Goal: Task Accomplishment & Management: Manage account settings

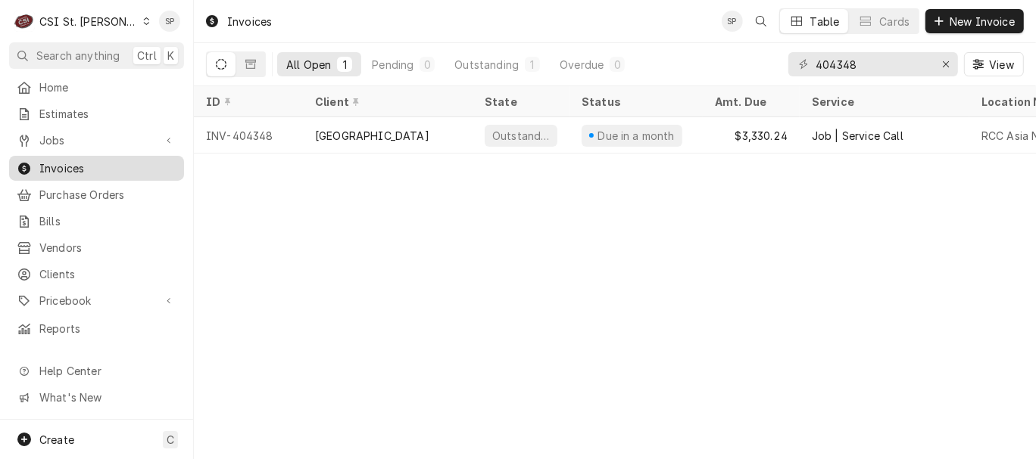
click at [111, 160] on span "Invoices" at bounding box center [107, 168] width 137 height 16
click at [868, 67] on input "404348" at bounding box center [872, 64] width 114 height 24
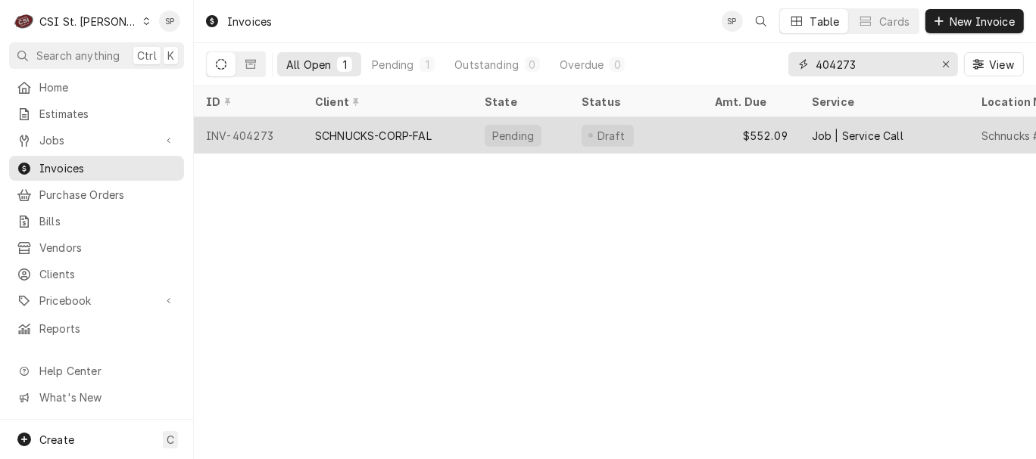
type input "404273"
click at [265, 129] on div "INV-404273" at bounding box center [248, 135] width 109 height 36
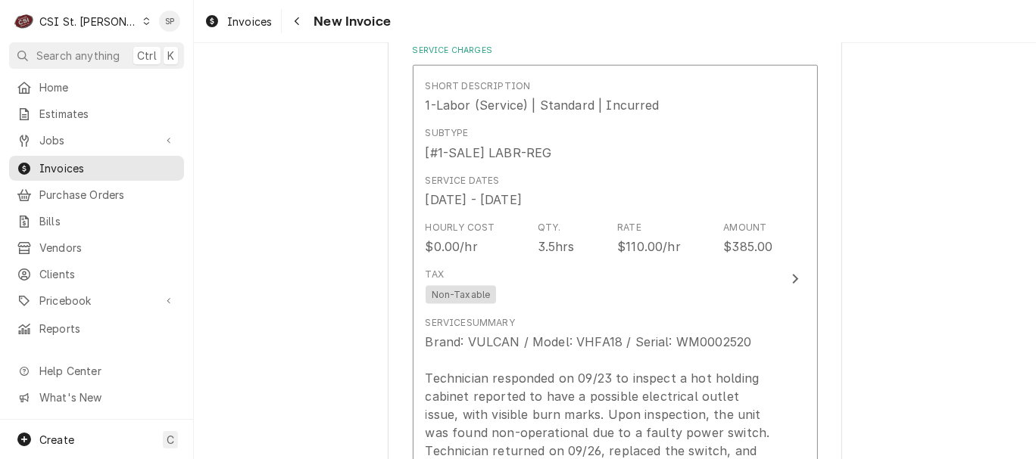
scroll to position [1469, 0]
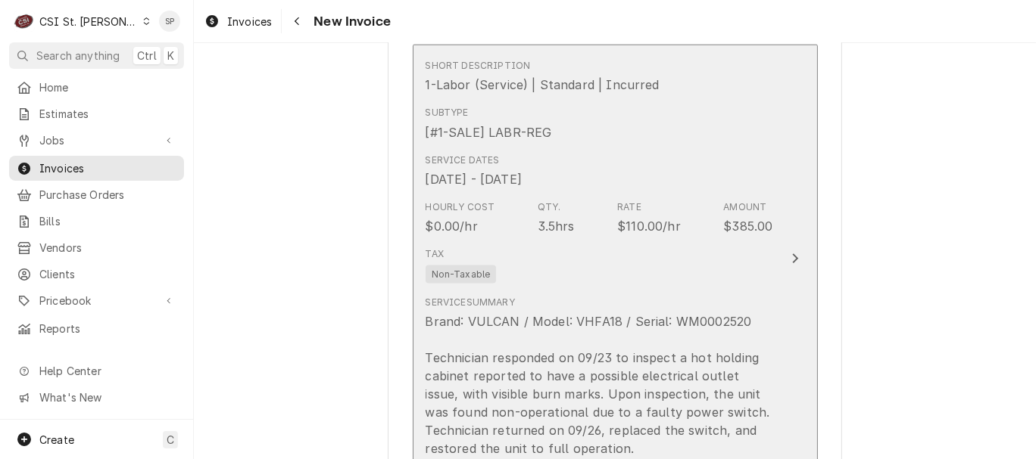
click at [558, 209] on div "Qty. 3.5hrs" at bounding box center [555, 218] width 37 height 35
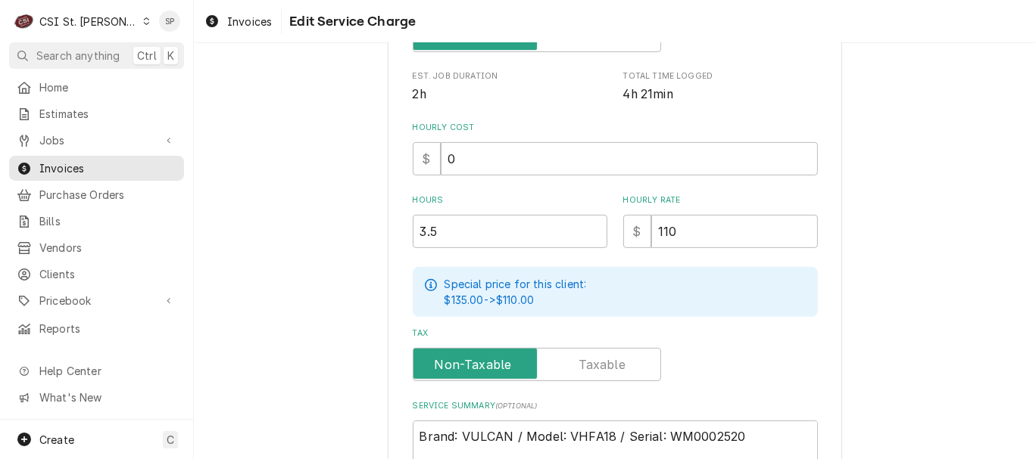
scroll to position [369, 0]
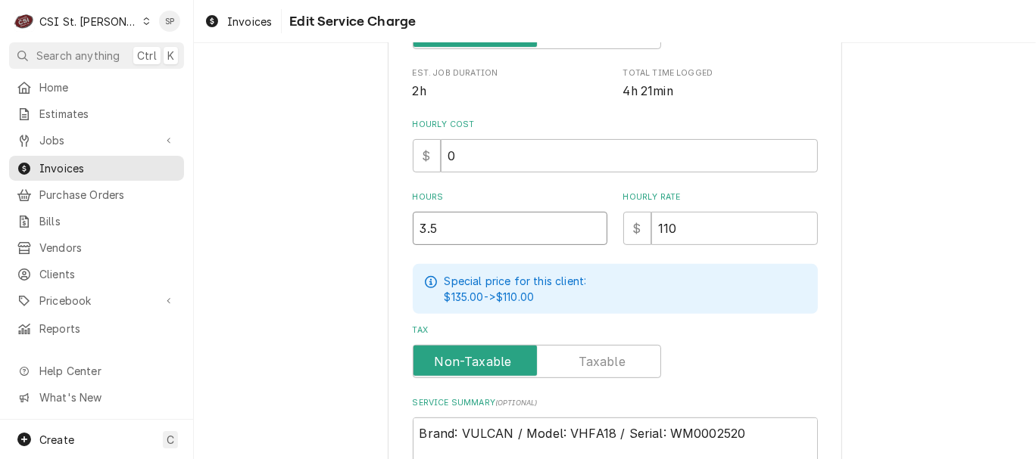
click at [438, 223] on input "3.5" at bounding box center [510, 228] width 195 height 33
type textarea "x"
type input "3"
type textarea "x"
type input "3.7"
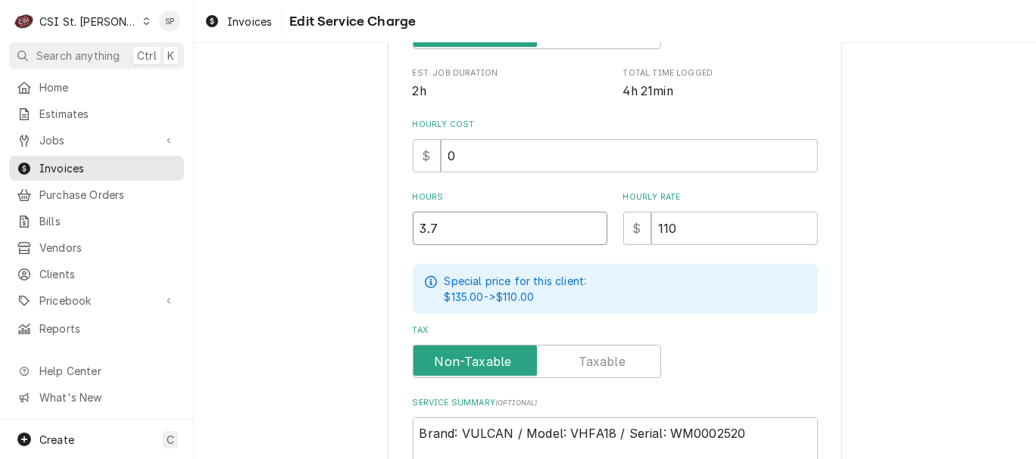
type textarea "x"
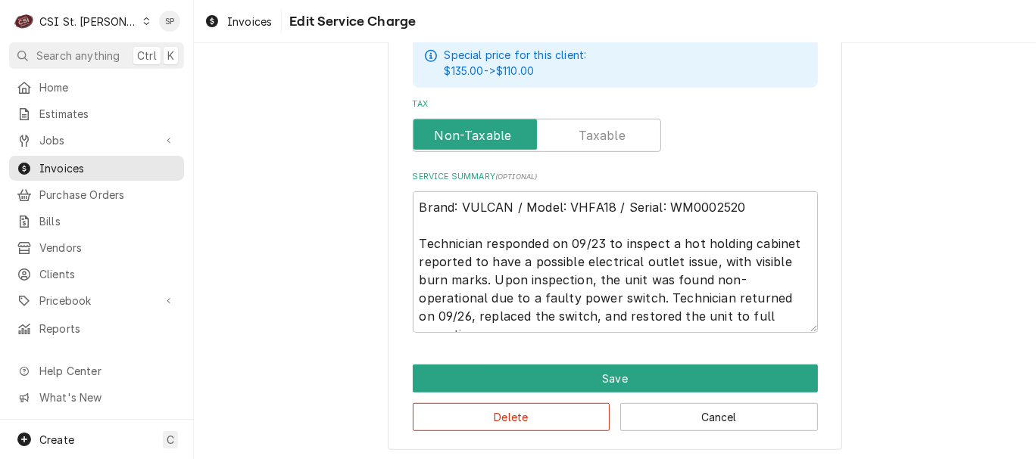
scroll to position [600, 0]
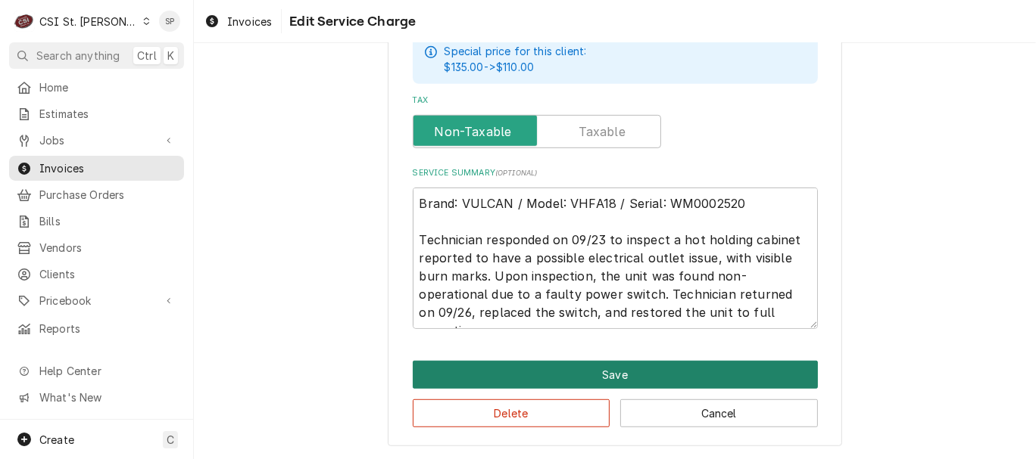
type input "3.75"
click at [706, 380] on button "Save" at bounding box center [615, 375] width 405 height 28
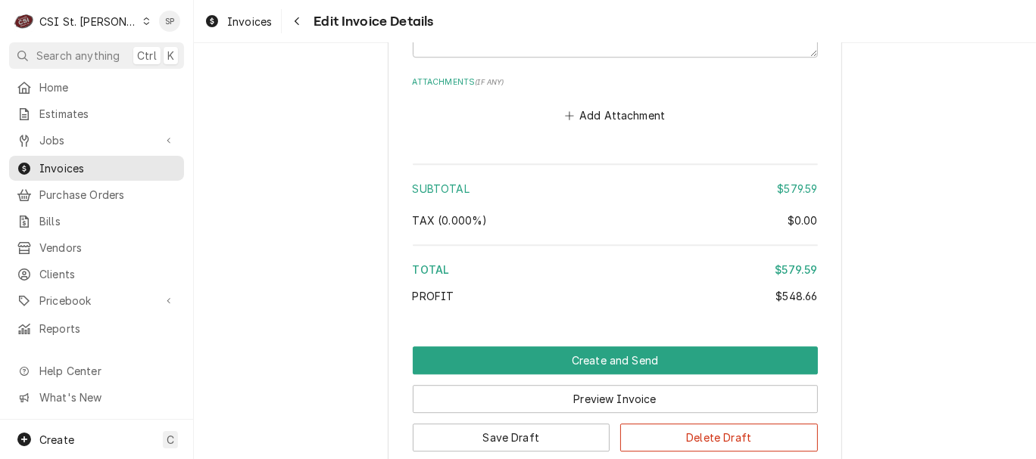
scroll to position [3189, 0]
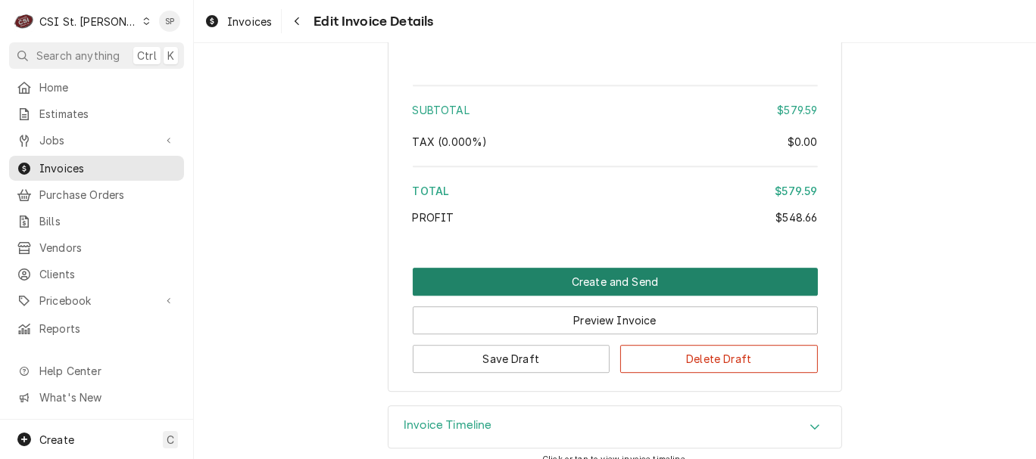
click at [597, 283] on button "Create and Send" at bounding box center [615, 282] width 405 height 28
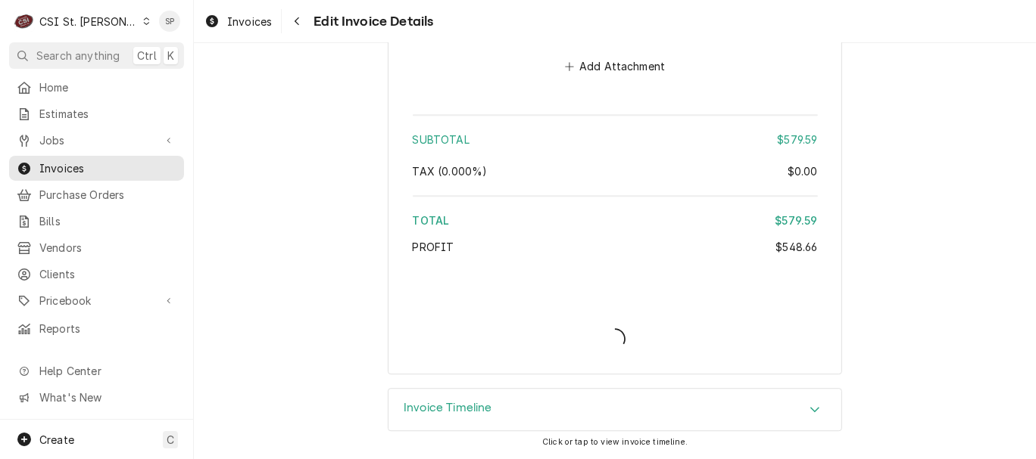
scroll to position [3164, 0]
type textarea "x"
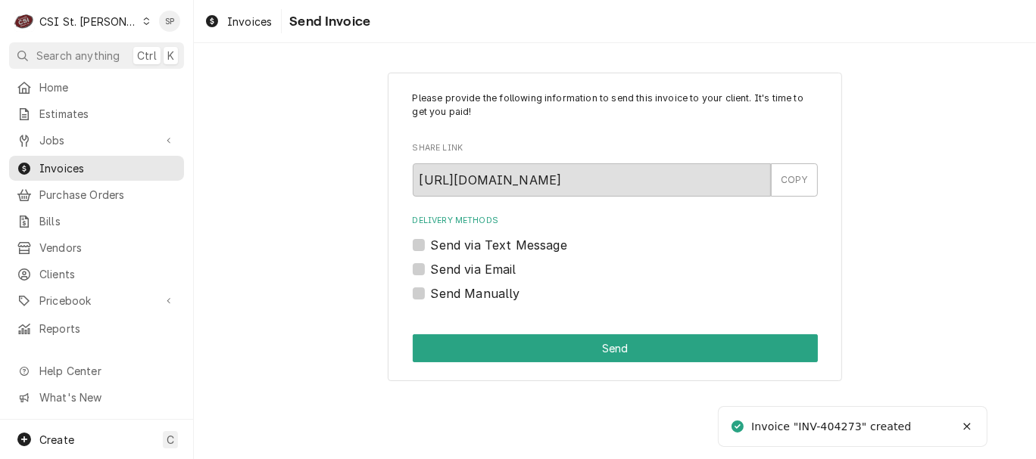
click at [431, 263] on label "Send via Email" at bounding box center [474, 269] width 86 height 18
click at [431, 263] on input "Send via Email" at bounding box center [633, 276] width 405 height 33
checkbox input "true"
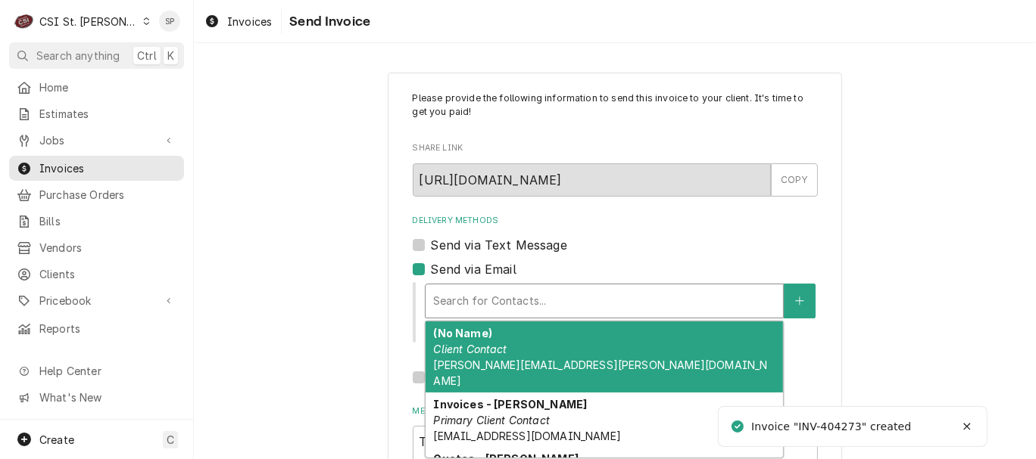
click at [440, 293] on div "Delivery Methods" at bounding box center [604, 301] width 342 height 27
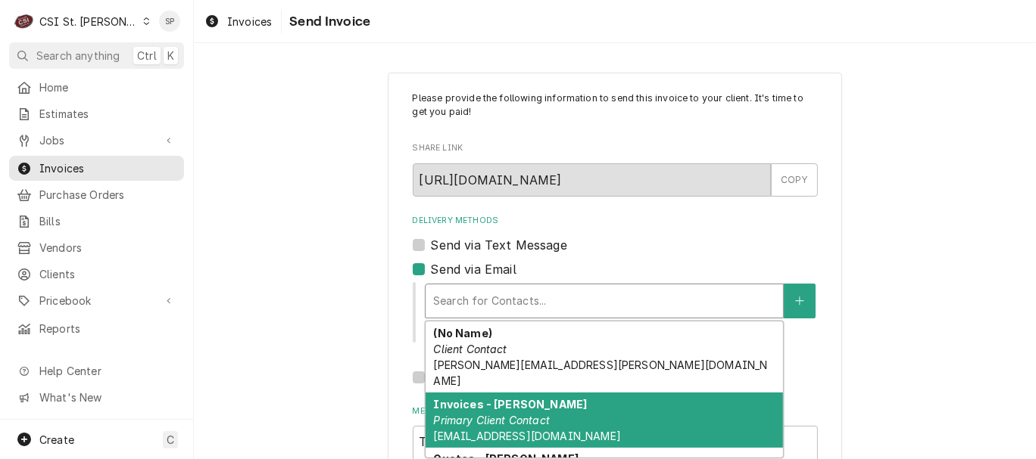
click at [453, 414] on em "Primary Client Contact" at bounding box center [491, 420] width 117 height 13
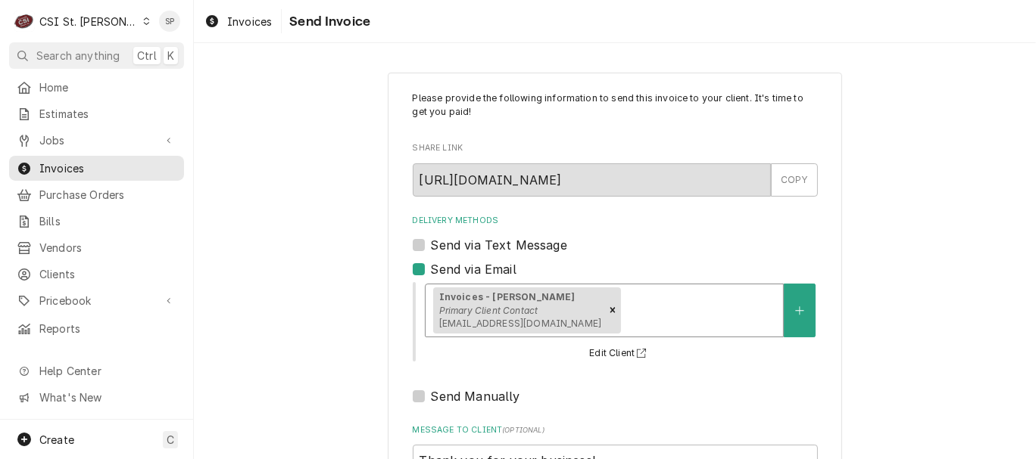
scroll to position [201, 0]
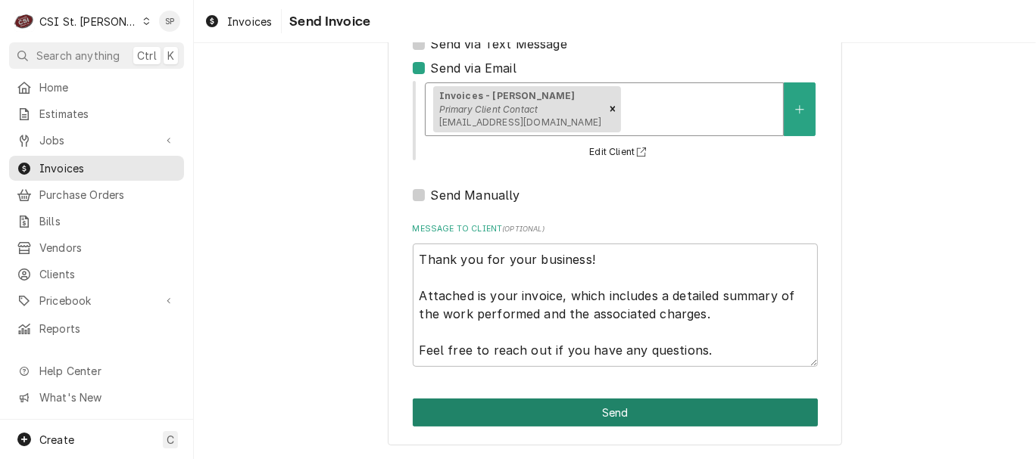
click at [612, 407] on button "Send" at bounding box center [615, 413] width 405 height 28
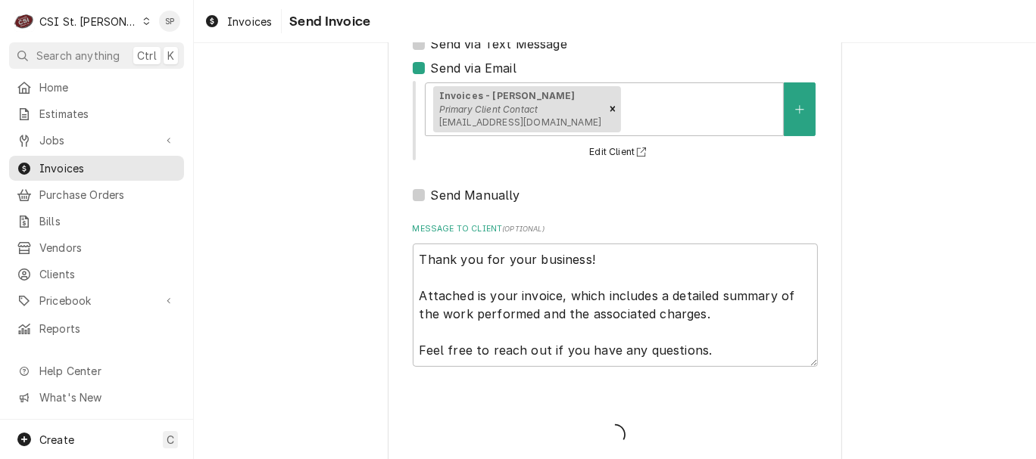
type textarea "x"
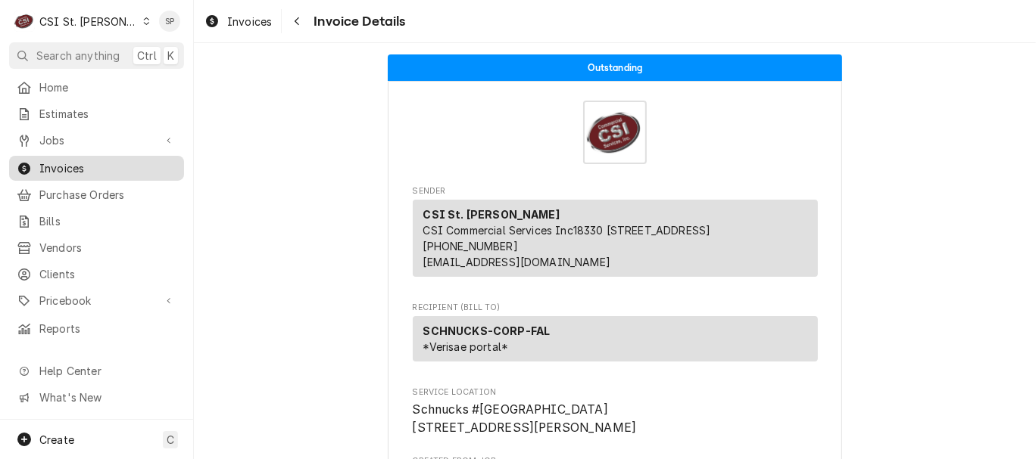
click at [93, 160] on span "Invoices" at bounding box center [107, 168] width 137 height 16
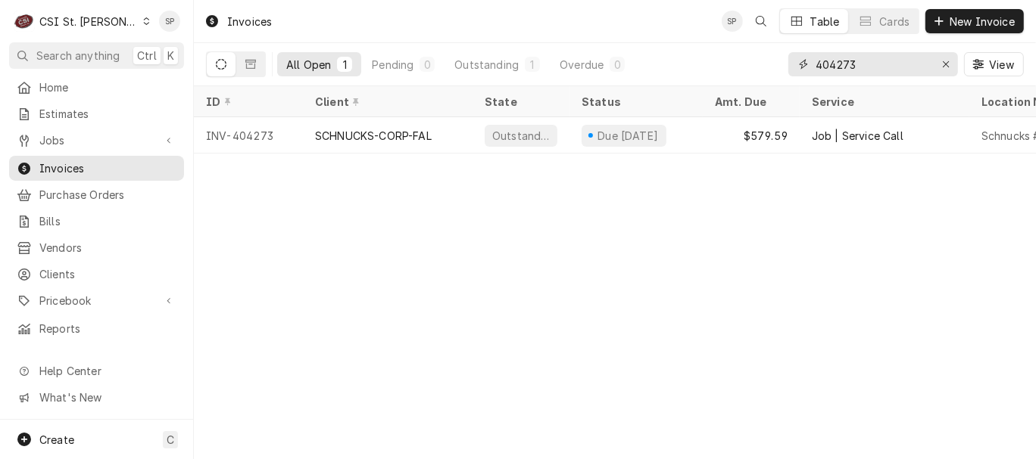
click at [864, 61] on input "404273" at bounding box center [872, 64] width 114 height 24
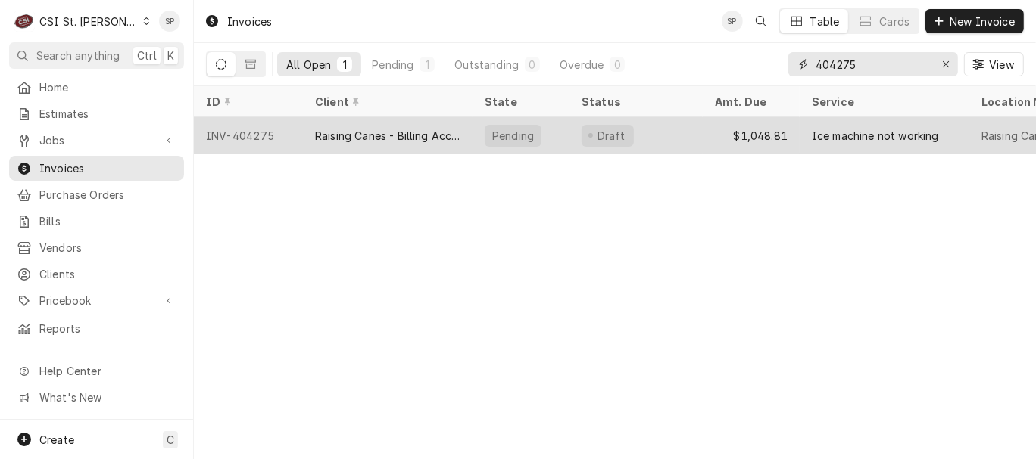
type input "404275"
click at [236, 123] on div "INV-404275" at bounding box center [248, 135] width 109 height 36
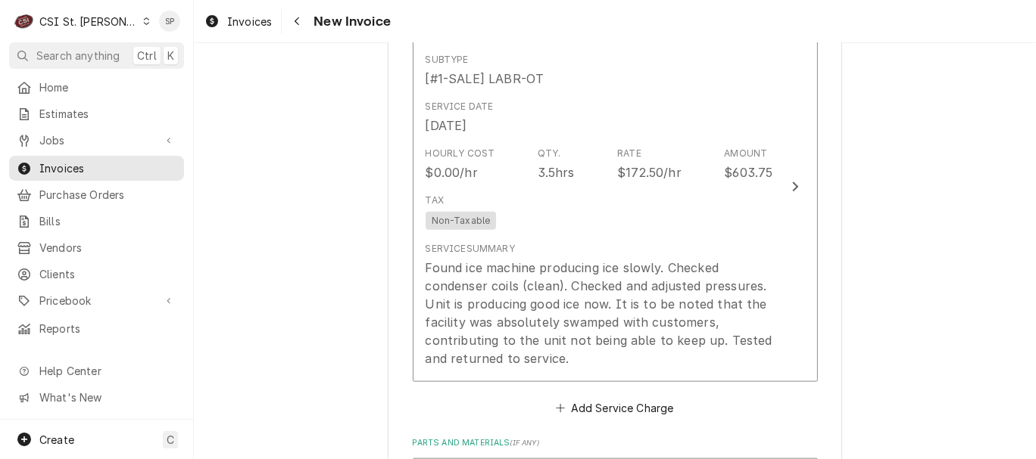
scroll to position [1336, 0]
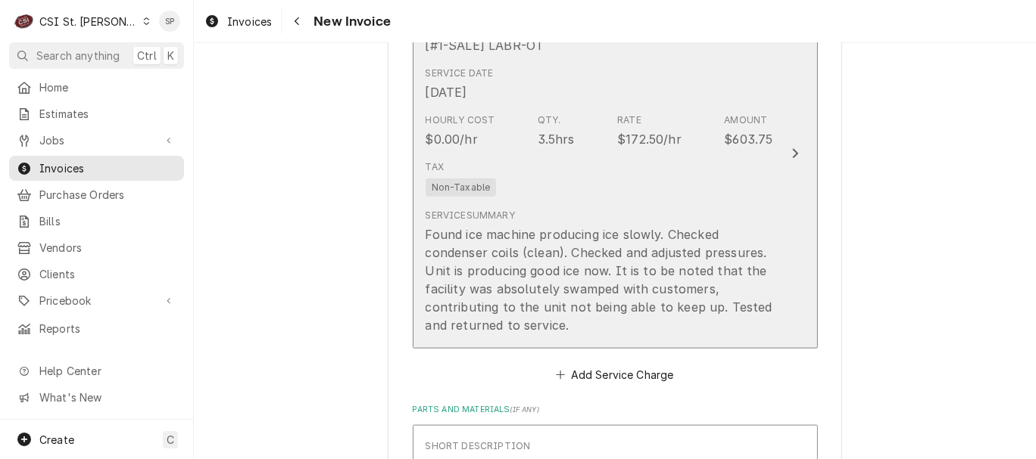
click at [758, 232] on div "Found ice machine producing ice slowly. Checked condenser coils (clean). Checke…" at bounding box center [598, 280] width 347 height 109
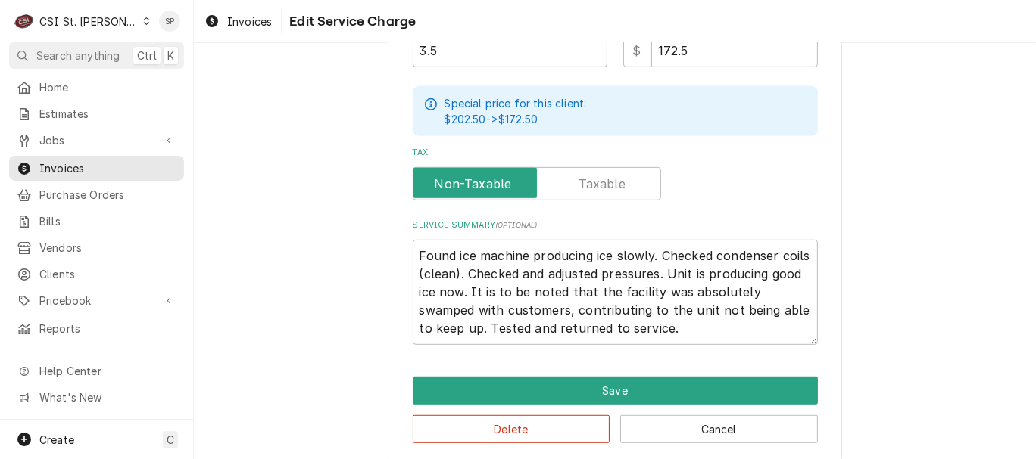
scroll to position [562, 0]
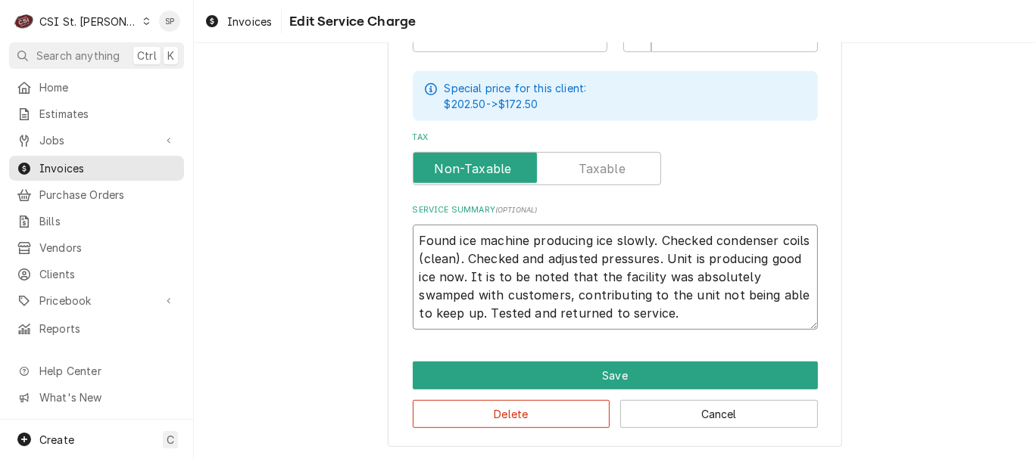
click at [653, 257] on textarea "Found ice machine producing ice slowly. Checked condenser coils (clean). Checke…" at bounding box center [615, 277] width 405 height 105
type textarea "x"
type textarea "Found ice machine producing ice slowly. Checked condenser coils (clean). Checke…"
type textarea "x"
type textarea "Found ice machine producing ice slowly. Checked condenser coils (clean). Checke…"
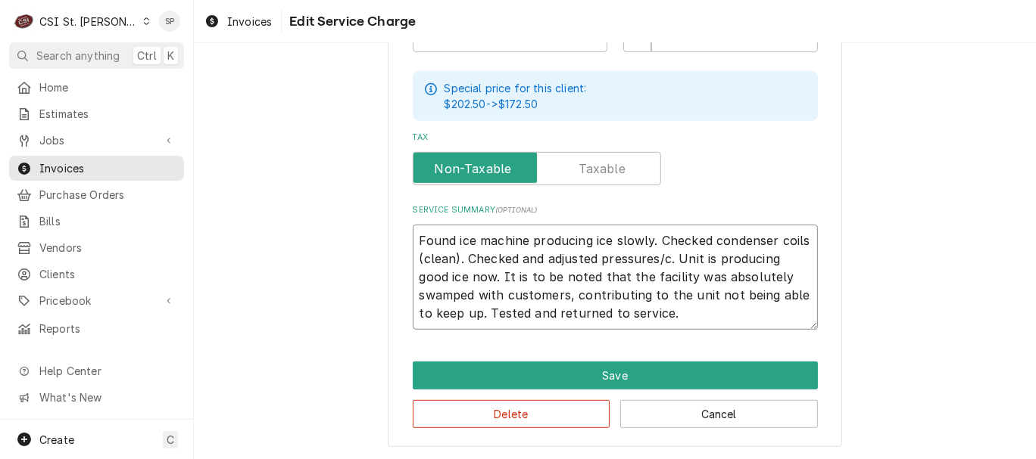
type textarea "x"
type textarea "Found ice machine producing ice slowly. Checked condenser coils (clean). Checke…"
type textarea "x"
type textarea "Found ice machine producing ice slowly. Checked condenser coils (clean). Checke…"
type textarea "x"
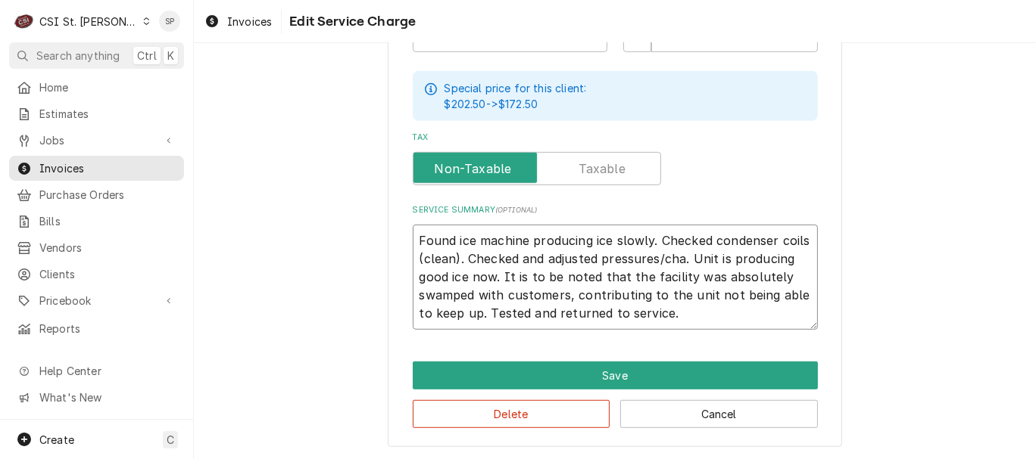
type textarea "Found ice machine producing ice slowly. Checked condenser coils (clean). Checke…"
type textarea "x"
type textarea "Found ice machine producing ice slowly. Checked condenser coils (clean). Checke…"
type textarea "x"
type textarea "Found ice machine producing ice slowly. Checked condenser coils (clean). Checke…"
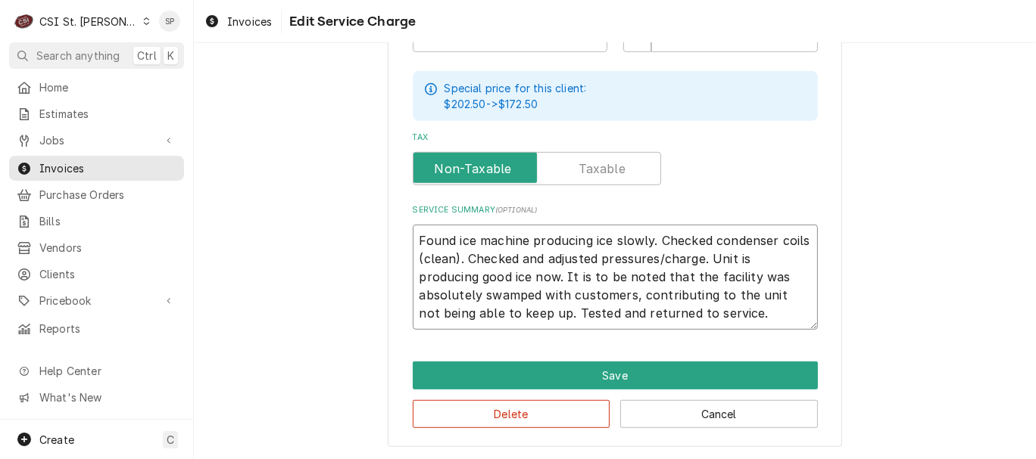
type textarea "x"
type textarea "Found ice machine producing ice slowly. Checked condenser coils (clean). Checke…"
type textarea "x"
type textarea "Found ice machine producing ice slowly. Checked condenser coils (clean). Checke…"
type textarea "x"
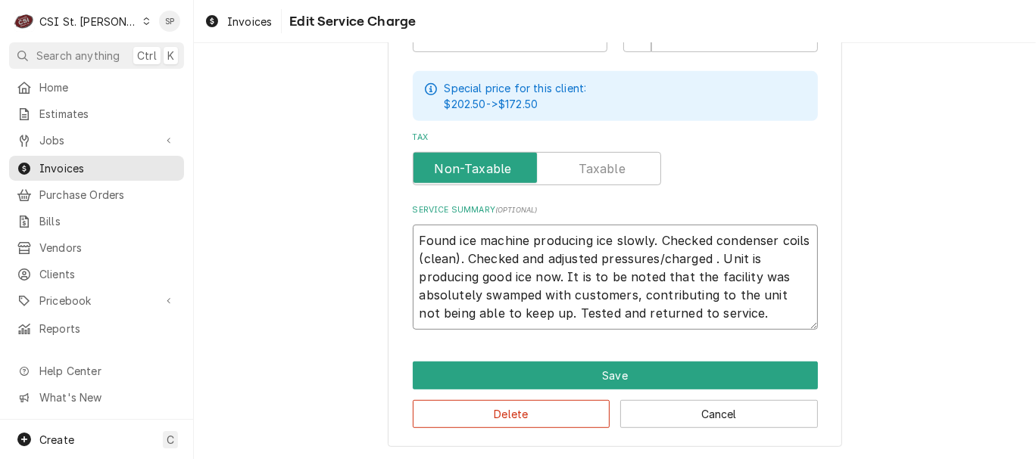
type textarea "Found ice machine producing ice slowly. Checked condenser coils (clean). Checke…"
type textarea "x"
type textarea "Found ice machine producing ice slowly. Checked condenser coils (clean). Checke…"
type textarea "x"
type textarea "Found ice machine producing ice slowly. Checked condenser coils (clean). Checke…"
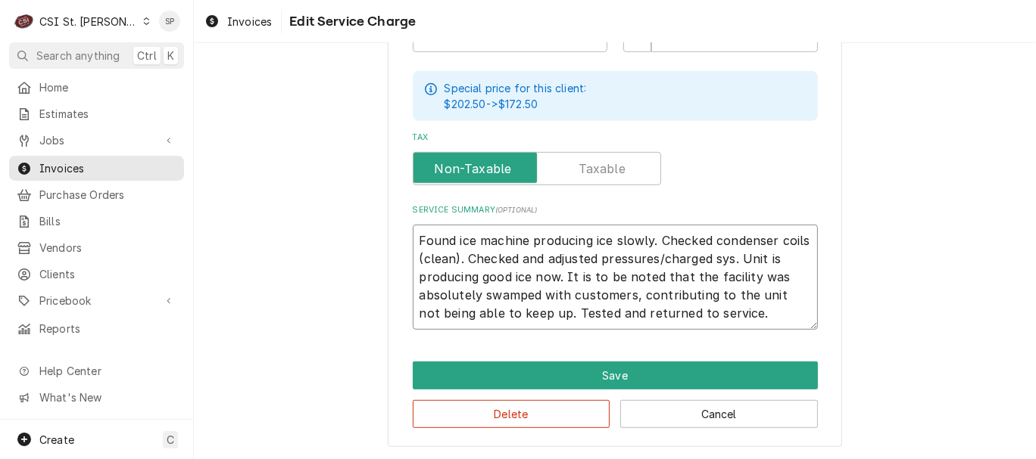
type textarea "x"
type textarea "Found ice machine producing ice slowly. Checked condenser coils (clean). Checke…"
type textarea "x"
type textarea "Found ice machine producing ice slowly. Checked condenser coils (clean). Checke…"
type textarea "x"
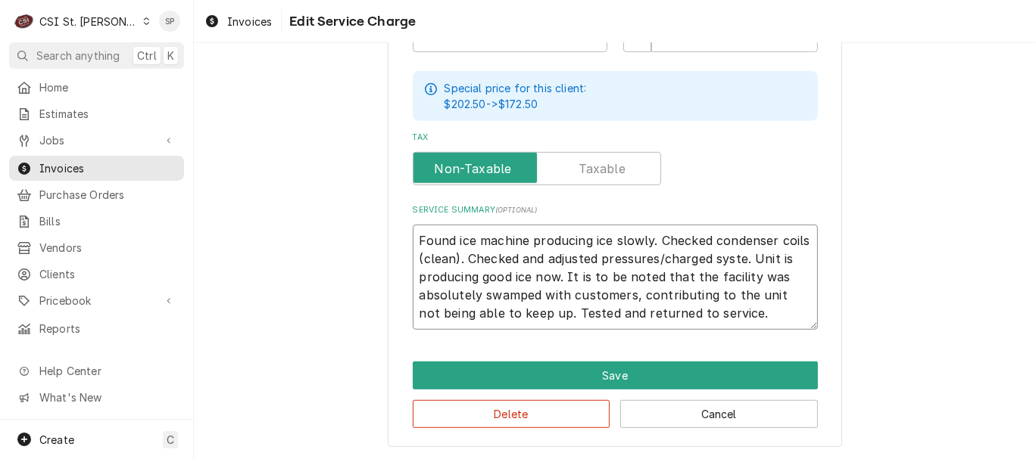
type textarea "Found ice machine producing ice slowly. Checked condenser coils (clean). Checke…"
type textarea "x"
type textarea "Found ice machine producing ice slowly. Checked condenser coils (clean). Checke…"
type textarea "x"
type textarea "Found ice machine producing ice slowly. Checked condenser coils (clean). Checke…"
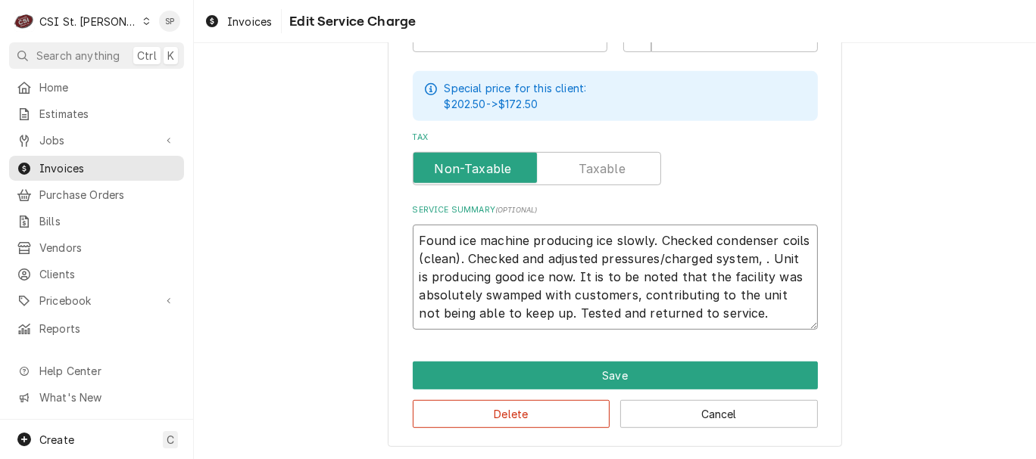
type textarea "x"
type textarea "Found ice machine producing ice slowly. Checked condenser coils (clean). Checke…"
type textarea "x"
type textarea "Found ice machine producing ice slowly. Checked condenser coils (clean). Checke…"
type textarea "x"
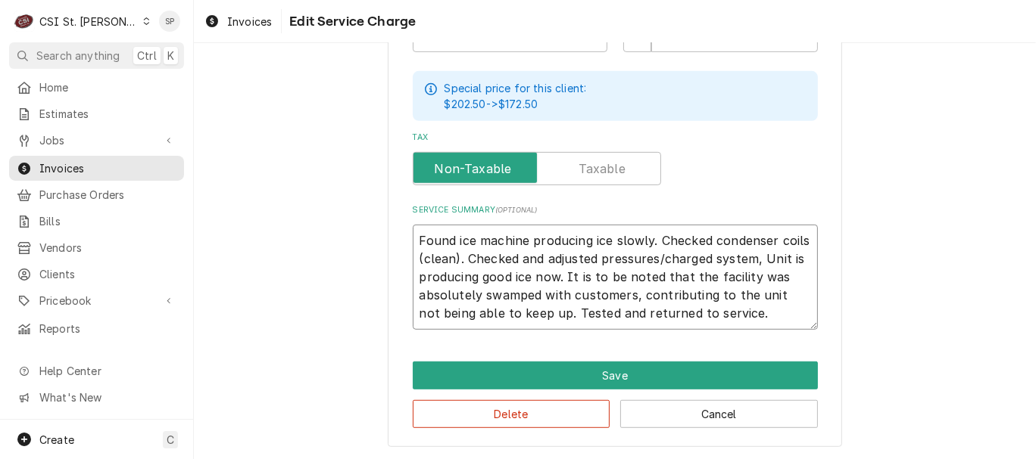
type textarea "Found ice machine producing ice slowly. Checked condenser coils (clean). Checke…"
type textarea "x"
type textarea "Found ice machine producing ice slowly. Checked condenser coils (clean). Checke…"
drag, startPoint x: 560, startPoint y: 273, endPoint x: 793, endPoint y: 293, distance: 233.3
click at [793, 293] on textarea "Found ice machine producing ice slowly. Checked condenser coils (clean). Checke…" at bounding box center [615, 277] width 405 height 105
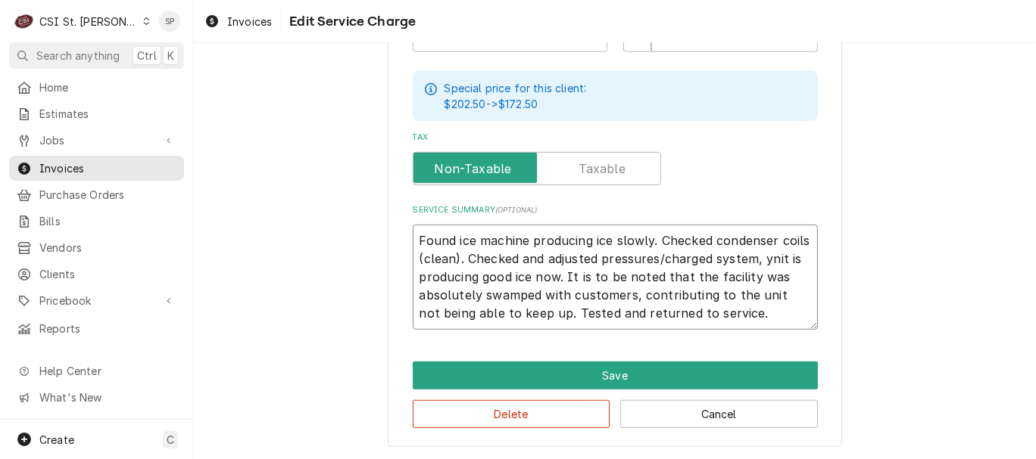
type textarea "x"
type textarea "Found ice machine producing ice slowly. Checked condenser coils (clean). Checke…"
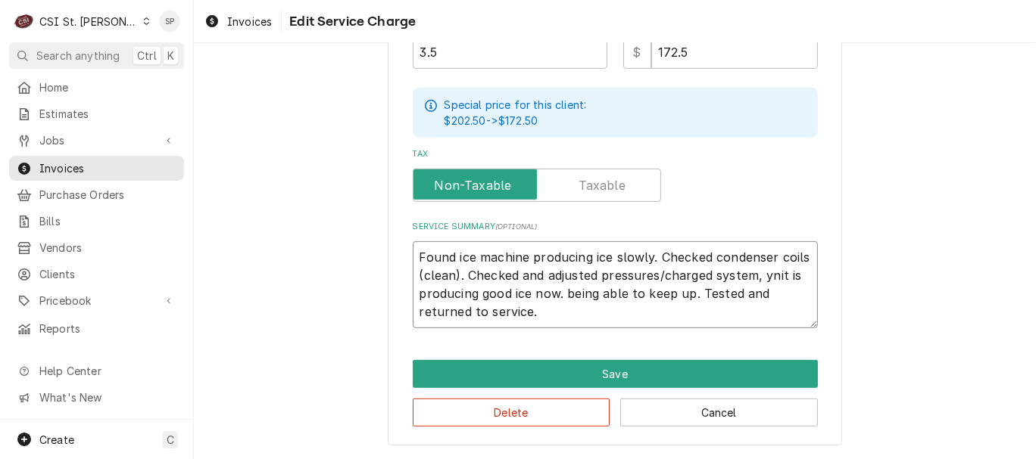
scroll to position [545, 0]
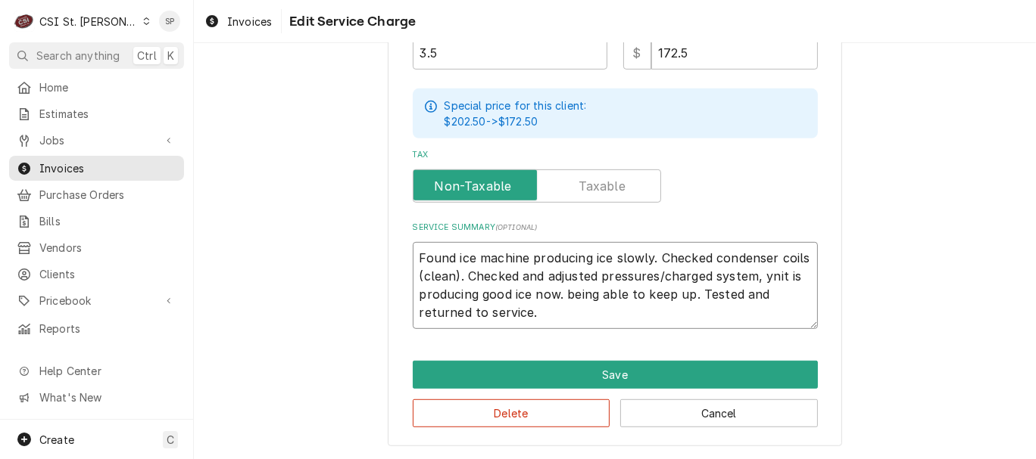
type textarea "x"
type textarea "Found ice machine producing ice slowly. Checked condenser coils (clean). Checke…"
type textarea "x"
type textarea "Found ice machine producing ice slowly. Checked condenser coils (clean). Checke…"
type textarea "x"
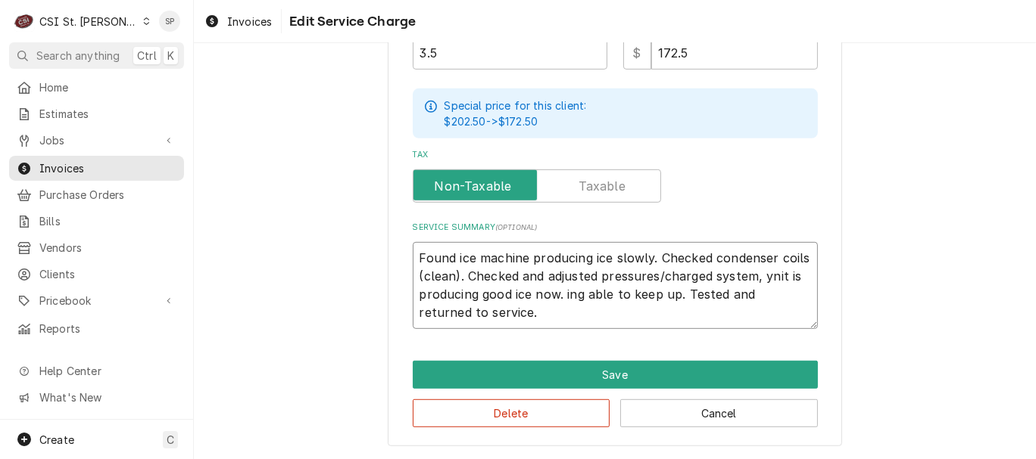
type textarea "Found ice machine producing ice slowly. Checked condenser coils (clean). Checke…"
type textarea "x"
type textarea "Found ice machine producing ice slowly. Checked condenser coils (clean). Checke…"
type textarea "x"
type textarea "Found ice machine producing ice slowly. Checked condenser coils (clean). Checke…"
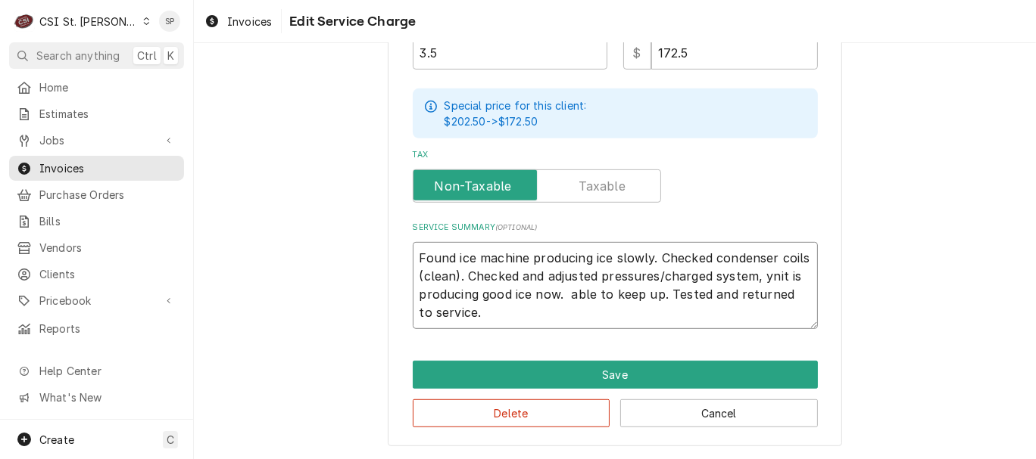
type textarea "x"
type textarea "Found ice machine producing ice slowly. Checked condenser coils (clean). Checke…"
type textarea "x"
type textarea "Found ice machine producing ice slowly. Checked condenser coils (clean). Checke…"
type textarea "x"
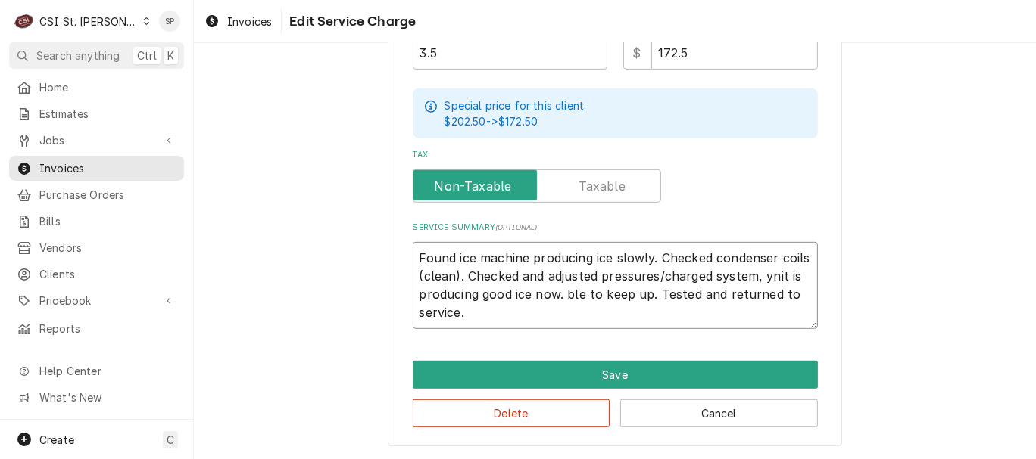
type textarea "Found ice machine producing ice slowly. Checked condenser coils (clean). Checke…"
type textarea "x"
type textarea "Found ice machine producing ice slowly. Checked condenser coils (clean). Checke…"
type textarea "x"
type textarea "Found ice machine producing ice slowly. Checked condenser coils (clean). Checke…"
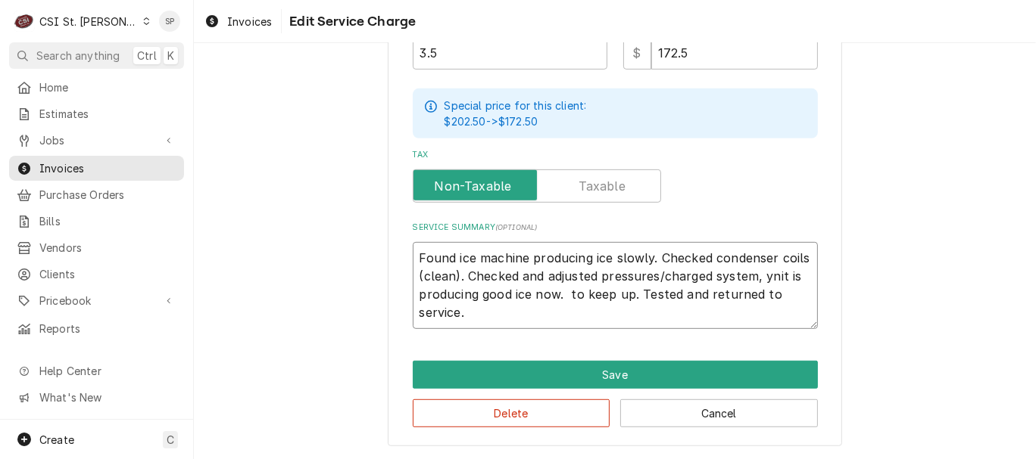
type textarea "x"
type textarea "Found ice machine producing ice slowly. Checked condenser coils (clean). Checke…"
type textarea "x"
type textarea "Found ice machine producing ice slowly. Checked condenser coils (clean). Checke…"
type textarea "x"
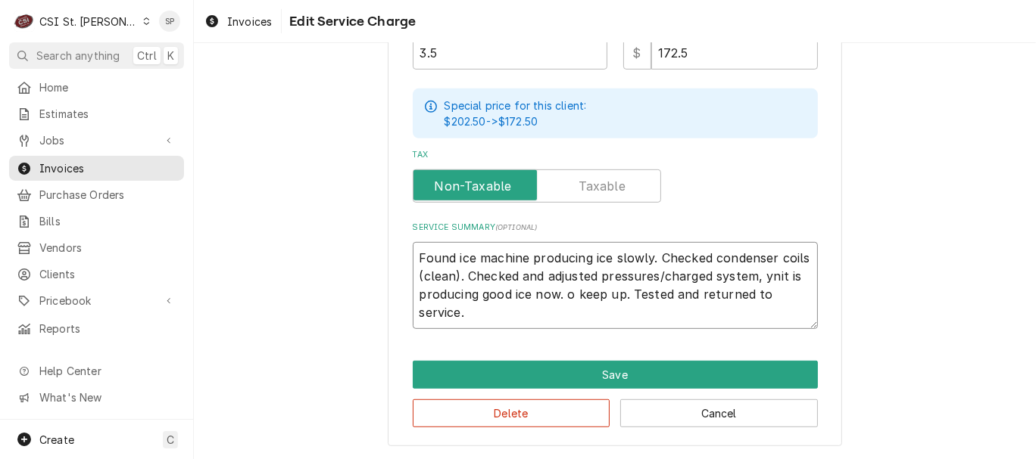
type textarea "Found ice machine producing ice slowly. Checked condenser coils (clean). Checke…"
type textarea "x"
type textarea "Found ice machine producing ice slowly. Checked condenser coils (clean). Checke…"
type textarea "x"
type textarea "Found ice machine producing ice slowly. Checked condenser coils (clean). Checke…"
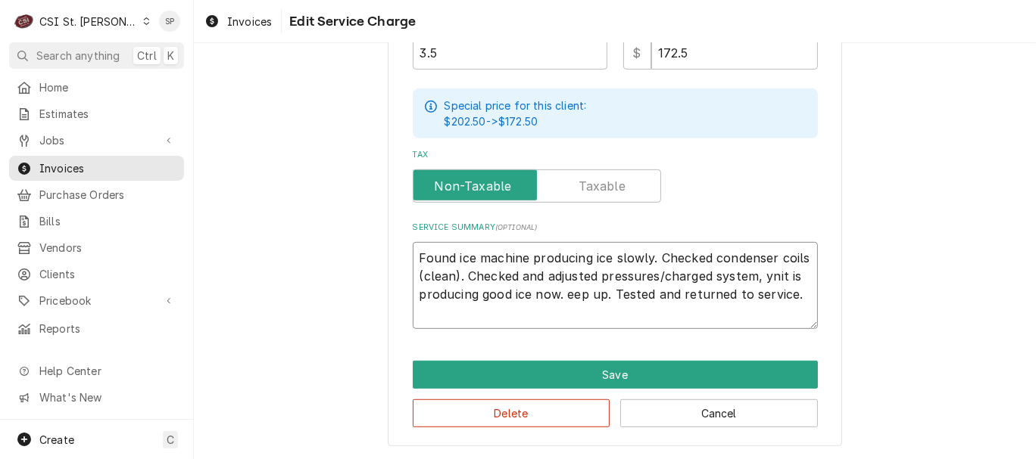
scroll to position [526, 0]
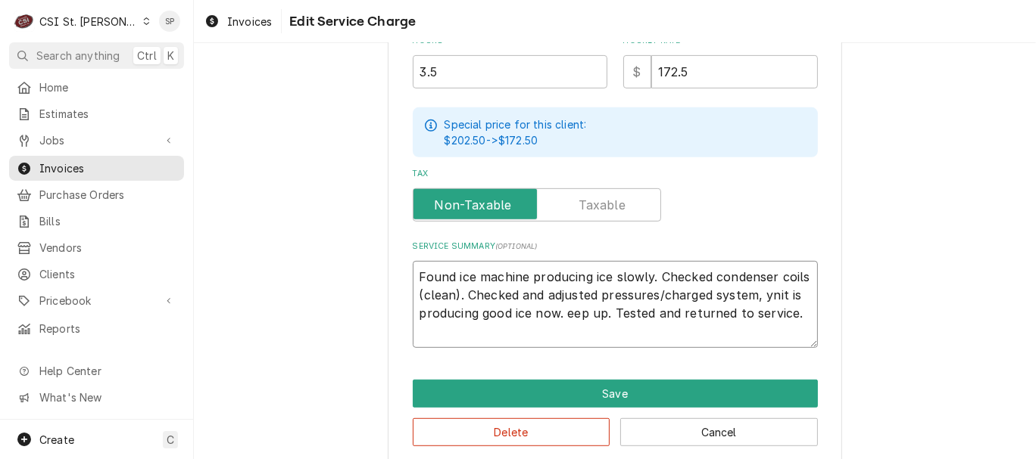
type textarea "x"
type textarea "Found ice machine producing ice slowly. Checked condenser coils (clean). Checke…"
type textarea "x"
type textarea "Found ice machine producing ice slowly. Checked condenser coils (clean). Checke…"
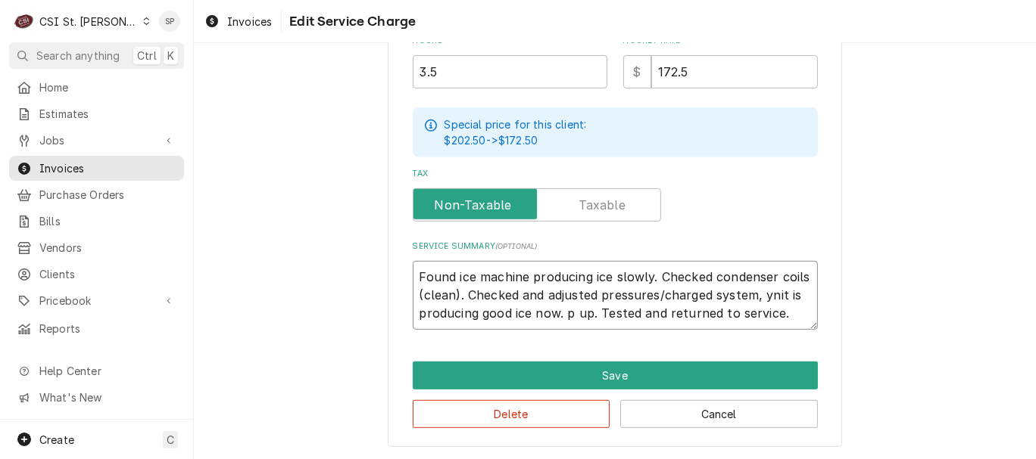
type textarea "x"
type textarea "Found ice machine producing ice slowly. Checked condenser coils (clean). Checke…"
type textarea "x"
type textarea "Found ice machine producing ice slowly. Checked condenser coils (clean). Checke…"
type textarea "x"
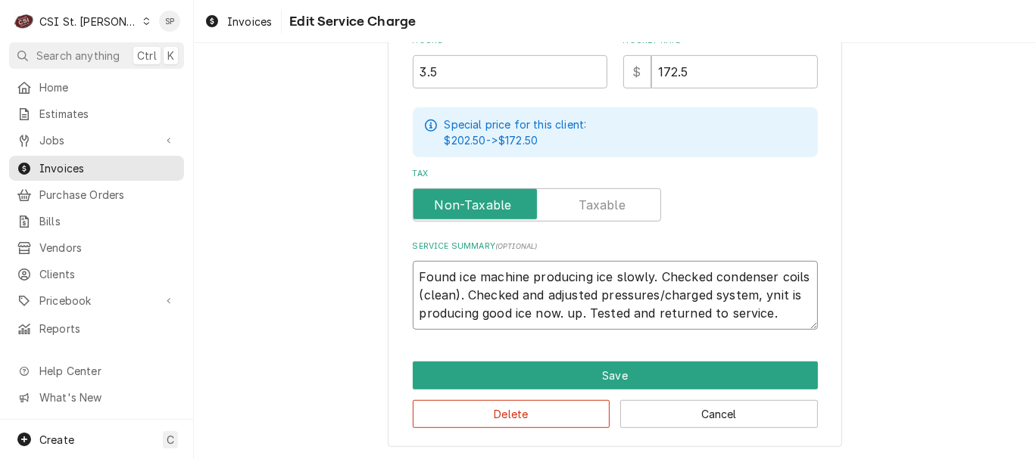
type textarea "Found ice machine producing ice slowly. Checked condenser coils (clean). Checke…"
type textarea "x"
type textarea "Found ice machine producing ice slowly. Checked condenser coils (clean). Checke…"
type textarea "x"
type textarea "Found ice machine producing ice slowly. Checked condenser coils (clean). Checke…"
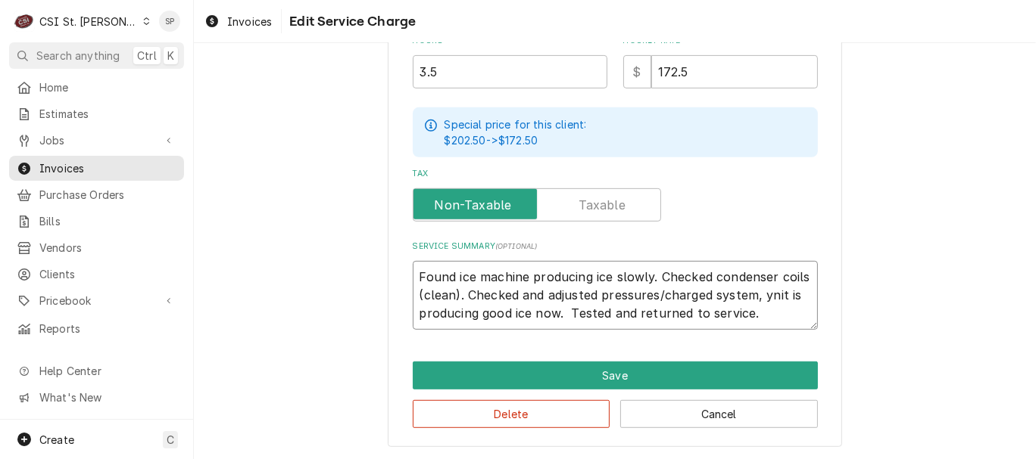
type textarea "x"
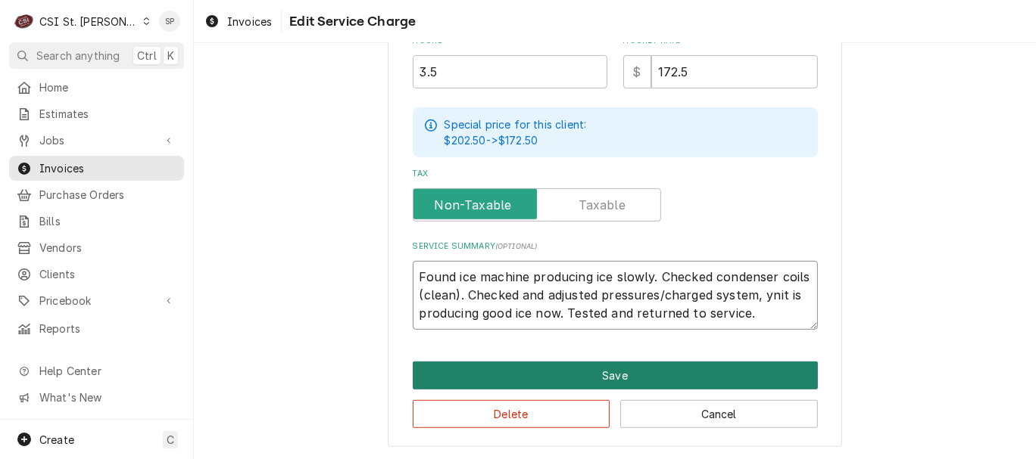
type textarea "Found ice machine producing ice slowly. Checked condenser coils (clean). Checke…"
click at [541, 380] on button "Save" at bounding box center [615, 376] width 405 height 28
type textarea "x"
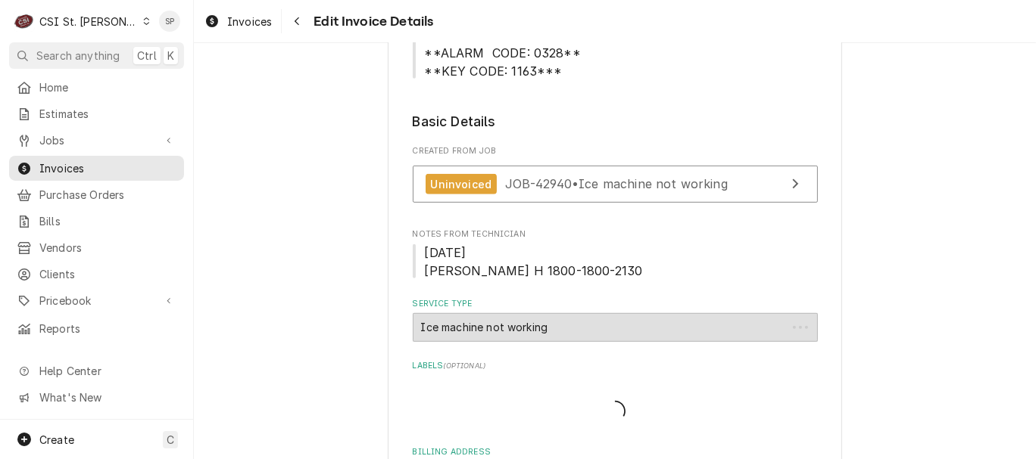
scroll to position [1366, 0]
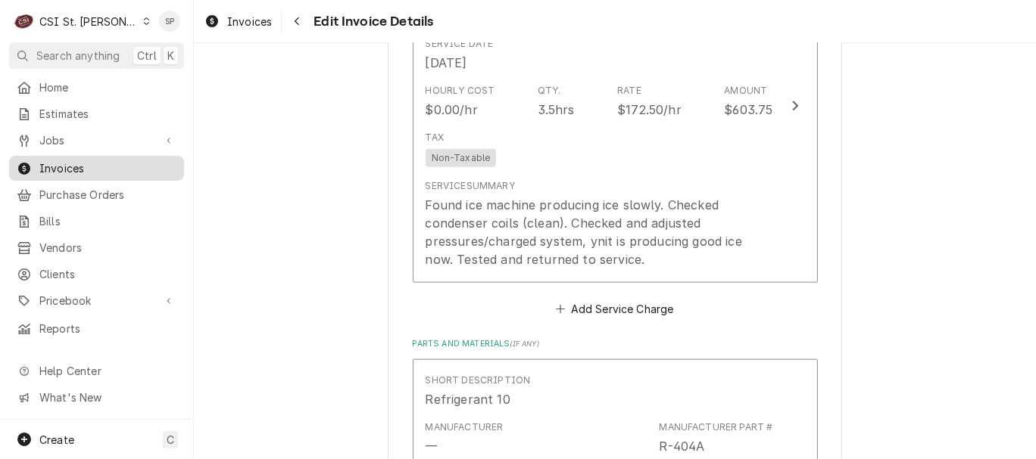
click at [130, 164] on span "Invoices" at bounding box center [107, 168] width 137 height 16
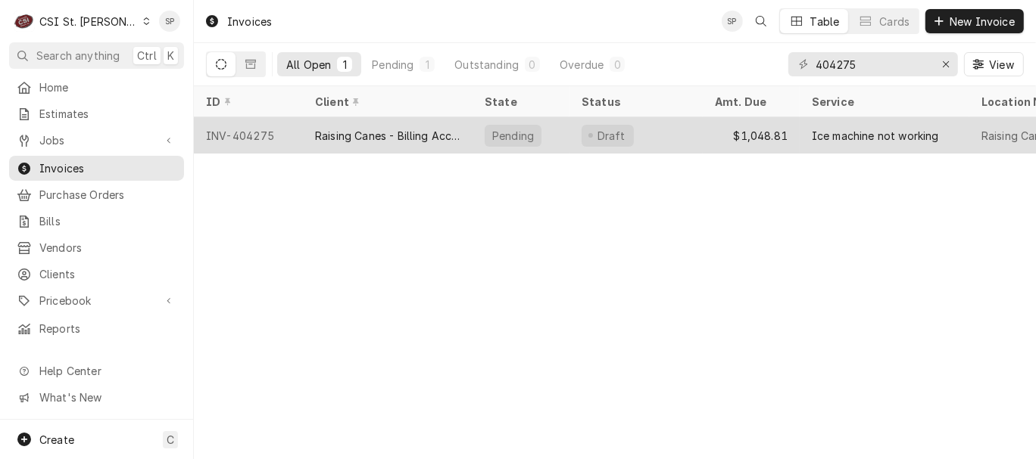
click at [219, 126] on div "INV-404275" at bounding box center [248, 135] width 109 height 36
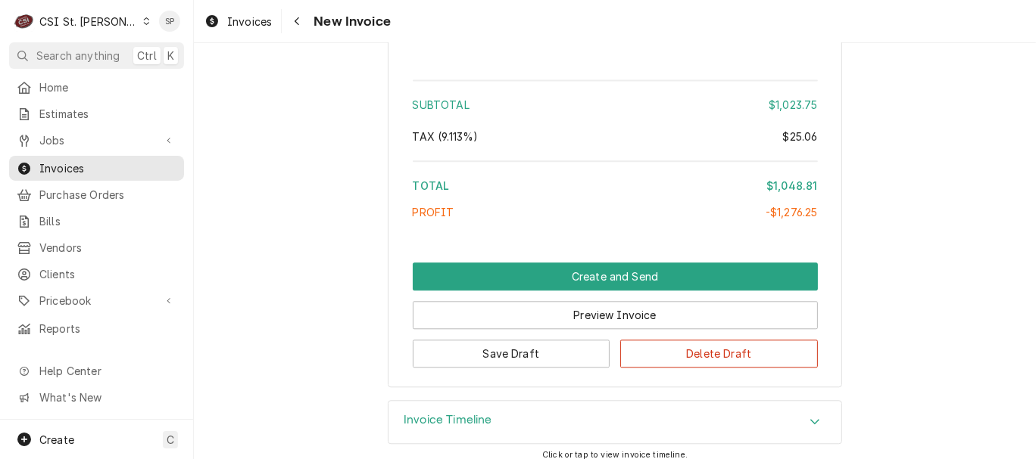
scroll to position [2723, 0]
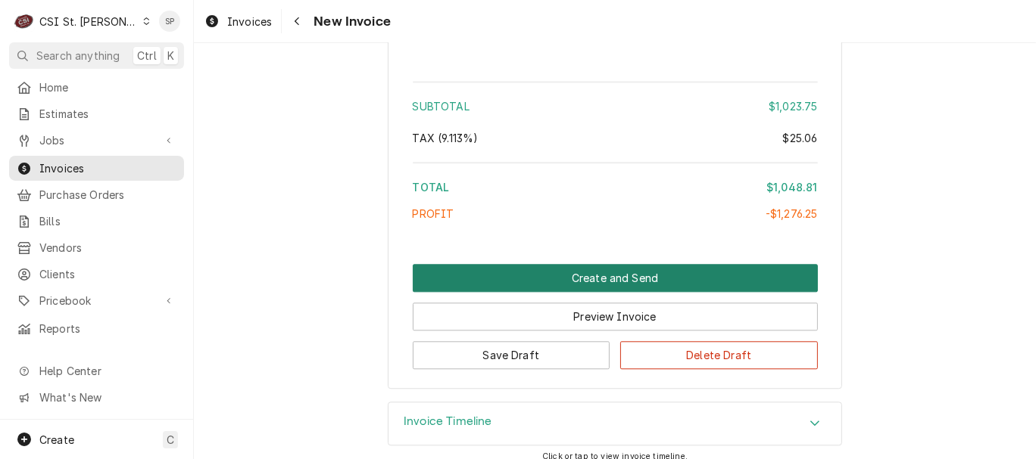
click at [621, 267] on button "Create and Send" at bounding box center [615, 278] width 405 height 28
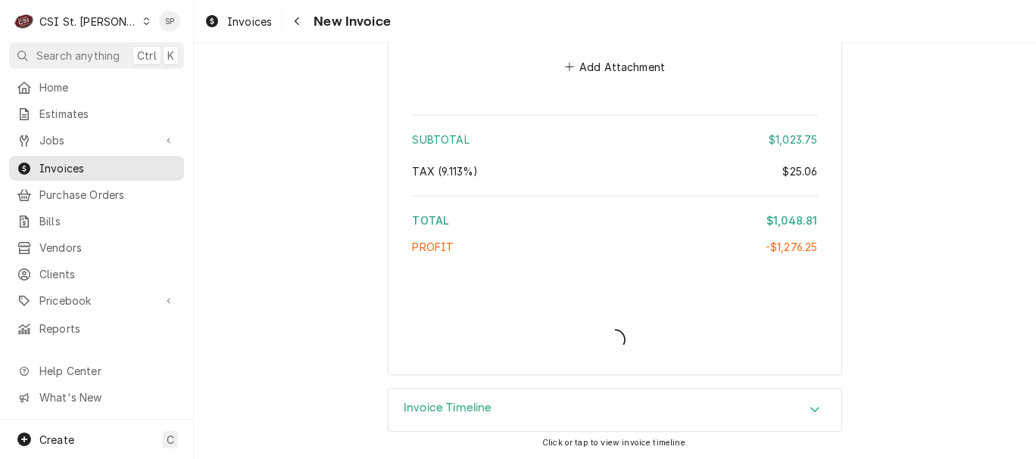
scroll to position [2675, 0]
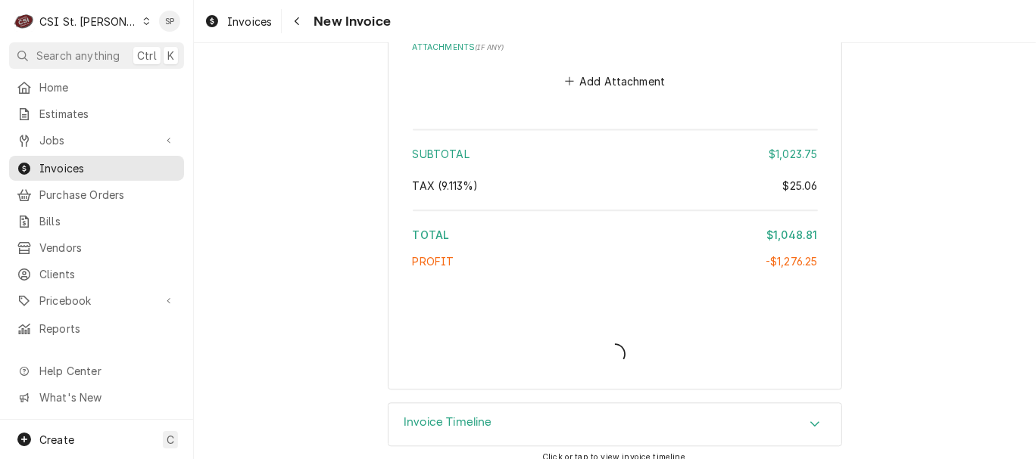
type textarea "x"
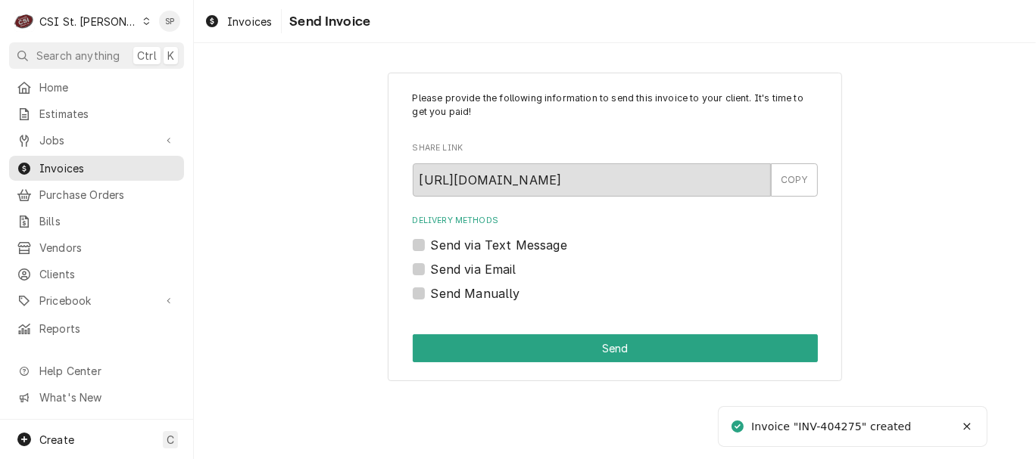
click at [431, 274] on label "Send via Email" at bounding box center [474, 269] width 86 height 18
click at [431, 274] on input "Send via Email" at bounding box center [633, 276] width 405 height 33
checkbox input "true"
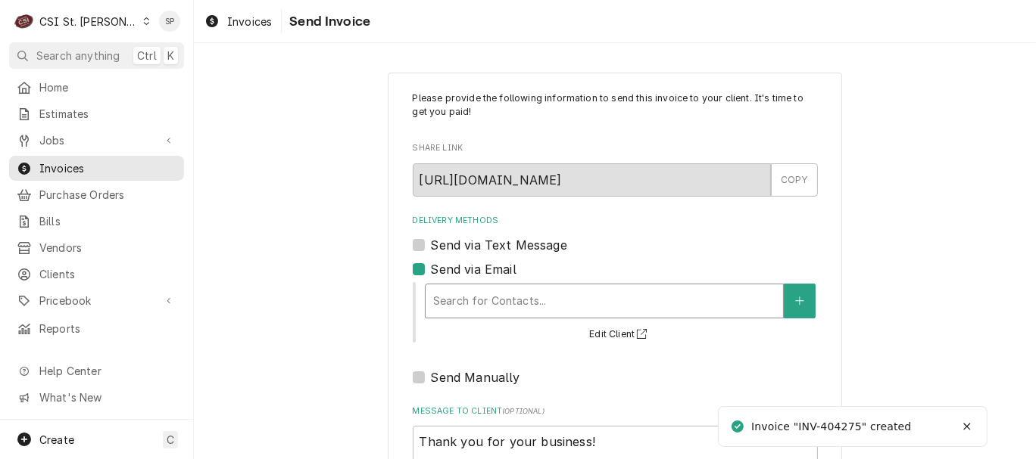
click at [463, 301] on div "Delivery Methods" at bounding box center [604, 301] width 342 height 27
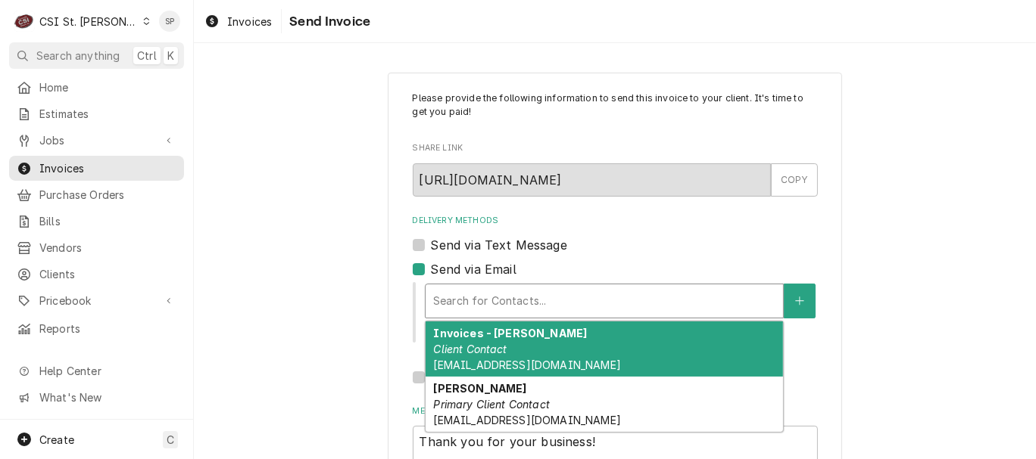
click at [461, 349] on em "Client Contact" at bounding box center [469, 349] width 73 height 13
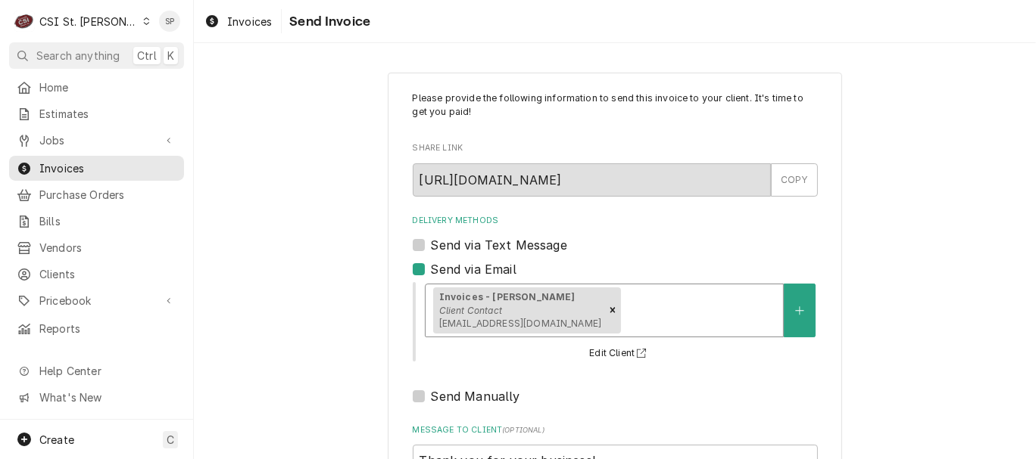
scroll to position [201, 0]
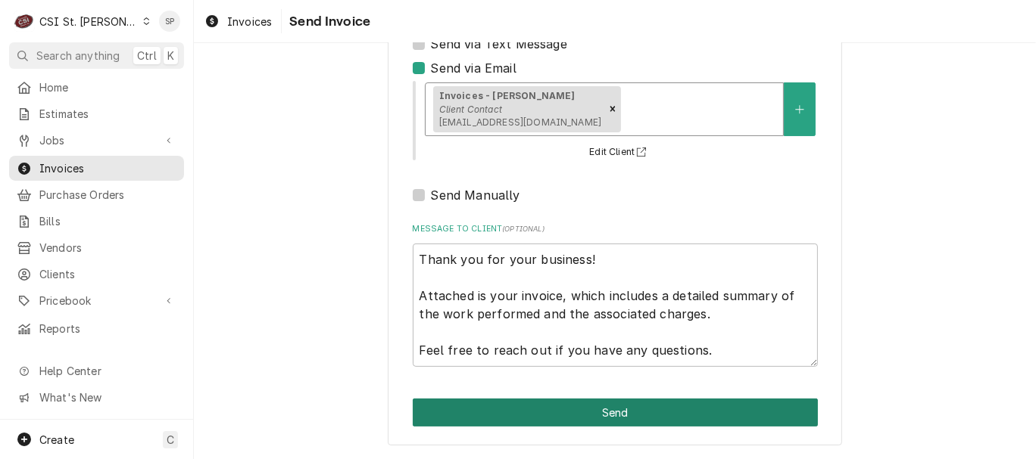
click at [564, 399] on button "Send" at bounding box center [615, 413] width 405 height 28
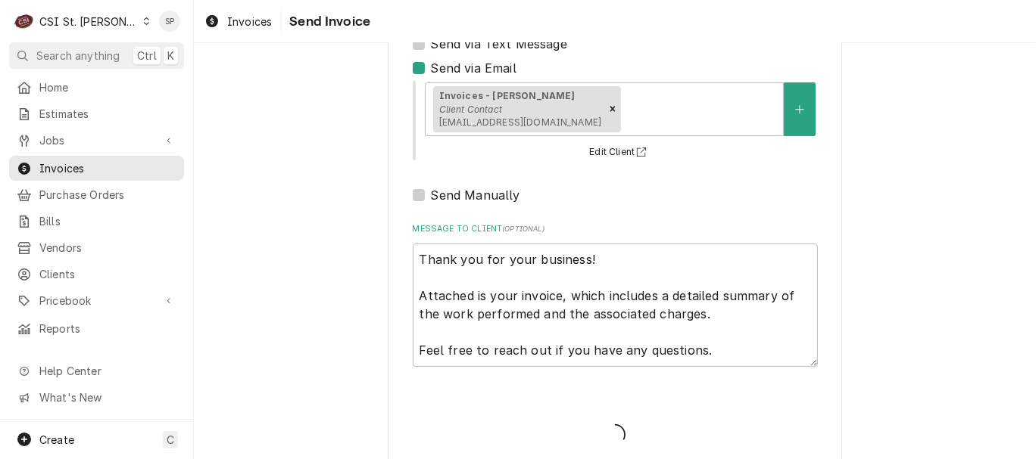
type textarea "x"
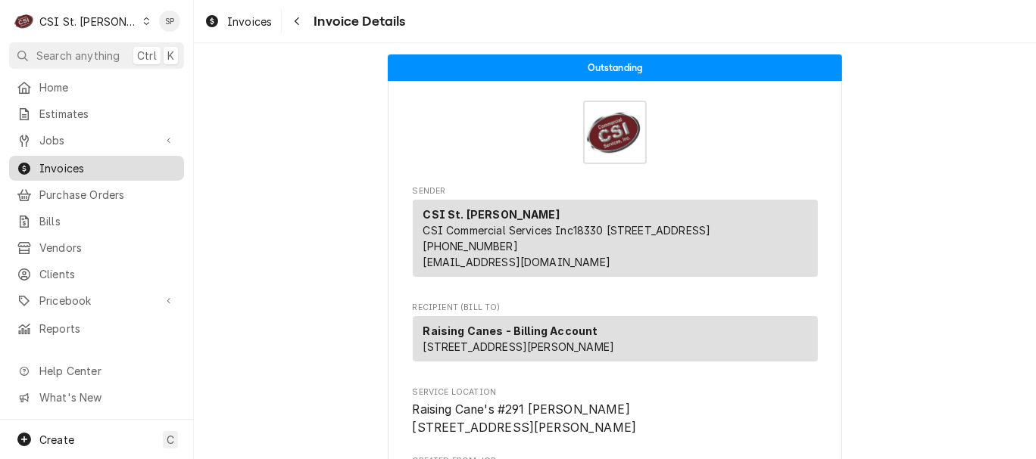
click at [111, 167] on span "Invoices" at bounding box center [107, 168] width 137 height 16
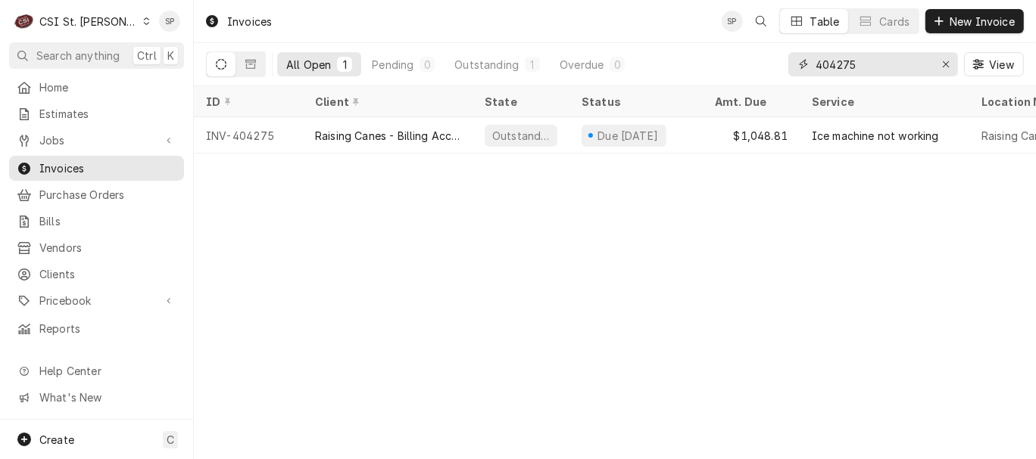
click at [877, 62] on input "404275" at bounding box center [872, 64] width 114 height 24
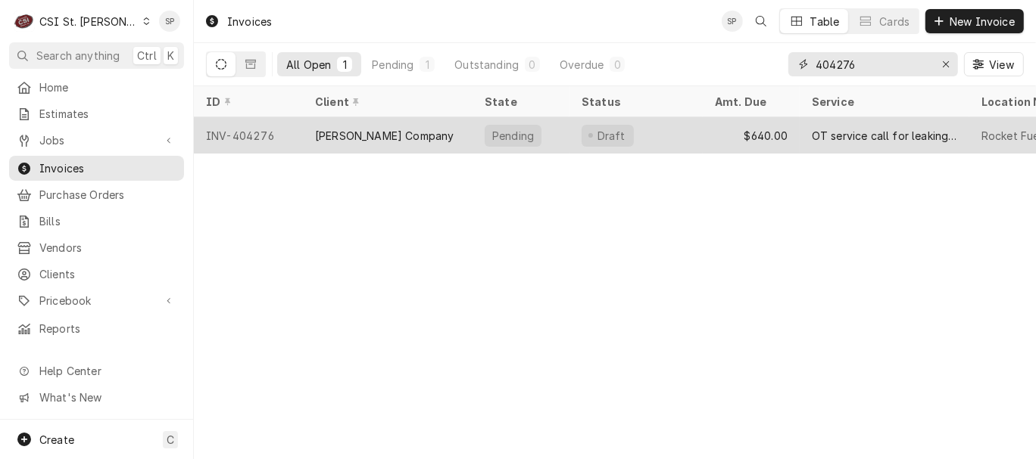
type input "404276"
click at [264, 131] on div "INV-404276" at bounding box center [248, 135] width 109 height 36
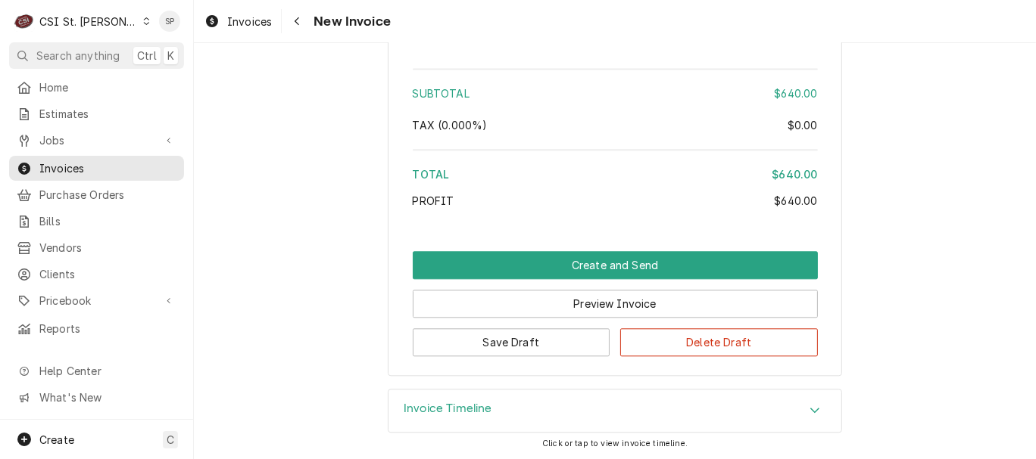
scroll to position [2711, 0]
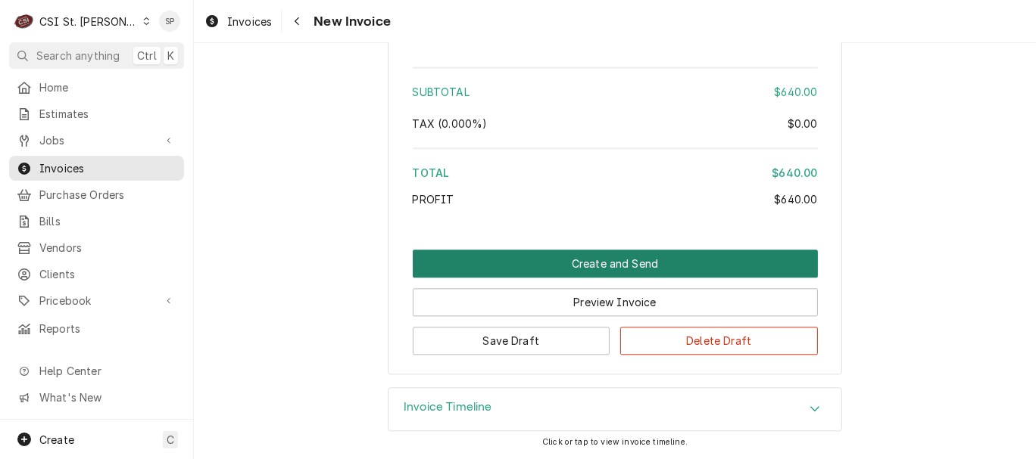
click at [577, 259] on button "Create and Send" at bounding box center [615, 264] width 405 height 28
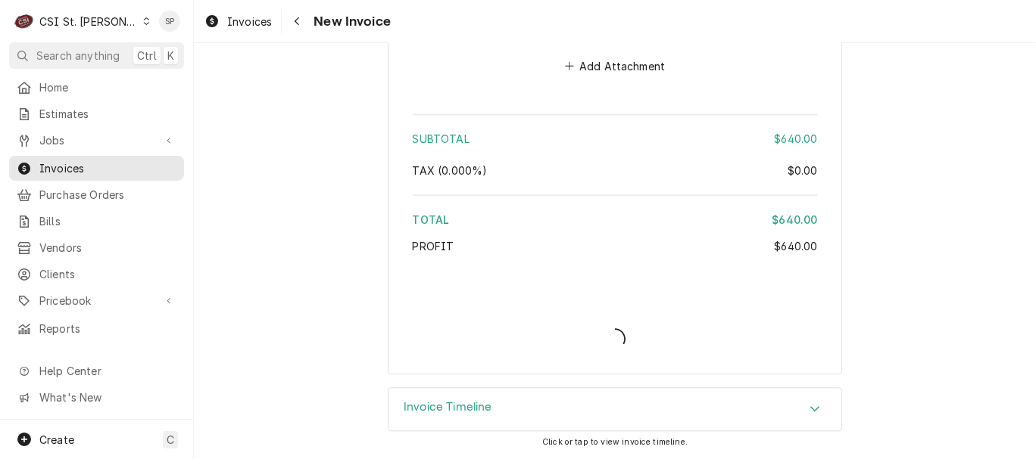
type textarea "x"
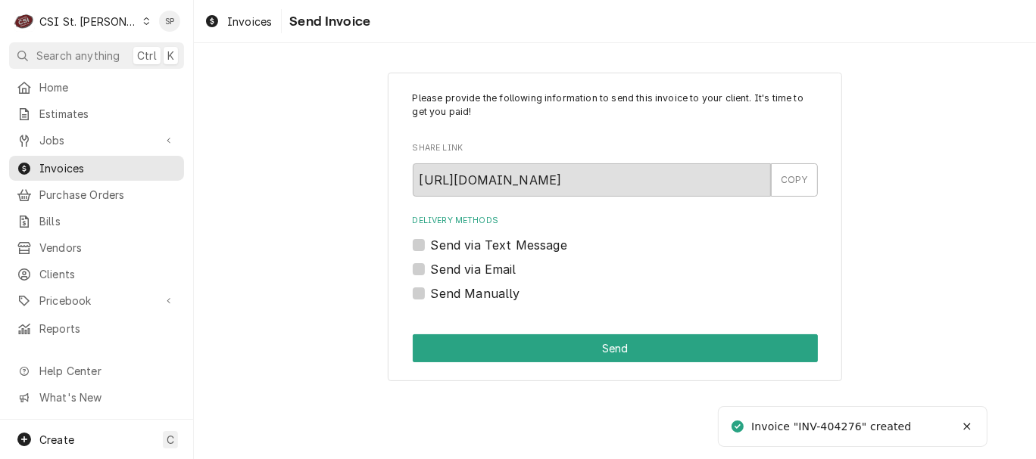
click at [431, 269] on label "Send via Email" at bounding box center [474, 269] width 86 height 18
click at [431, 269] on input "Send via Email" at bounding box center [633, 276] width 405 height 33
checkbox input "true"
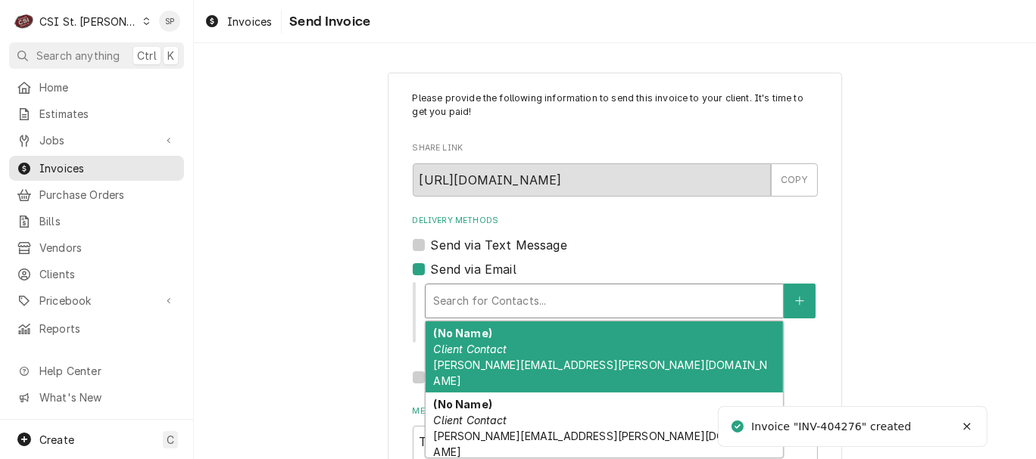
click at [478, 290] on div "Delivery Methods" at bounding box center [604, 301] width 342 height 27
click at [473, 360] on span "vicky.stuesse@csi1.com" at bounding box center [600, 373] width 334 height 29
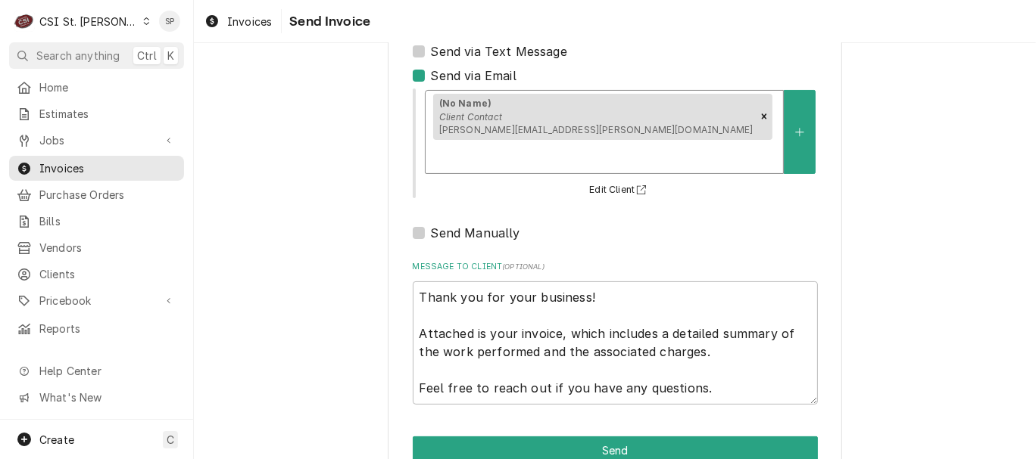
scroll to position [201, 0]
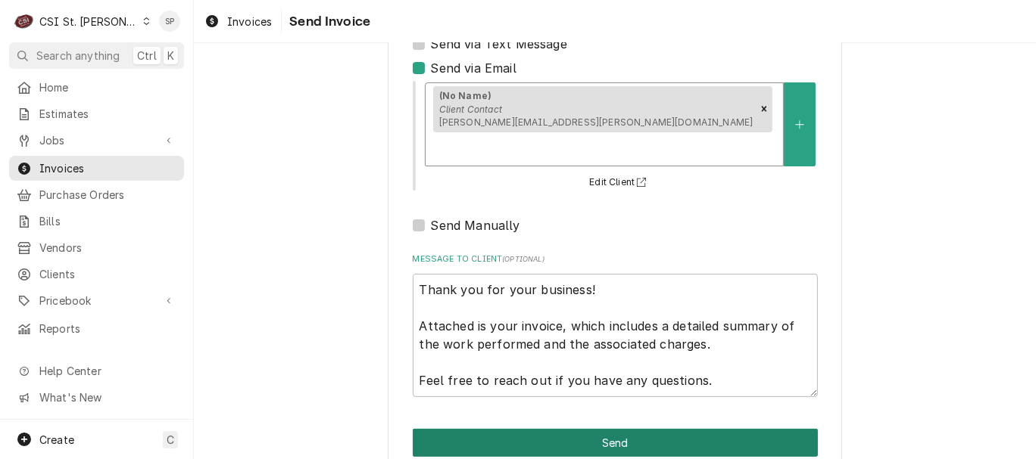
click at [571, 429] on button "Send" at bounding box center [615, 443] width 405 height 28
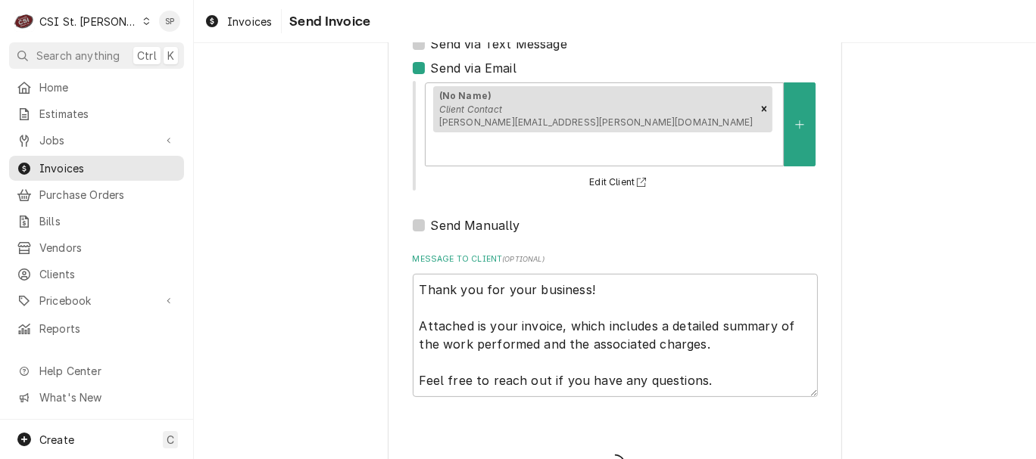
type textarea "x"
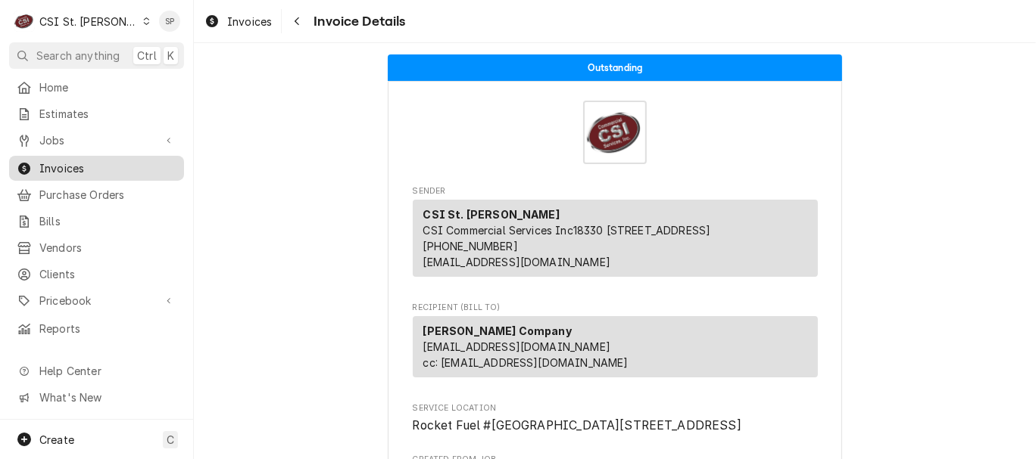
click at [97, 161] on span "Invoices" at bounding box center [107, 168] width 137 height 16
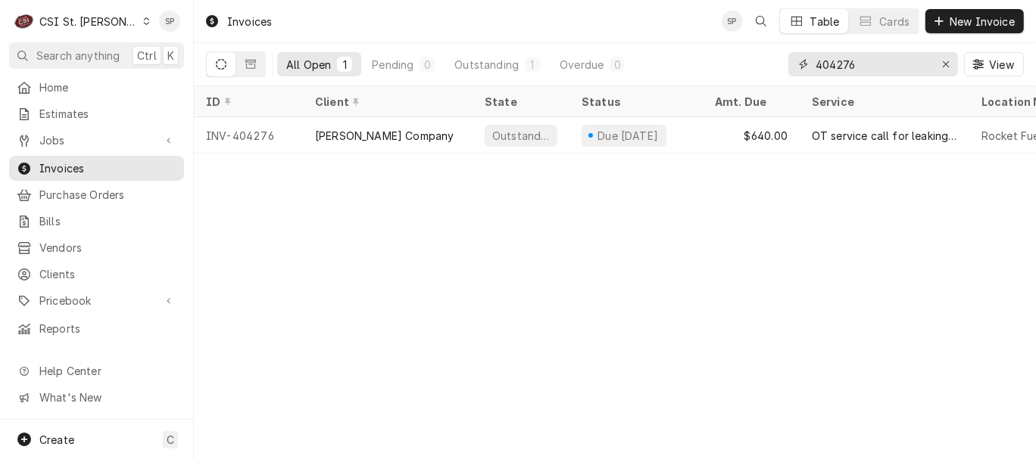
click at [850, 64] on input "404276" at bounding box center [872, 64] width 114 height 24
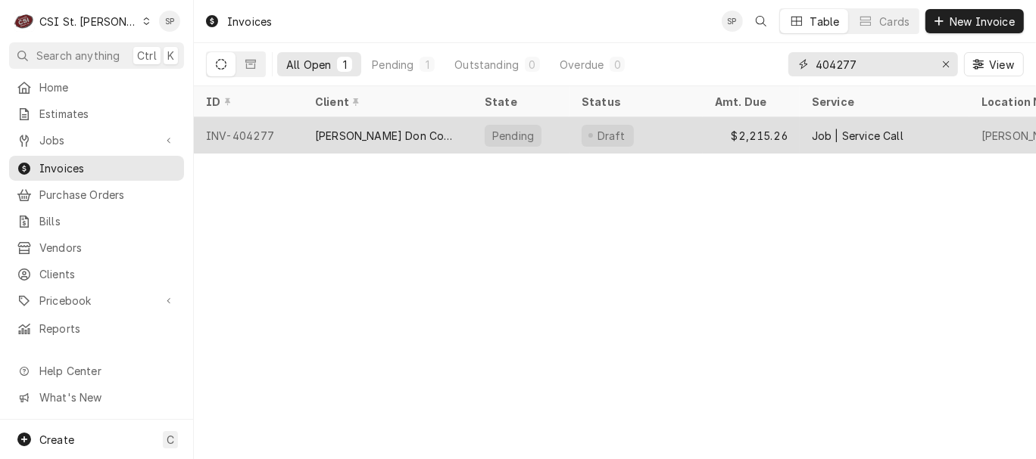
type input "404277"
click at [240, 123] on div "INV-404277" at bounding box center [248, 135] width 109 height 36
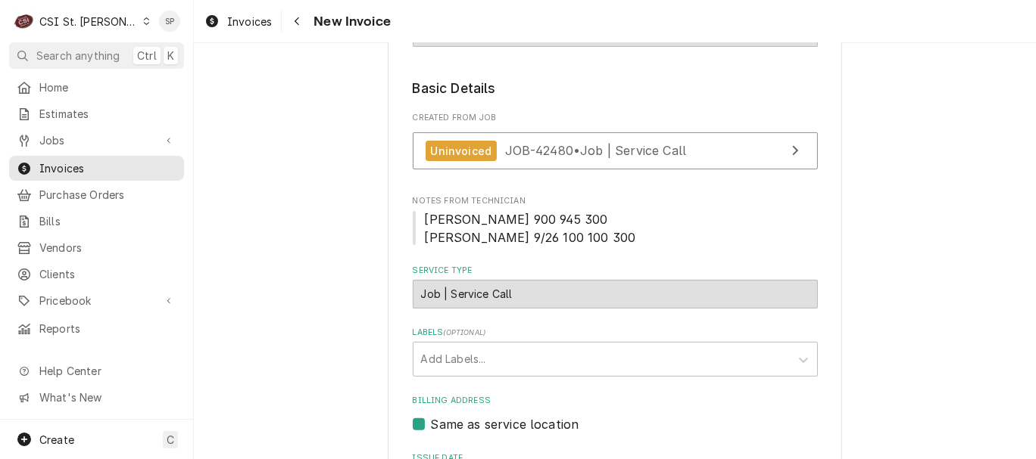
scroll to position [369, 0]
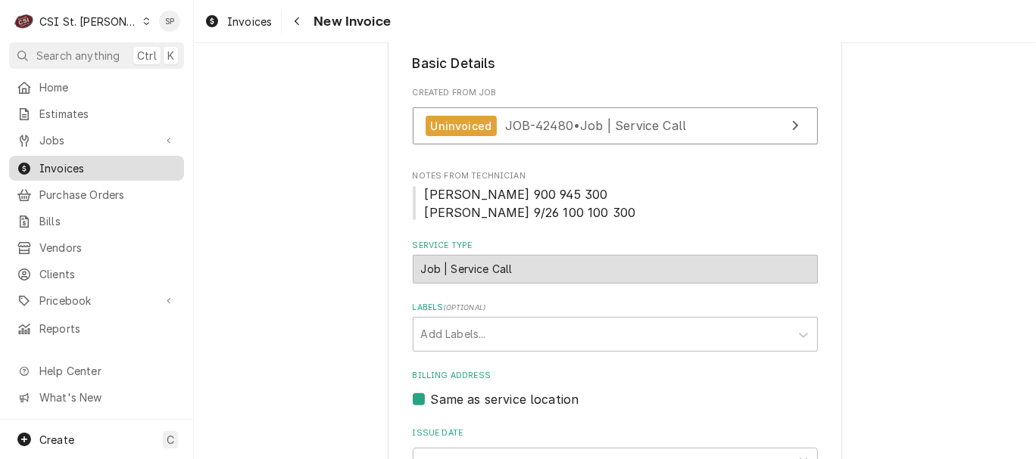
click at [142, 165] on span "Invoices" at bounding box center [107, 168] width 137 height 16
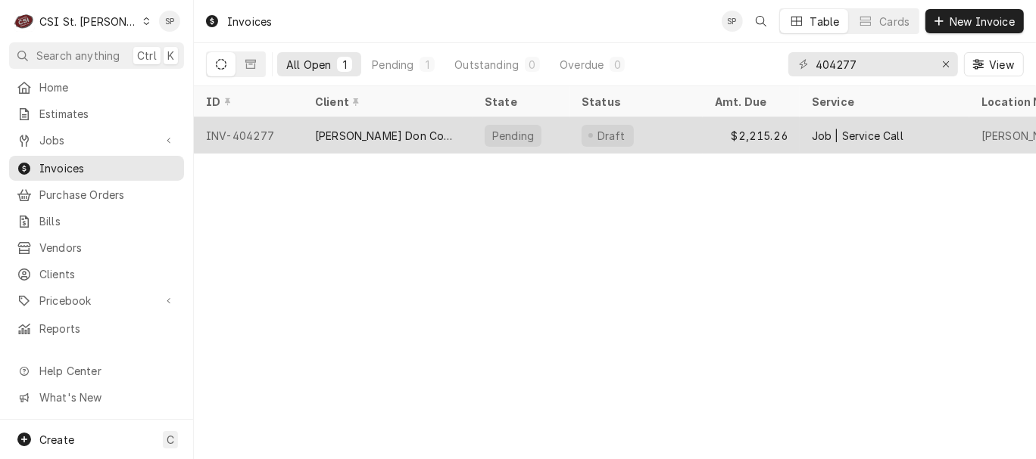
click at [261, 132] on div "INV-404277" at bounding box center [248, 135] width 109 height 36
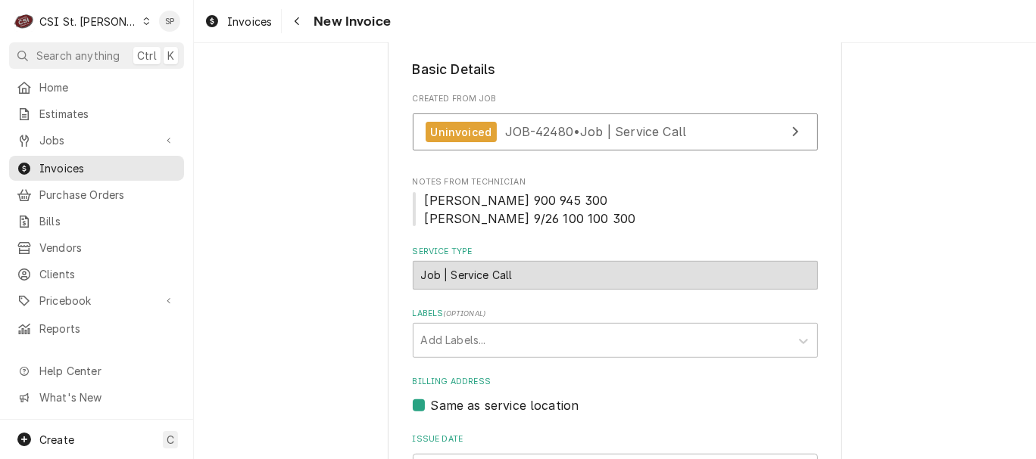
scroll to position [347, 0]
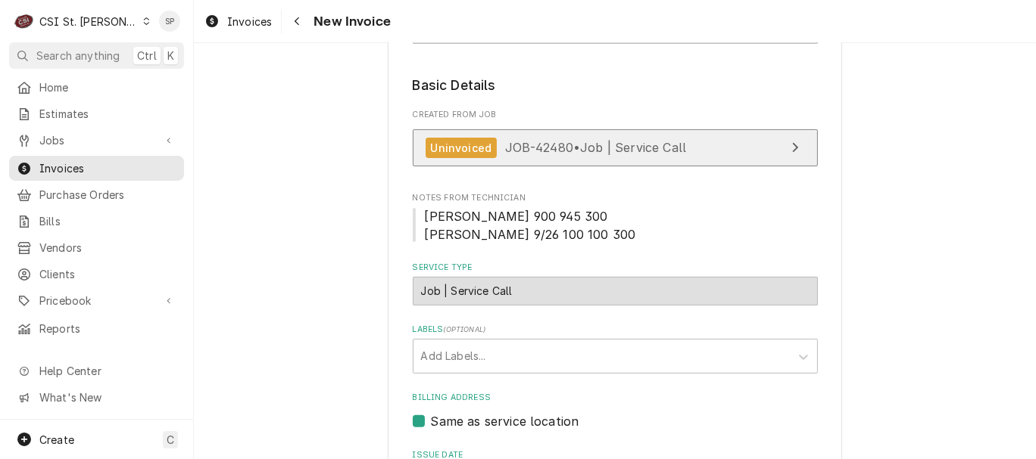
click at [638, 145] on span "JOB-42480 • Job | Service Call" at bounding box center [596, 147] width 182 height 15
type textarea "x"
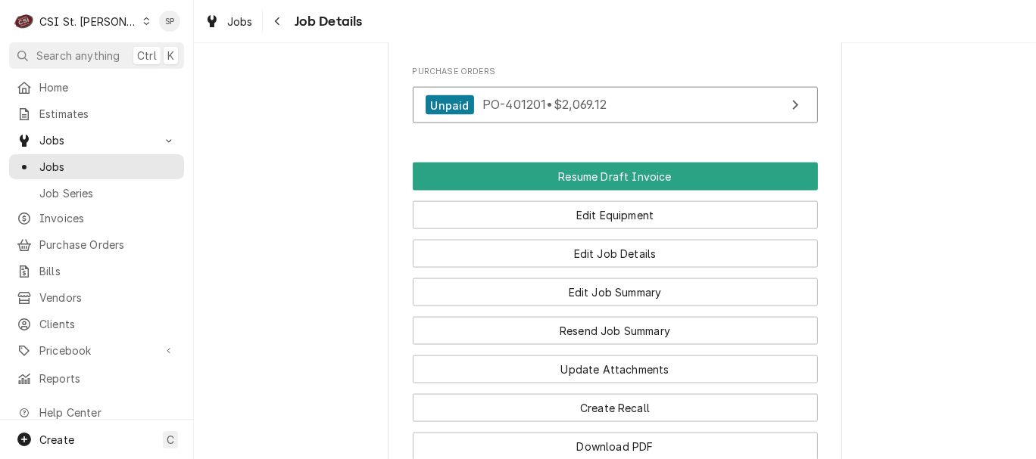
scroll to position [1682, 0]
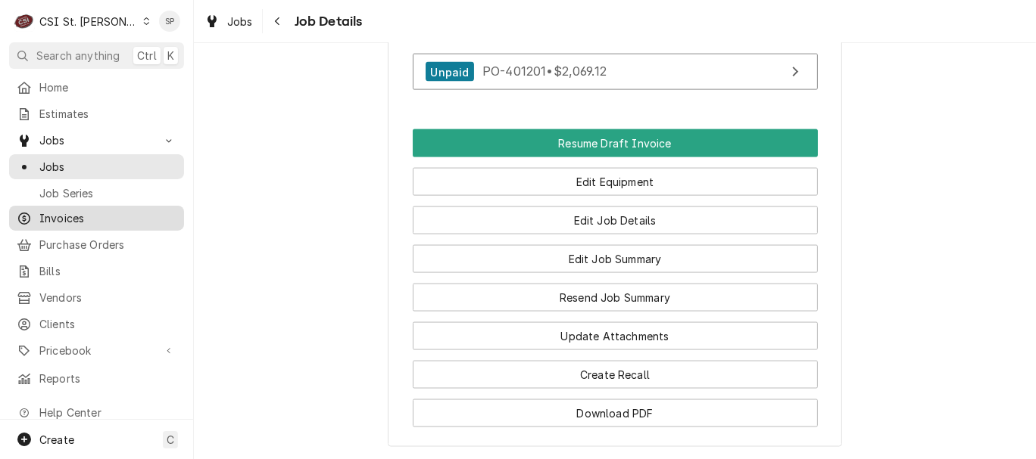
click at [54, 212] on span "Invoices" at bounding box center [107, 218] width 137 height 16
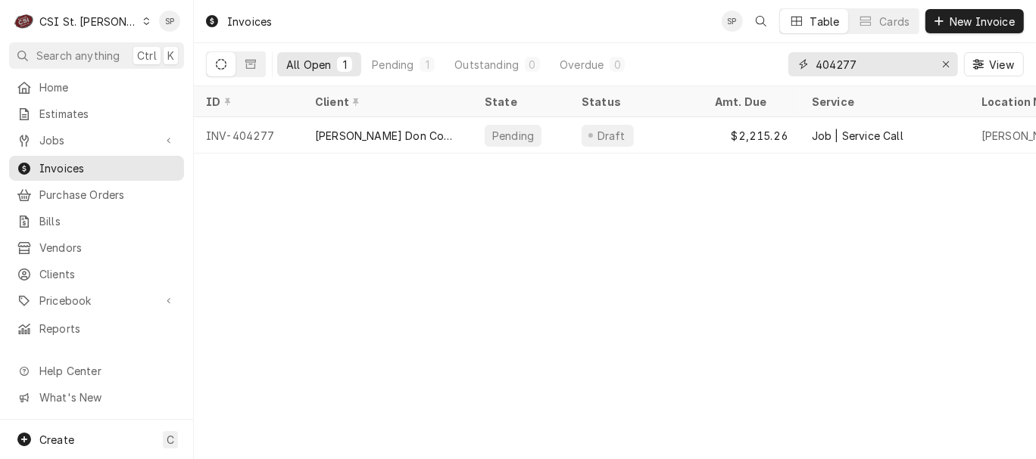
click at [885, 68] on input "404277" at bounding box center [872, 64] width 114 height 24
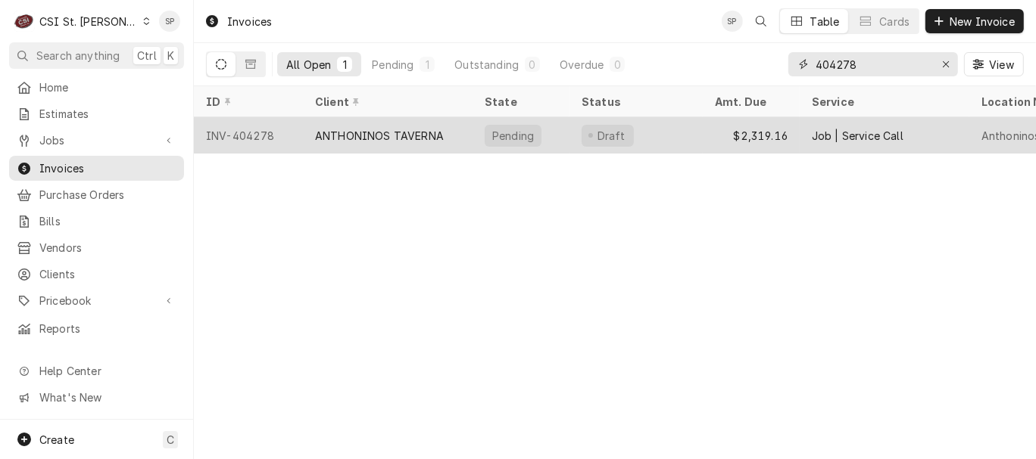
type input "404278"
click at [269, 129] on div "INV-404278" at bounding box center [248, 135] width 109 height 36
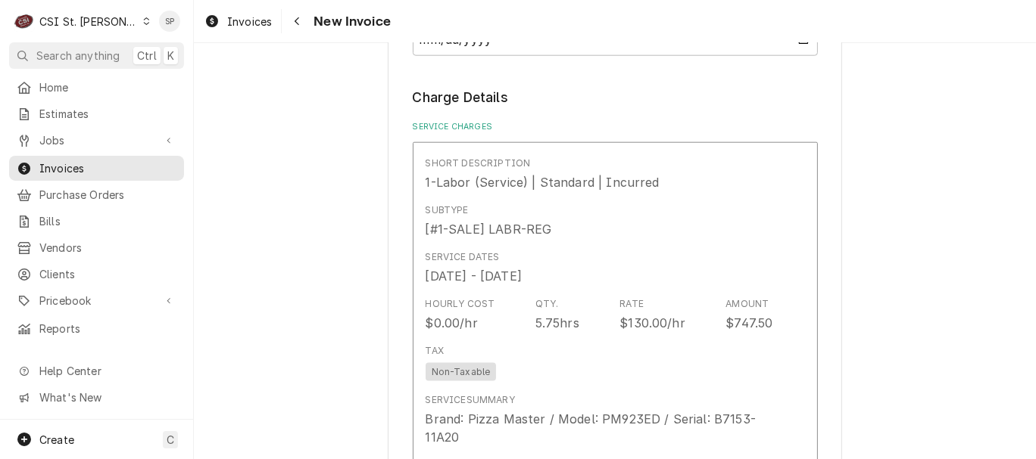
scroll to position [1378, 0]
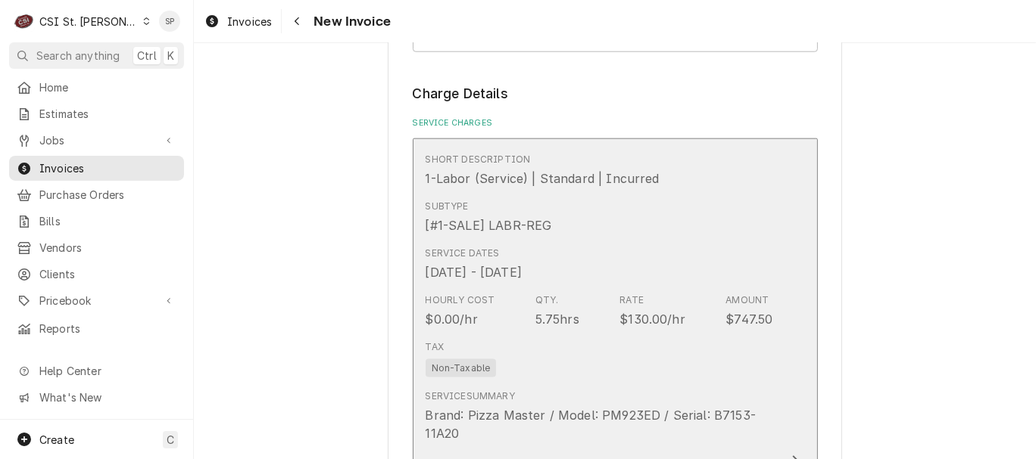
click at [639, 294] on div "Rate $130.00/hr" at bounding box center [652, 311] width 66 height 35
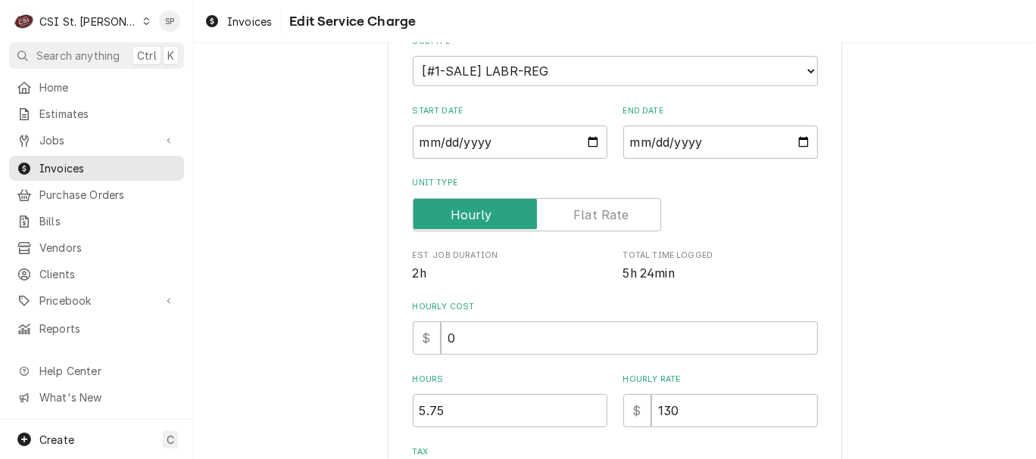
scroll to position [202, 0]
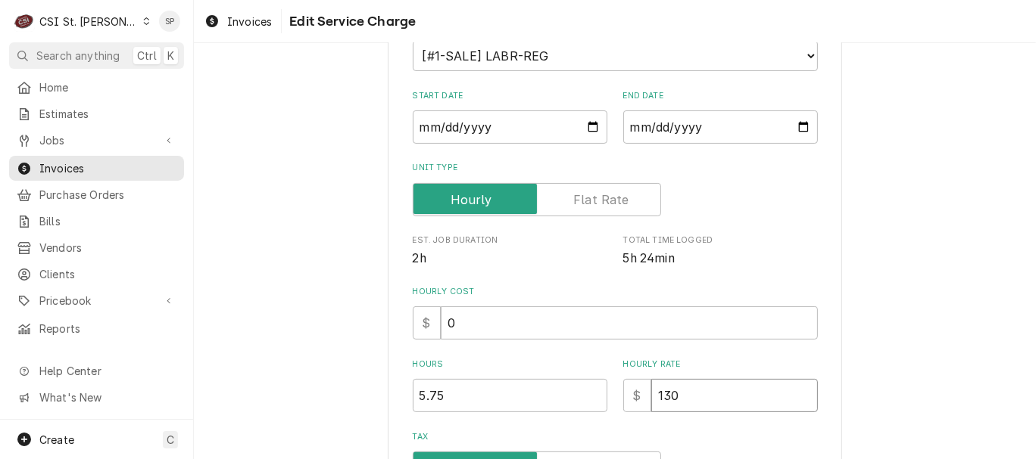
click at [684, 407] on input "130" at bounding box center [734, 395] width 167 height 33
type textarea "x"
type input "13"
type textarea "x"
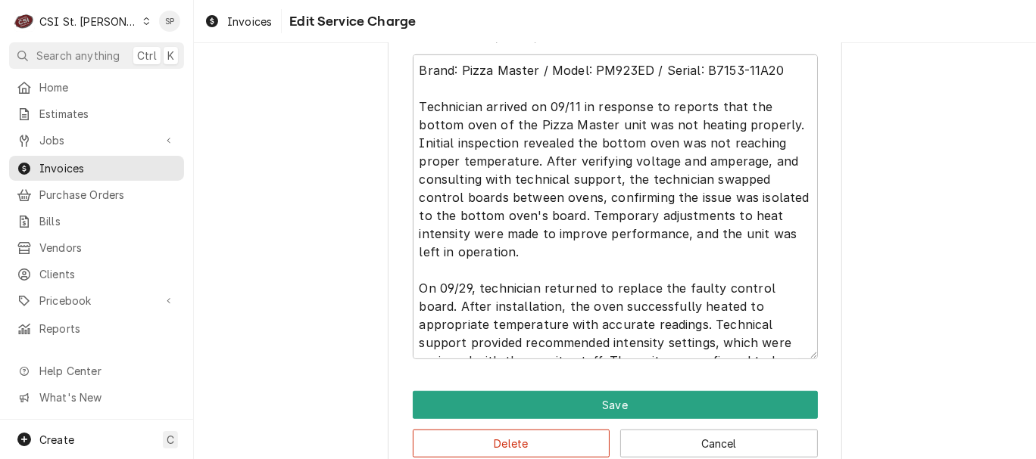
scroll to position [672, 0]
type input "135"
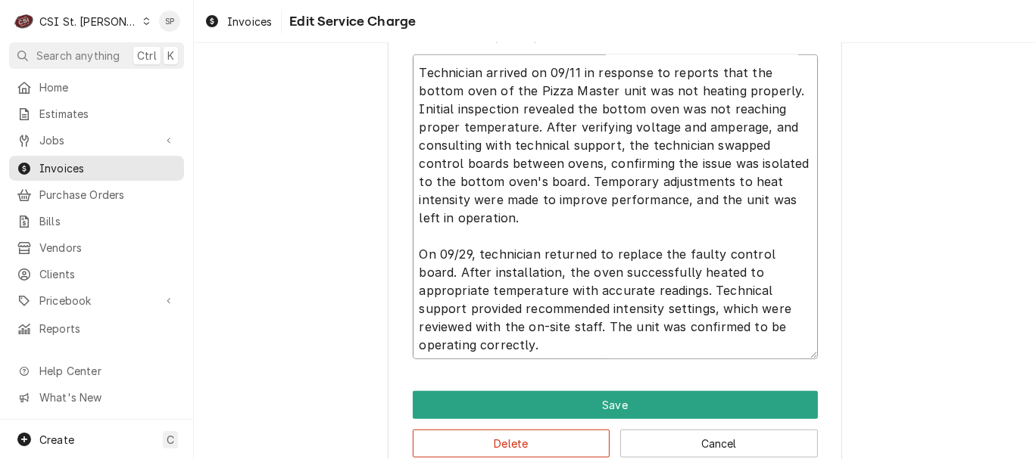
scroll to position [36, 0]
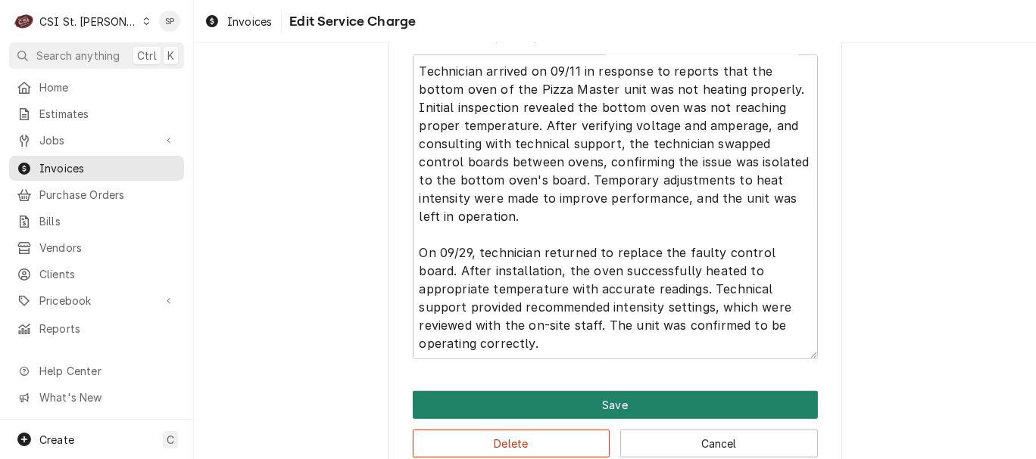
click at [522, 406] on button "Save" at bounding box center [615, 405] width 405 height 28
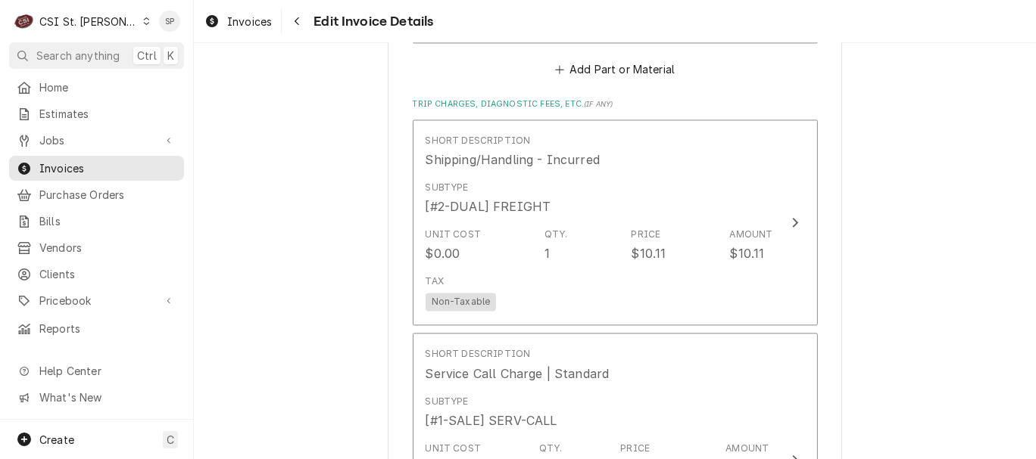
scroll to position [2506, 0]
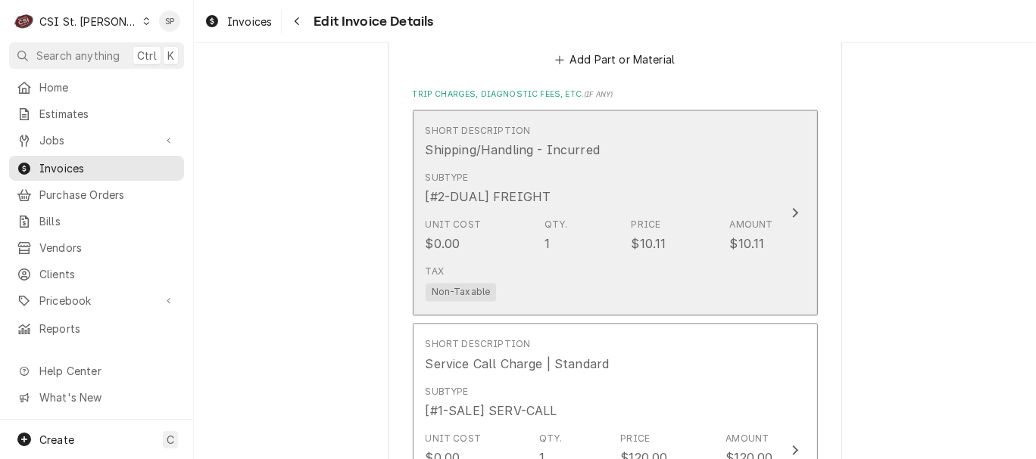
click at [628, 169] on div "Subtype [#2-DUAL] FREIGHT" at bounding box center [598, 188] width 347 height 47
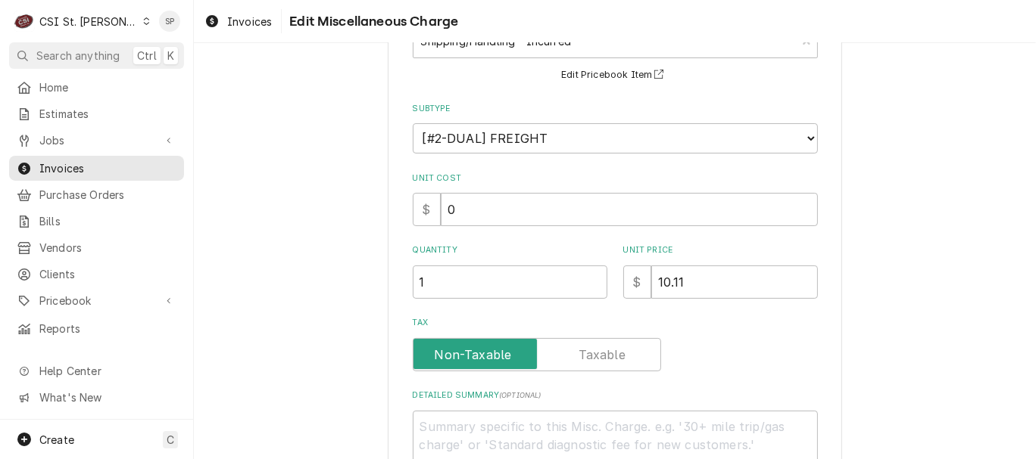
scroll to position [135, 0]
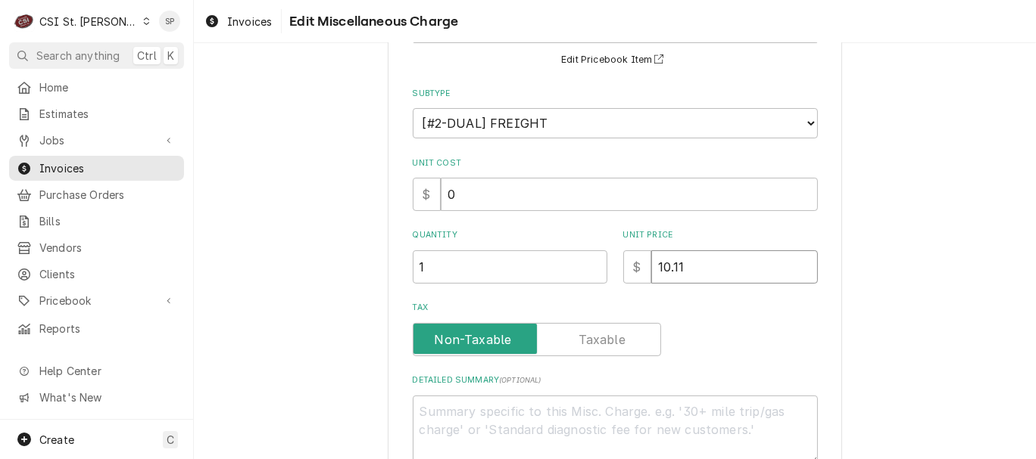
click at [688, 263] on input "10.11" at bounding box center [734, 267] width 167 height 33
type textarea "x"
type input "10.1"
type textarea "x"
type input "10"
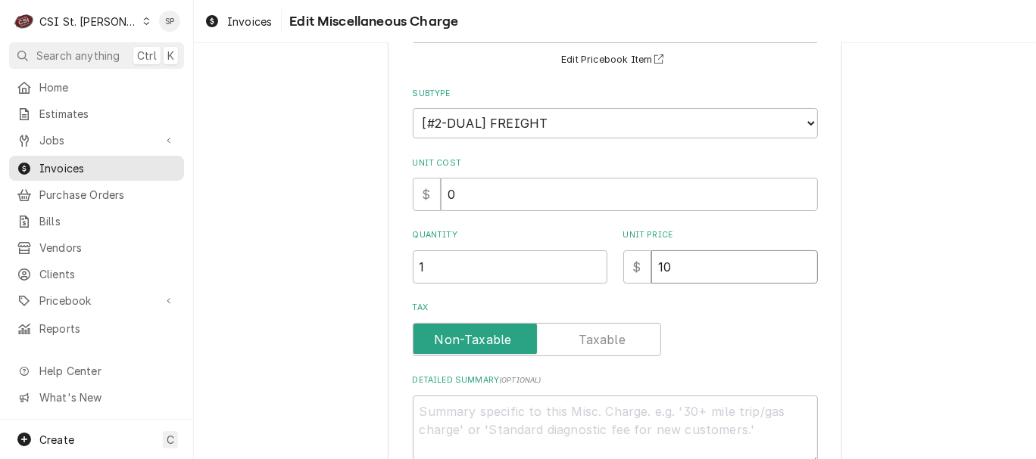
type textarea "x"
type input "1"
type textarea "x"
type input "2"
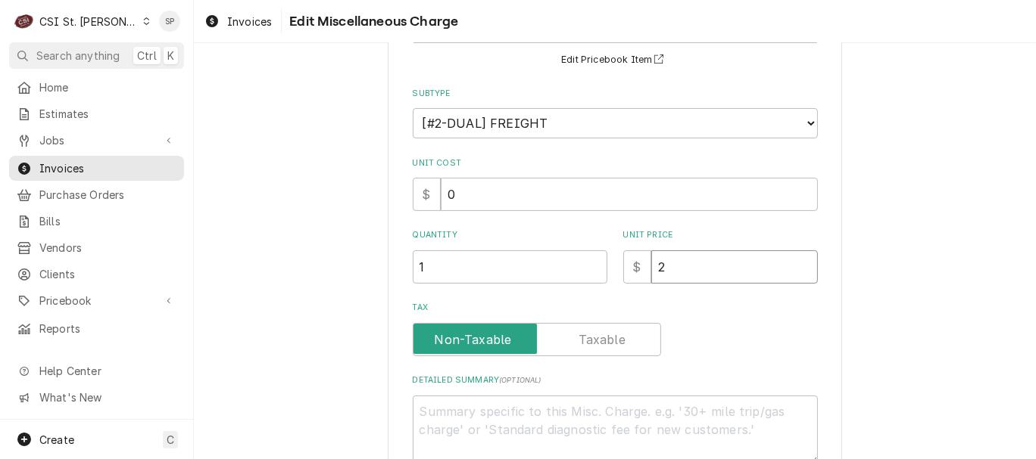
type textarea "x"
type input "20"
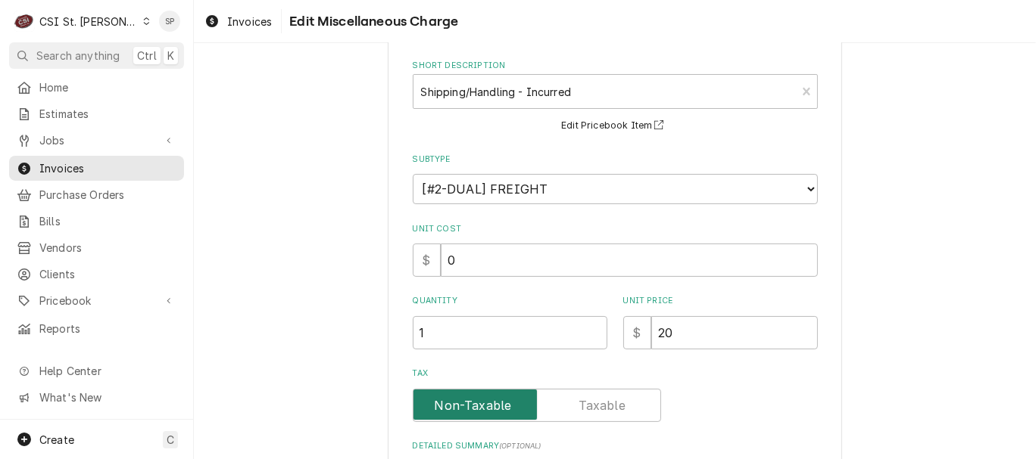
scroll to position [271, 0]
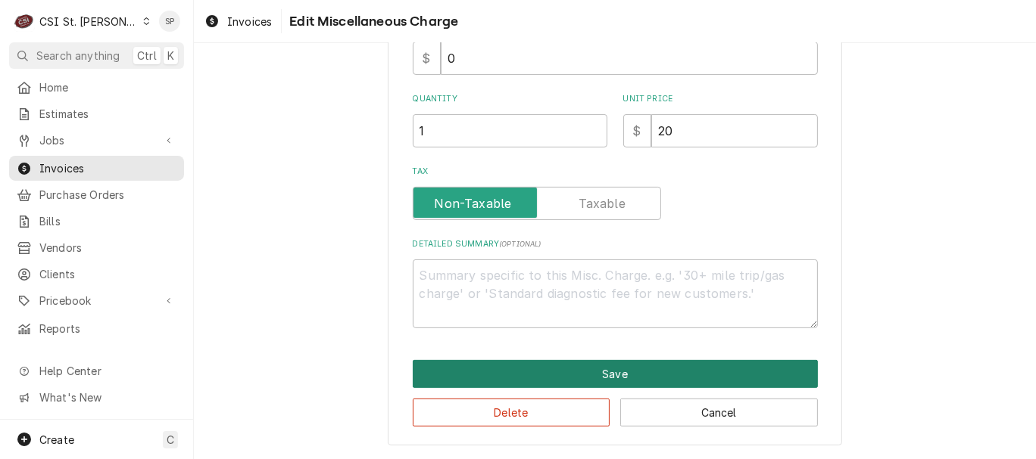
click at [552, 369] on button "Save" at bounding box center [615, 374] width 405 height 28
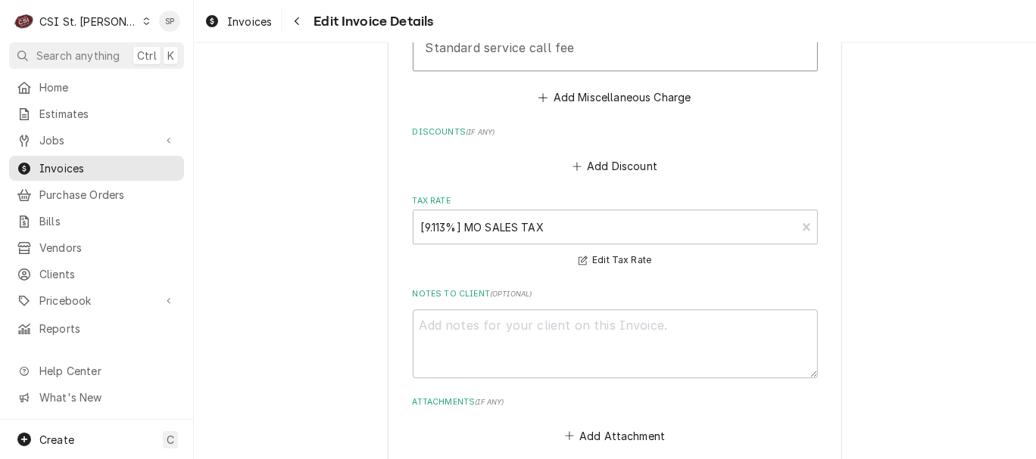
scroll to position [3375, 0]
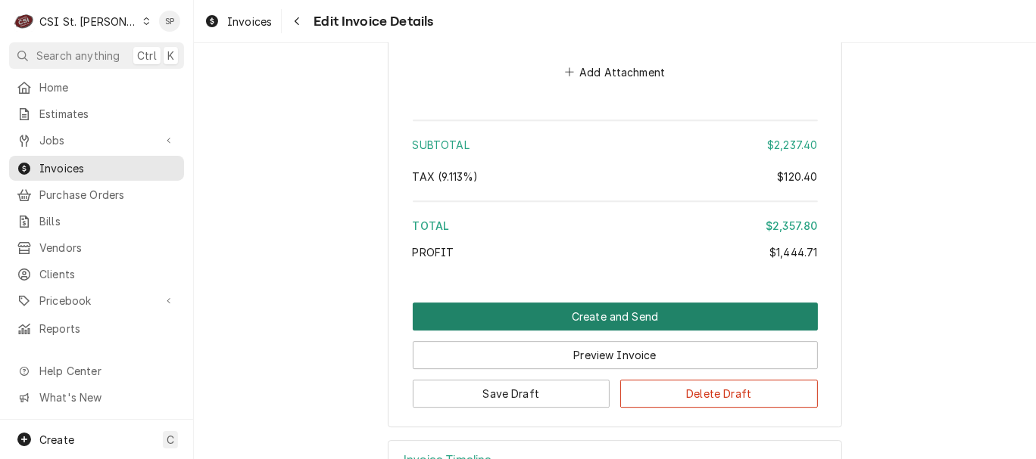
click at [533, 303] on button "Create and Send" at bounding box center [615, 317] width 405 height 28
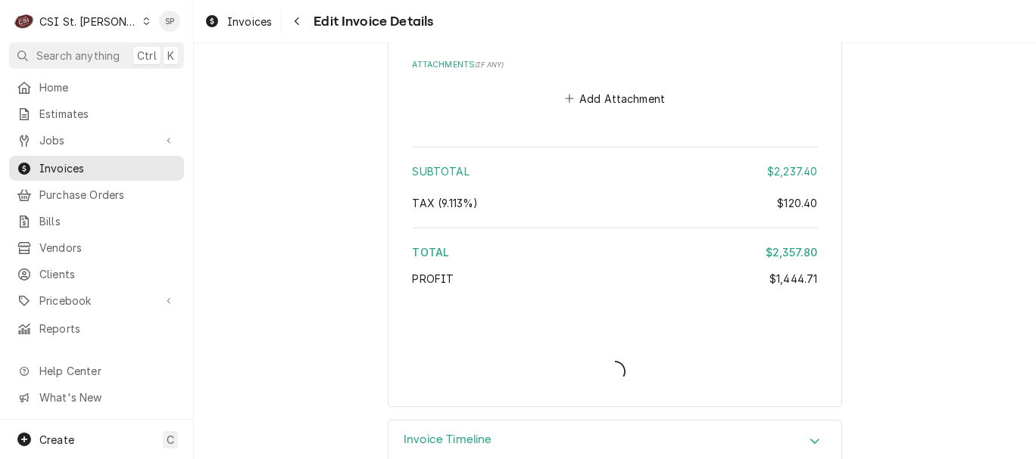
type textarea "x"
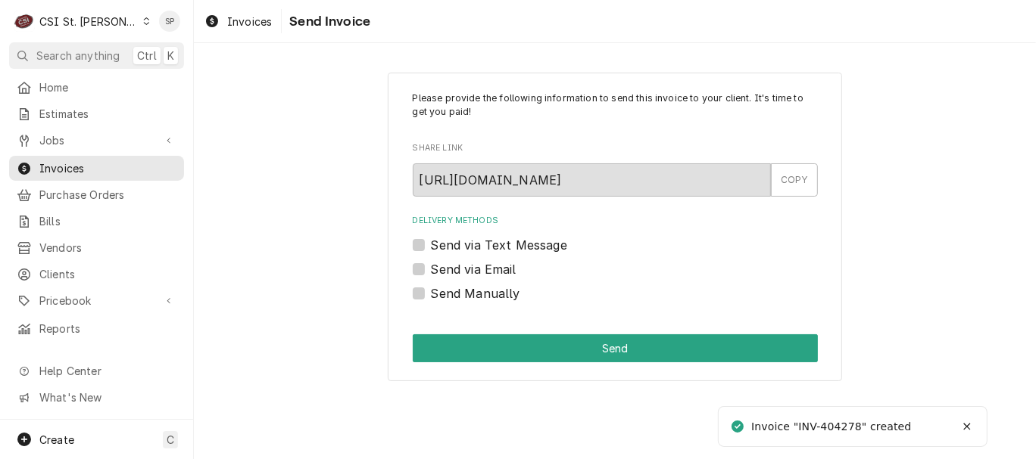
click at [431, 268] on label "Send via Email" at bounding box center [474, 269] width 86 height 18
click at [431, 268] on input "Send via Email" at bounding box center [633, 276] width 405 height 33
checkbox input "true"
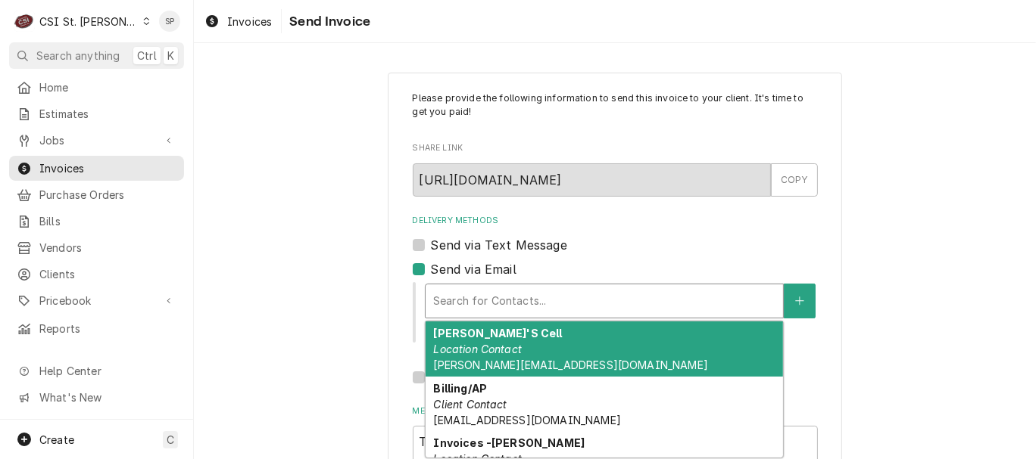
click at [459, 291] on div "Delivery Methods" at bounding box center [604, 301] width 342 height 27
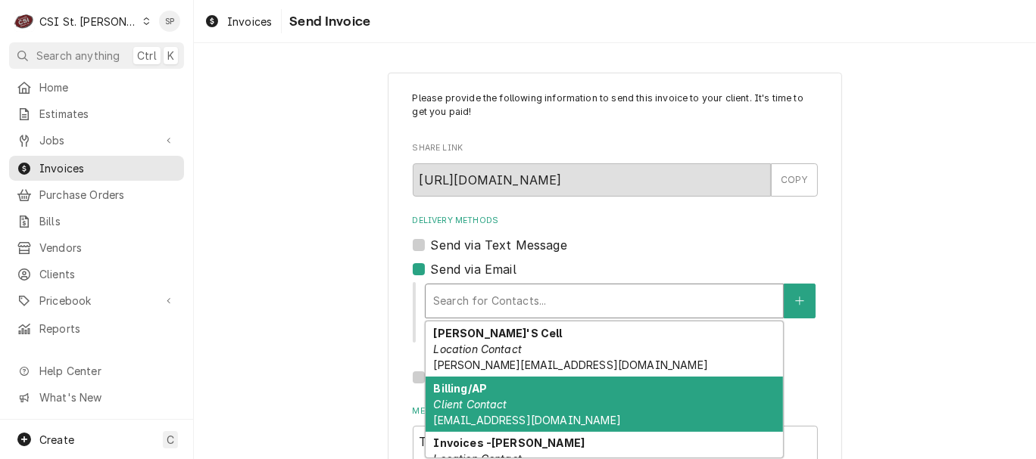
click at [441, 403] on em "Client Contact" at bounding box center [469, 404] width 73 height 13
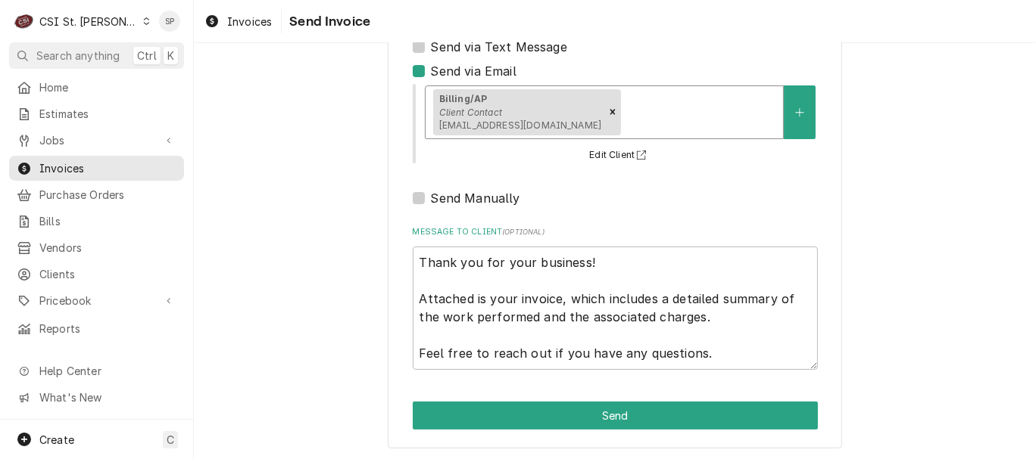
scroll to position [201, 0]
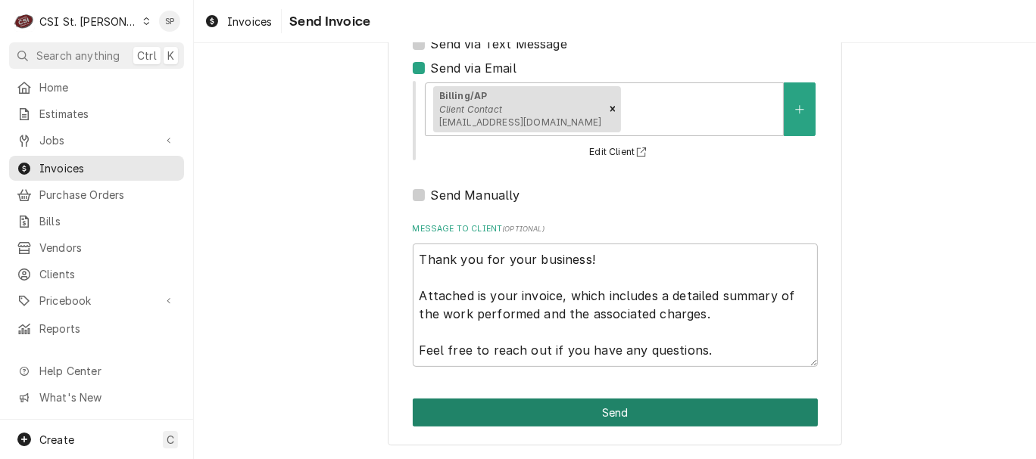
click at [526, 406] on button "Send" at bounding box center [615, 413] width 405 height 28
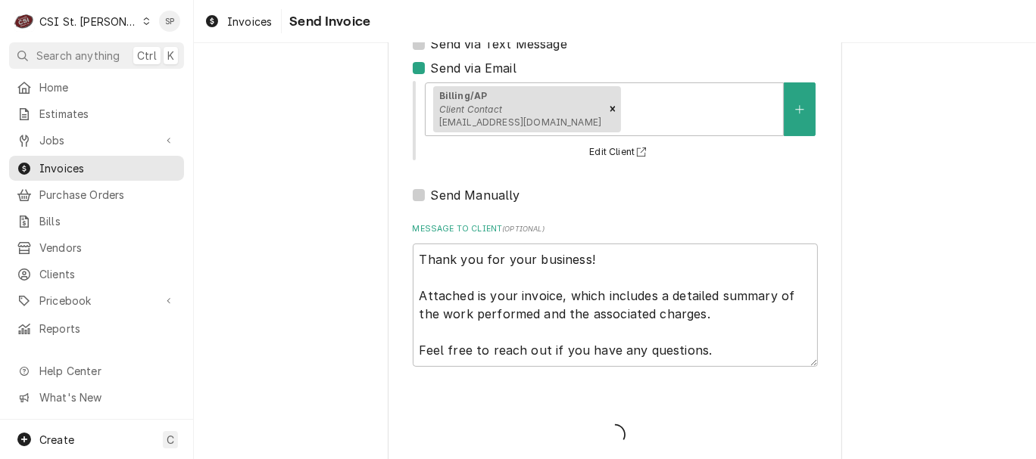
type textarea "x"
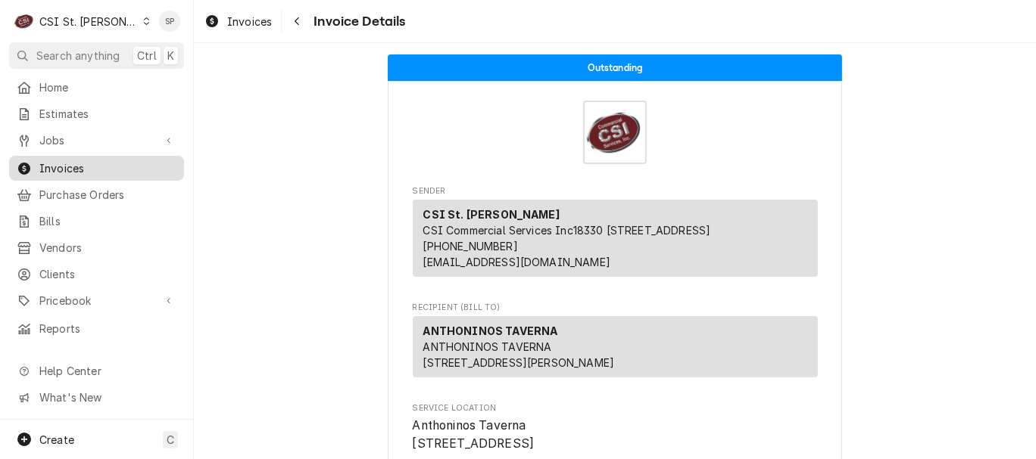
click at [128, 160] on span "Invoices" at bounding box center [107, 168] width 137 height 16
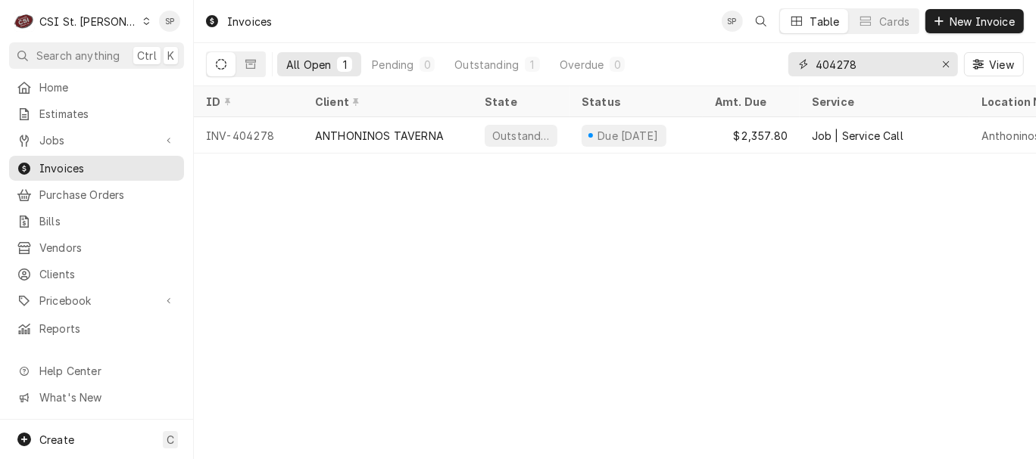
click at [868, 64] on input "404278" at bounding box center [872, 64] width 114 height 24
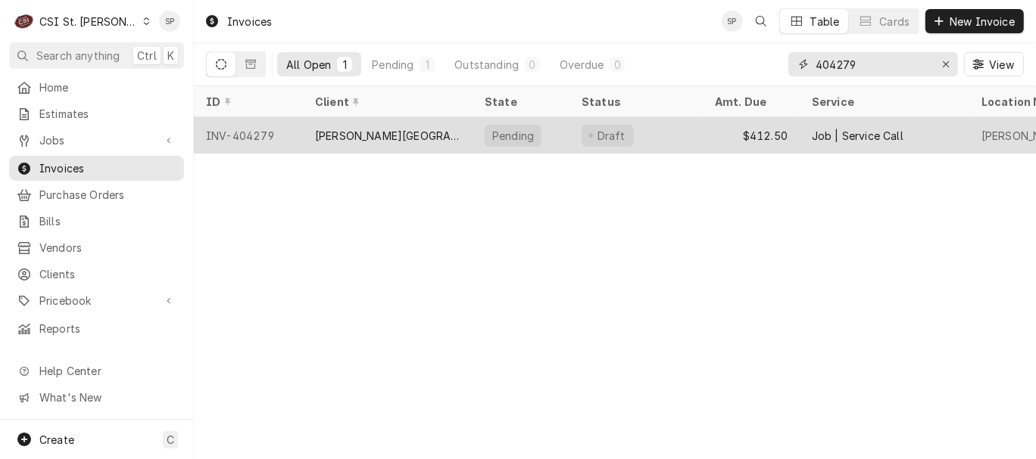
type input "404279"
click at [253, 132] on div "INV-404279" at bounding box center [248, 135] width 109 height 36
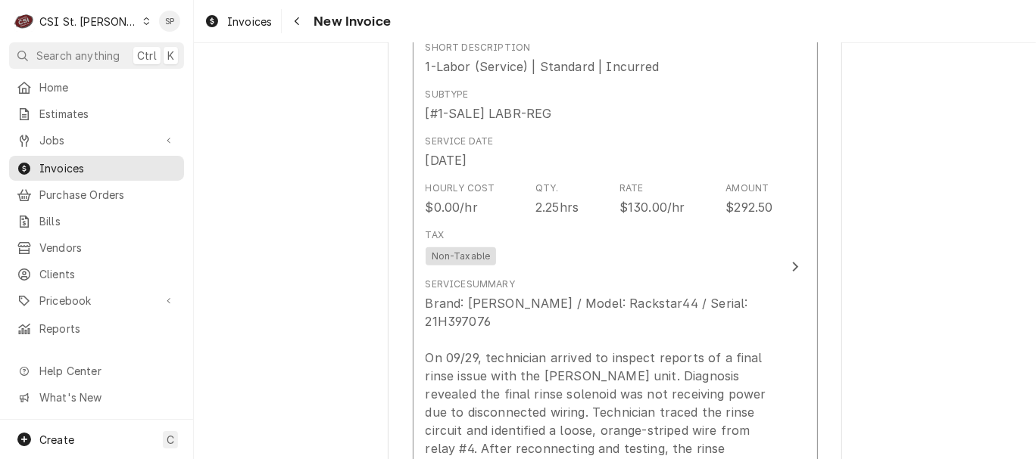
scroll to position [1345, 0]
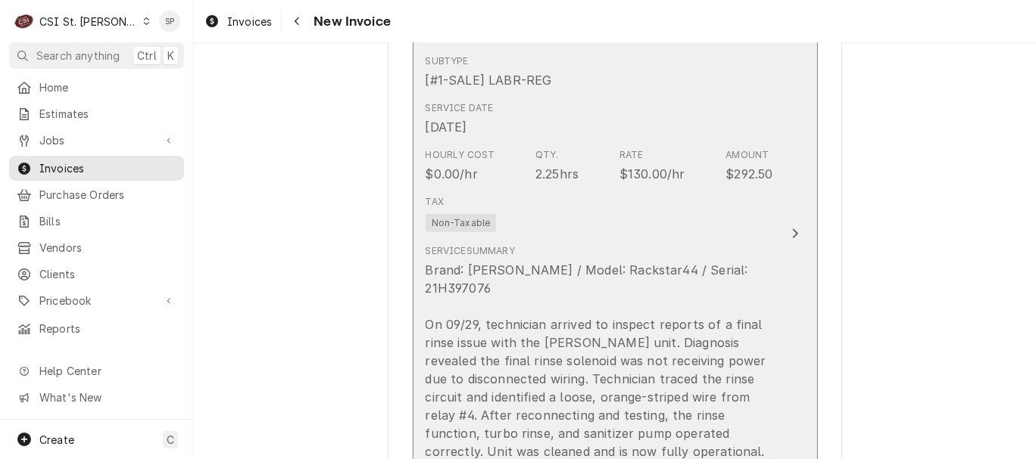
click at [684, 192] on div "Tax Non-Taxable" at bounding box center [598, 213] width 347 height 48
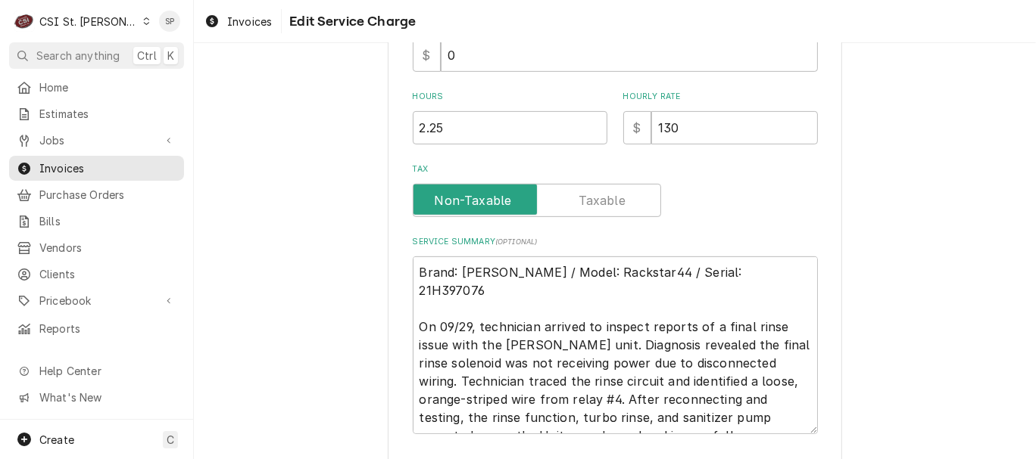
scroll to position [471, 0]
click at [681, 126] on input "130" at bounding box center [734, 127] width 167 height 33
type textarea "x"
type input "13"
type textarea "x"
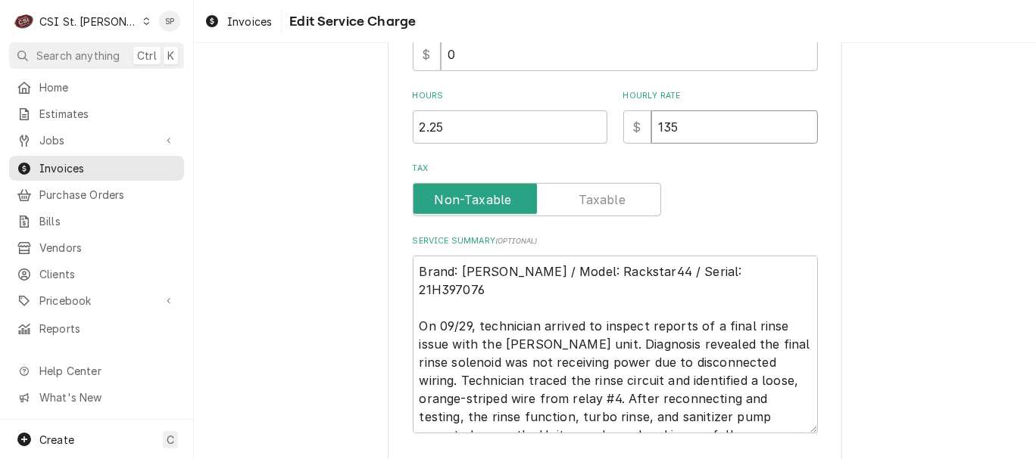
type input "135"
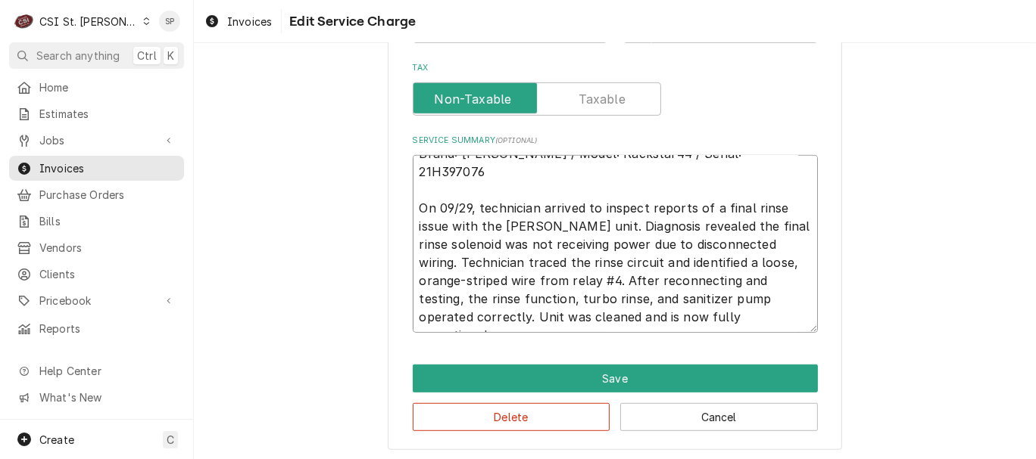
scroll to position [577, 0]
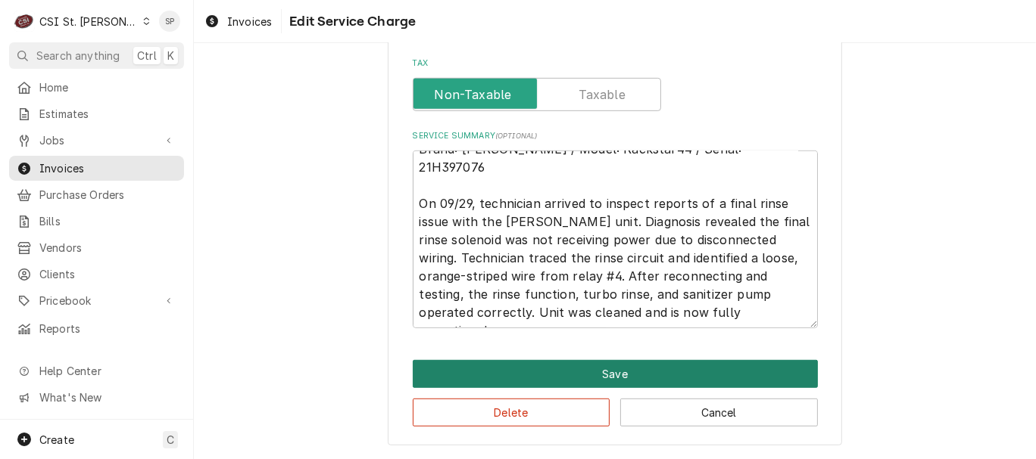
click at [665, 373] on button "Save" at bounding box center [615, 374] width 405 height 28
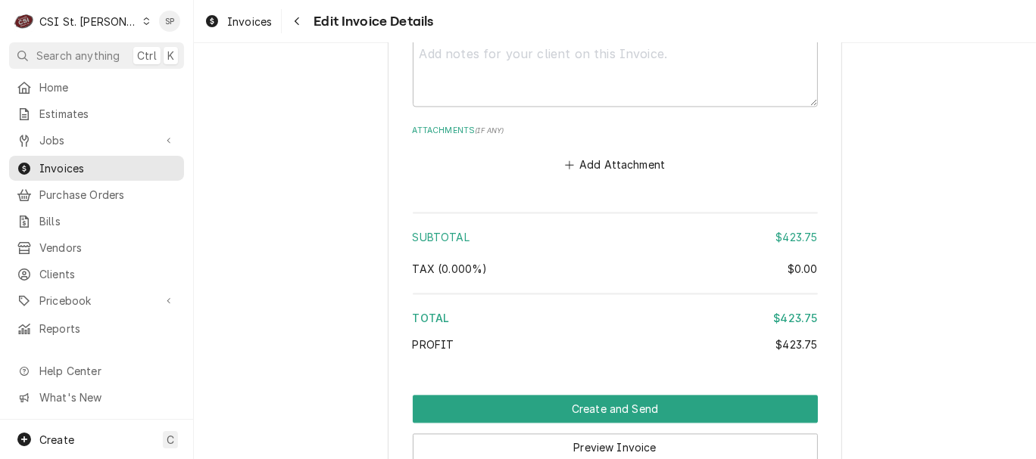
scroll to position [2416, 0]
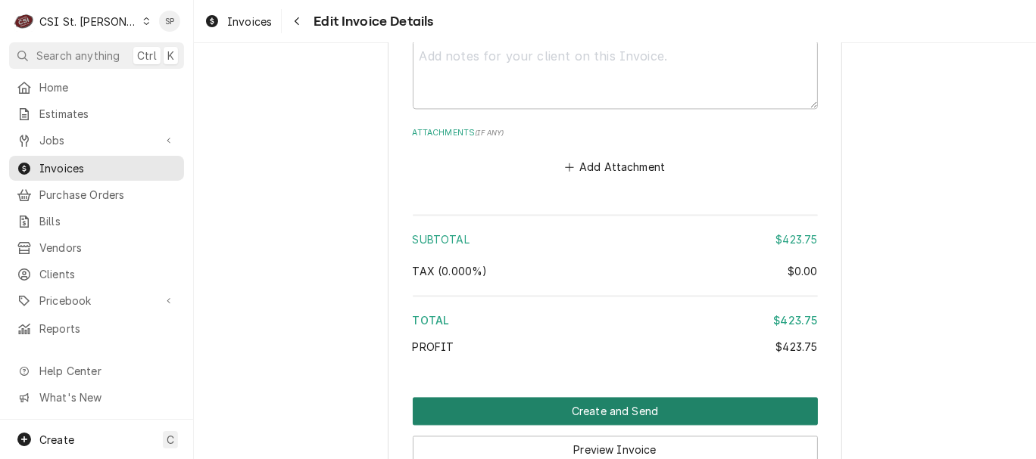
click at [581, 397] on button "Create and Send" at bounding box center [615, 411] width 405 height 28
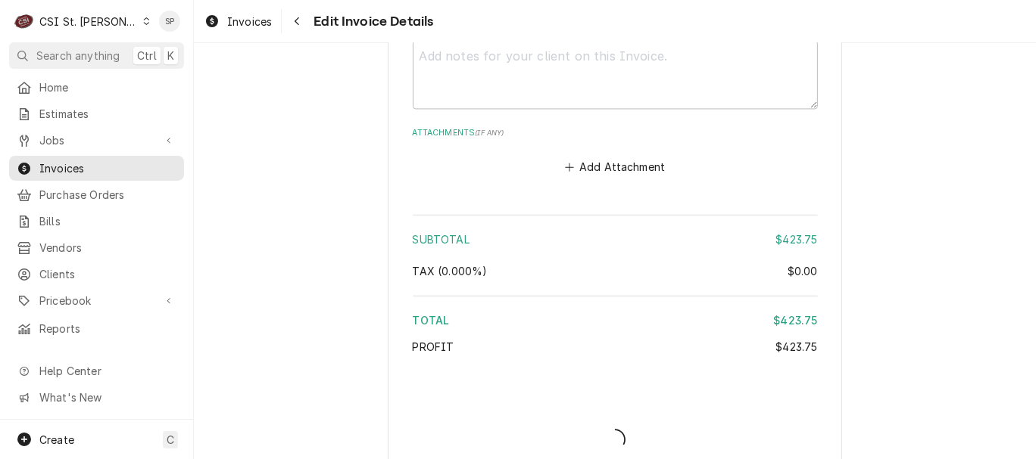
type textarea "x"
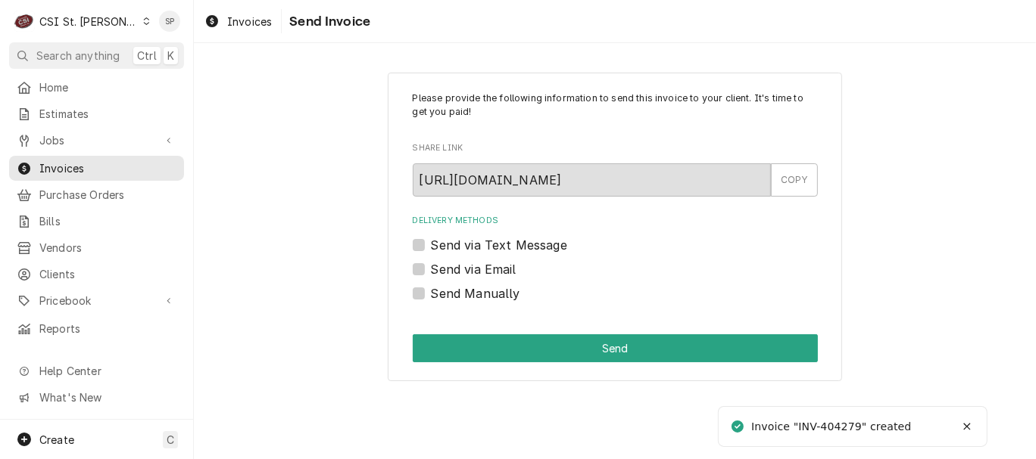
click at [431, 270] on label "Send via Email" at bounding box center [474, 269] width 86 height 18
click at [431, 270] on input "Send via Email" at bounding box center [633, 276] width 405 height 33
checkbox input "true"
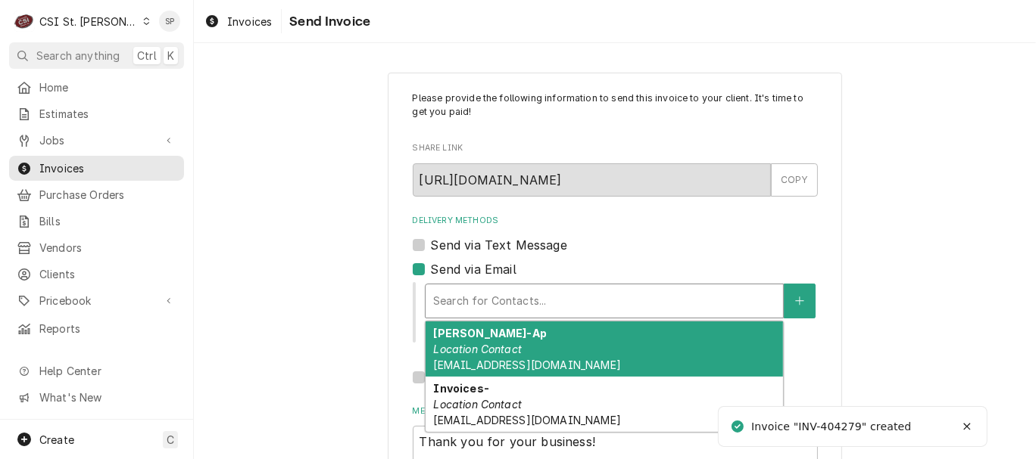
click at [464, 299] on div "Delivery Methods" at bounding box center [604, 301] width 342 height 27
click at [487, 350] on em "Location Contact" at bounding box center [477, 349] width 89 height 13
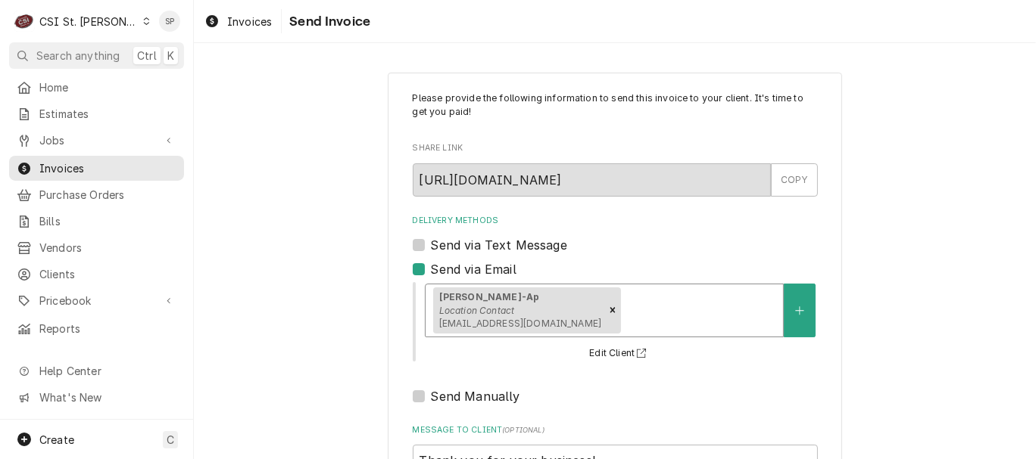
click at [653, 315] on div "Delivery Methods" at bounding box center [699, 310] width 151 height 27
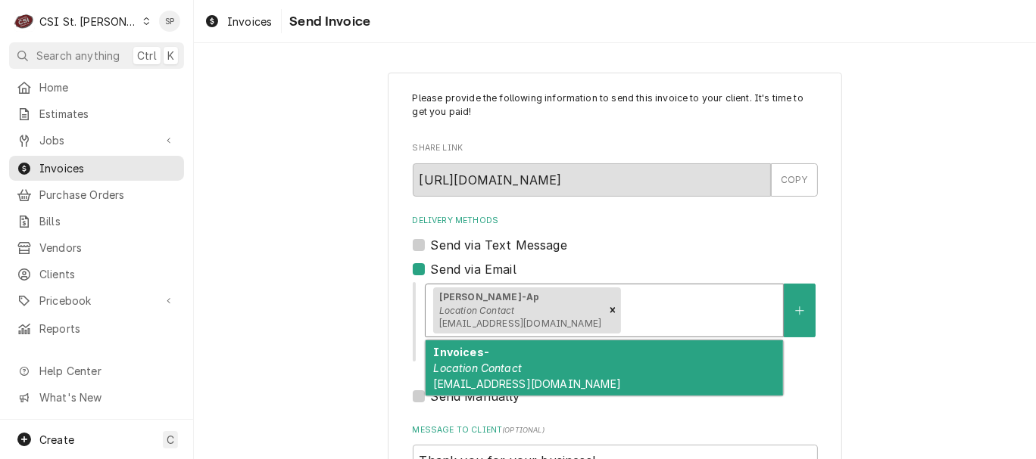
click at [511, 375] on div "Invoices- Location Contact accountspayable@danforthcenter.org" at bounding box center [603, 368] width 357 height 55
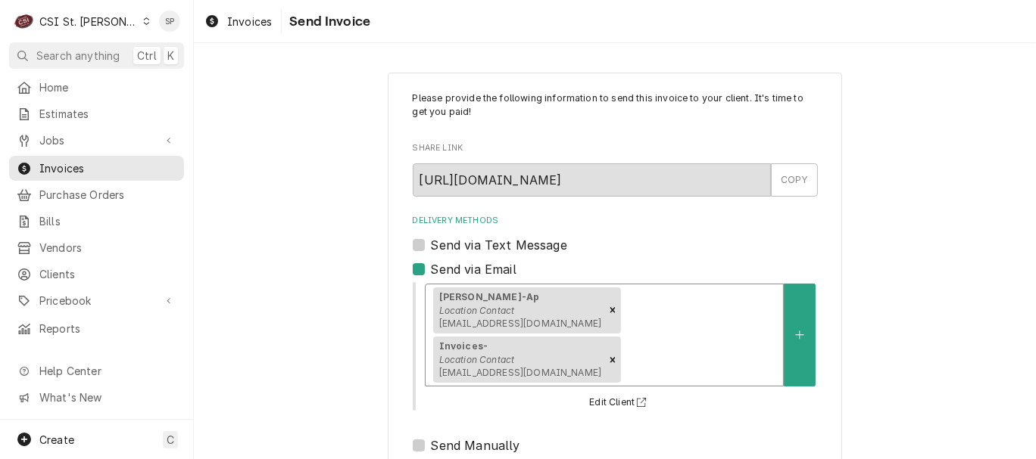
scroll to position [251, 0]
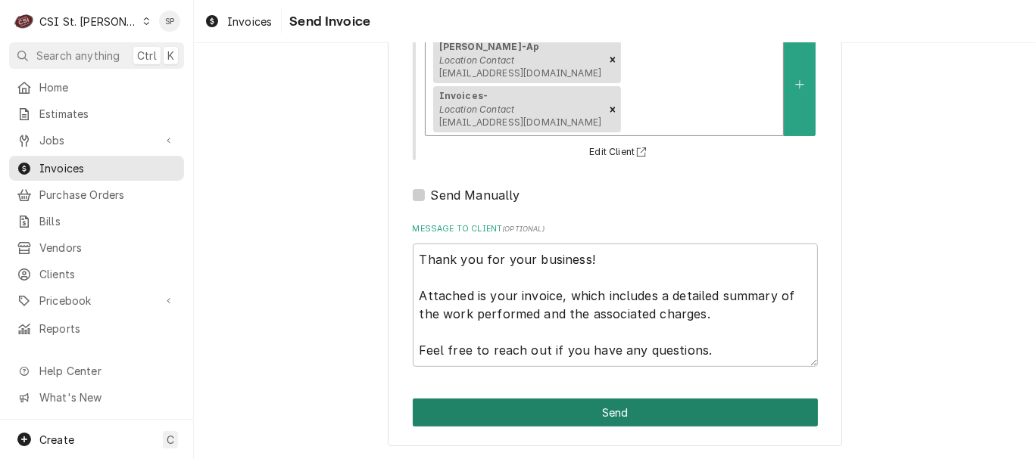
click at [506, 404] on button "Send" at bounding box center [615, 413] width 405 height 28
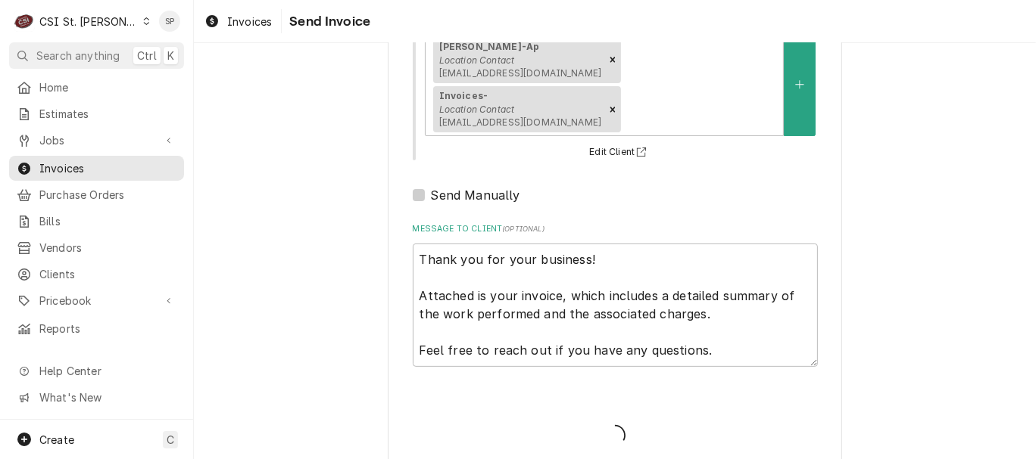
type textarea "x"
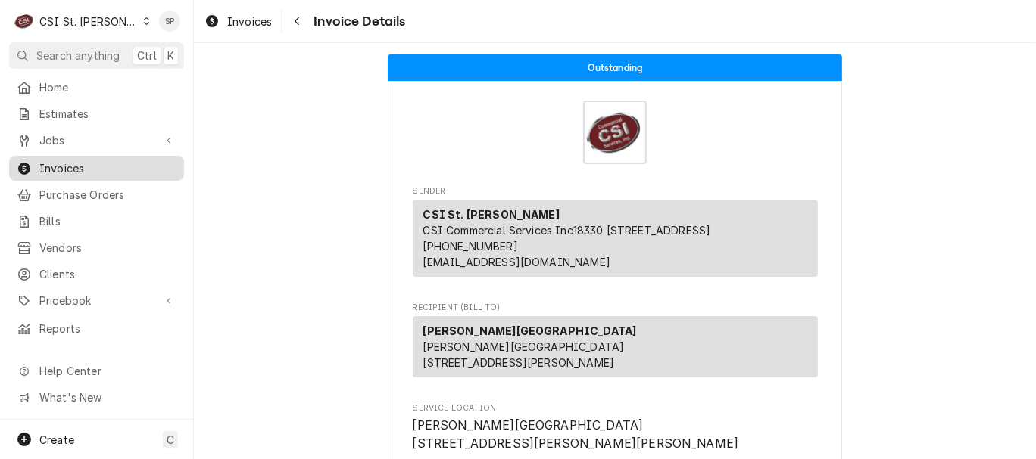
click at [56, 160] on span "Invoices" at bounding box center [107, 168] width 137 height 16
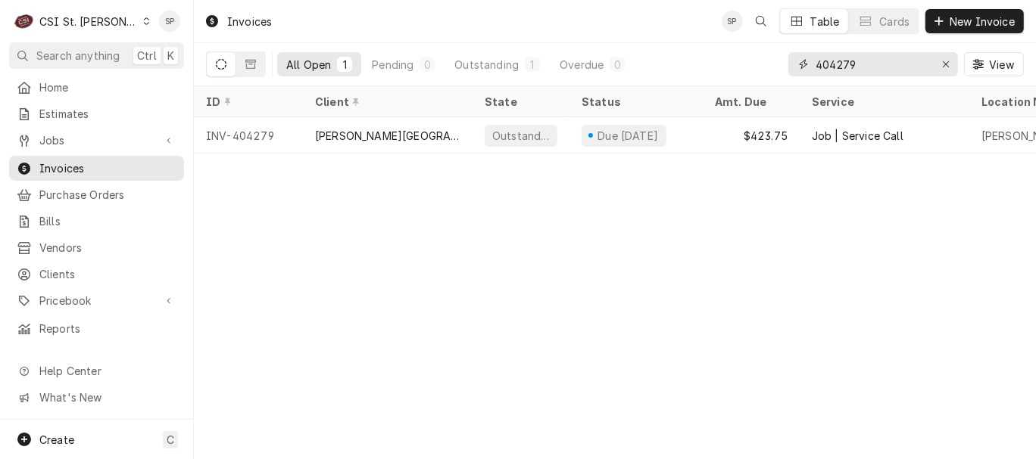
click at [877, 56] on input "404279" at bounding box center [872, 64] width 114 height 24
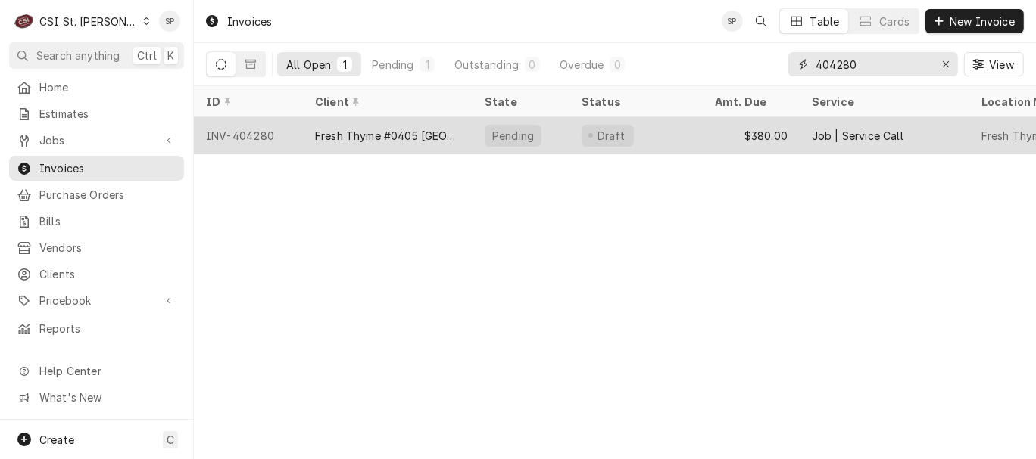
type input "404280"
click at [263, 131] on div "INV-404280" at bounding box center [248, 135] width 109 height 36
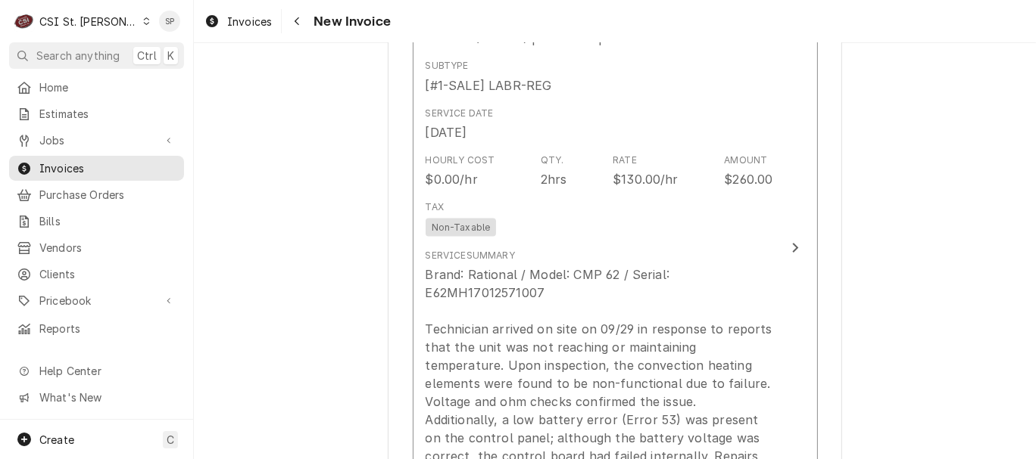
scroll to position [1749, 0]
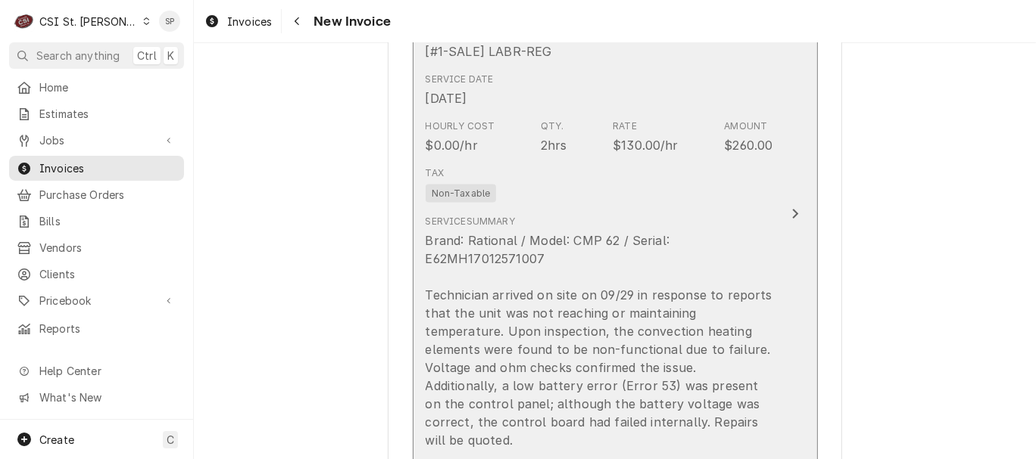
click at [626, 192] on div "Tax Non-Taxable" at bounding box center [598, 184] width 347 height 48
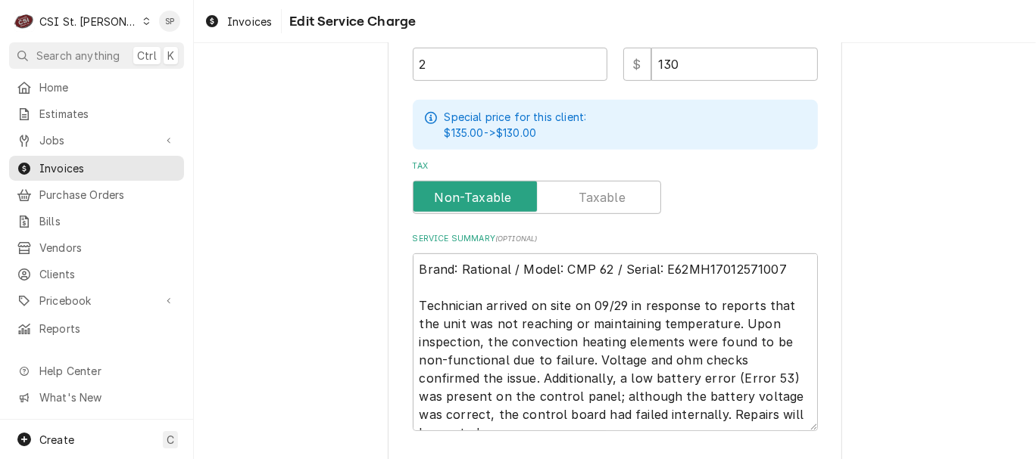
scroll to position [500, 0]
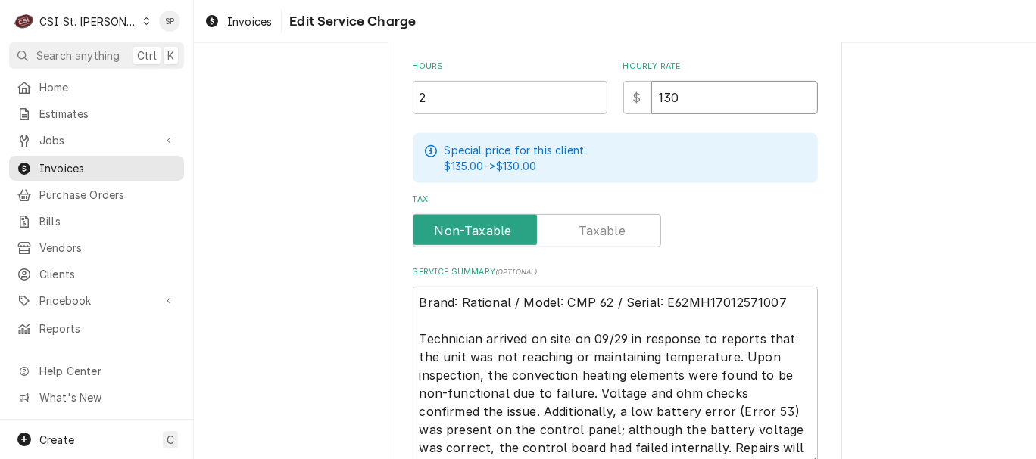
click at [674, 94] on input "130" at bounding box center [734, 97] width 167 height 33
type textarea "x"
type input "13"
type textarea "x"
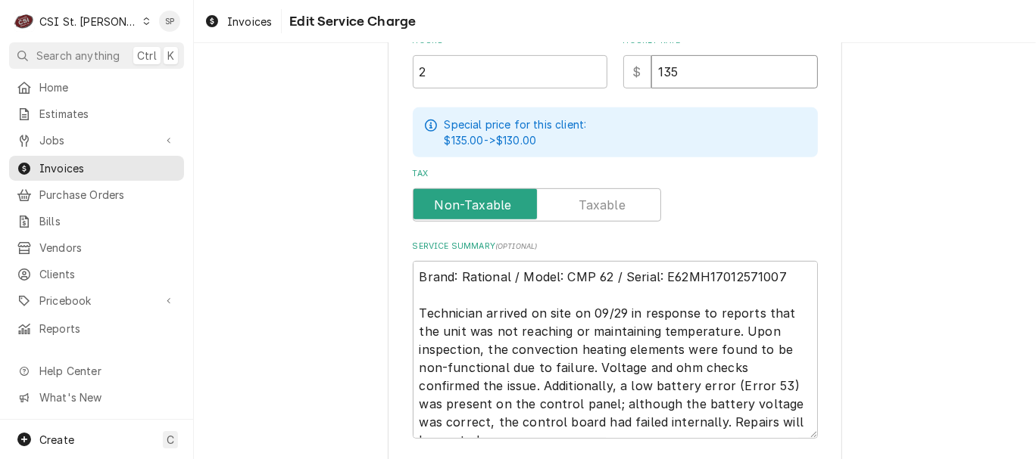
scroll to position [534, 0]
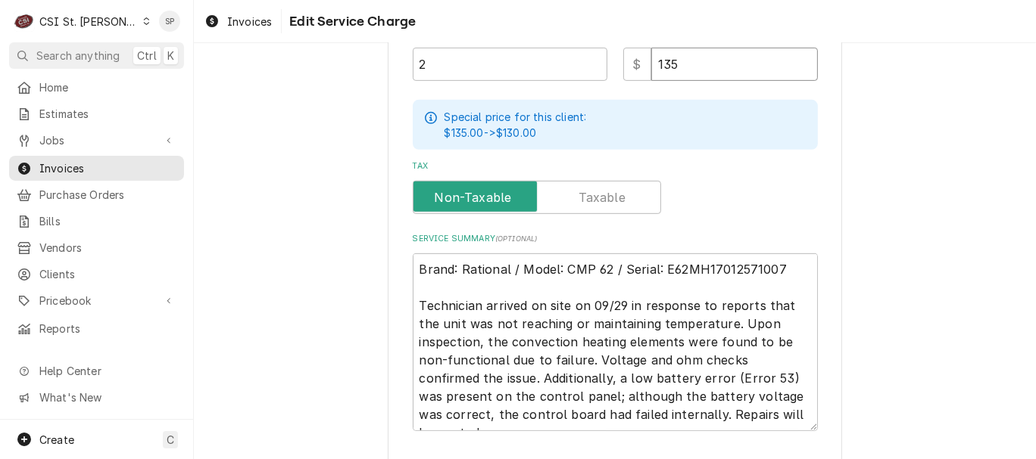
type input "135"
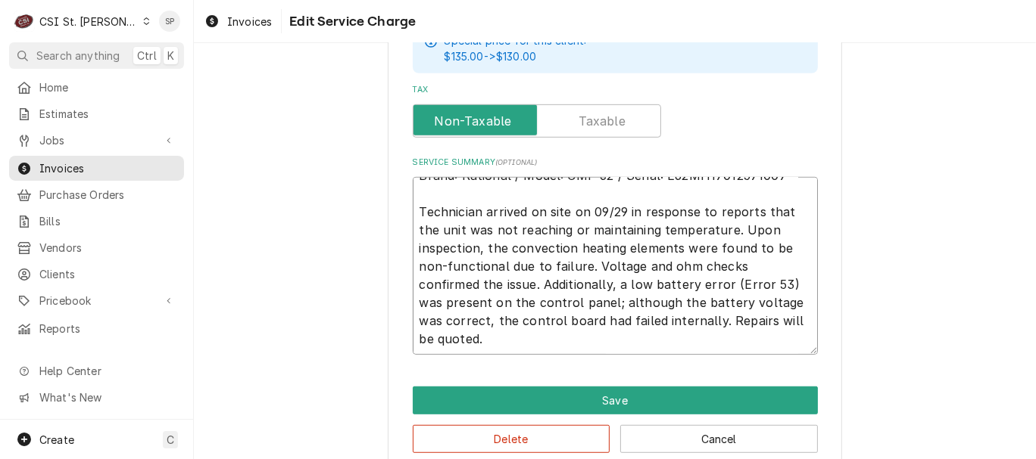
scroll to position [635, 0]
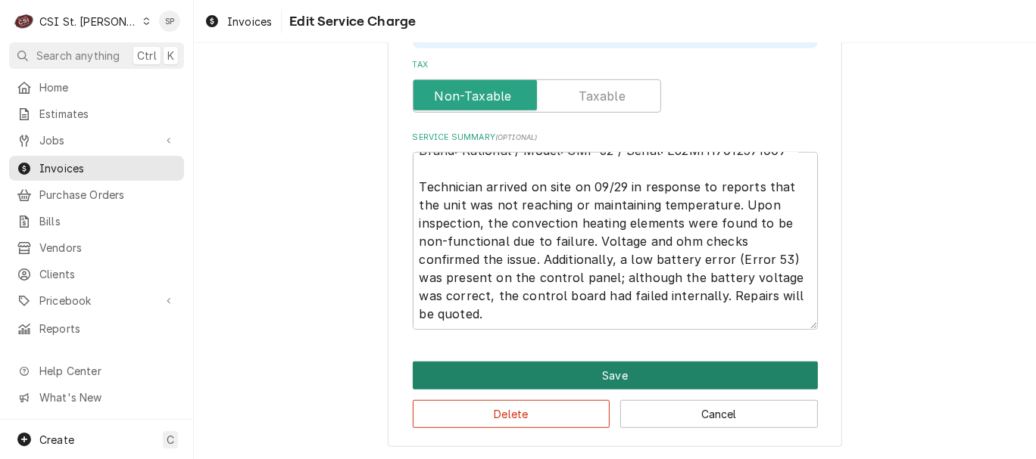
click at [501, 378] on button "Save" at bounding box center [615, 376] width 405 height 28
type textarea "x"
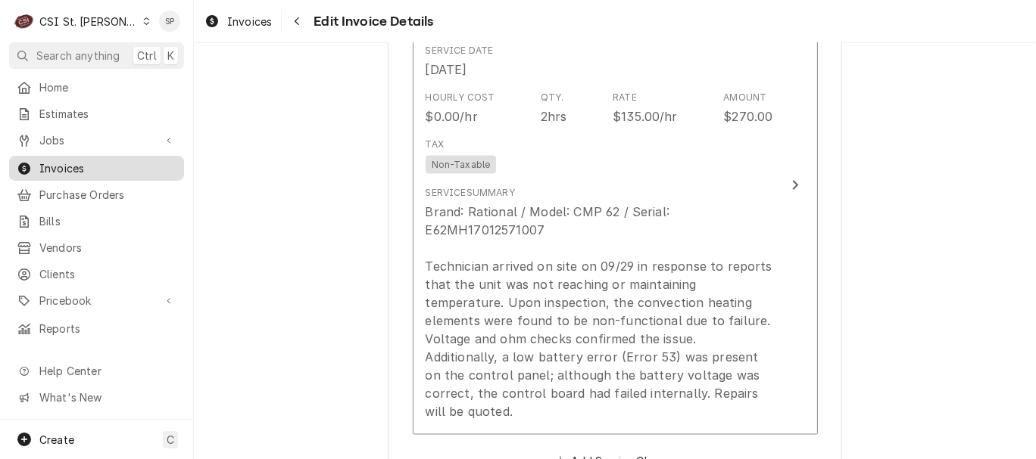
click at [106, 160] on span "Invoices" at bounding box center [107, 168] width 137 height 16
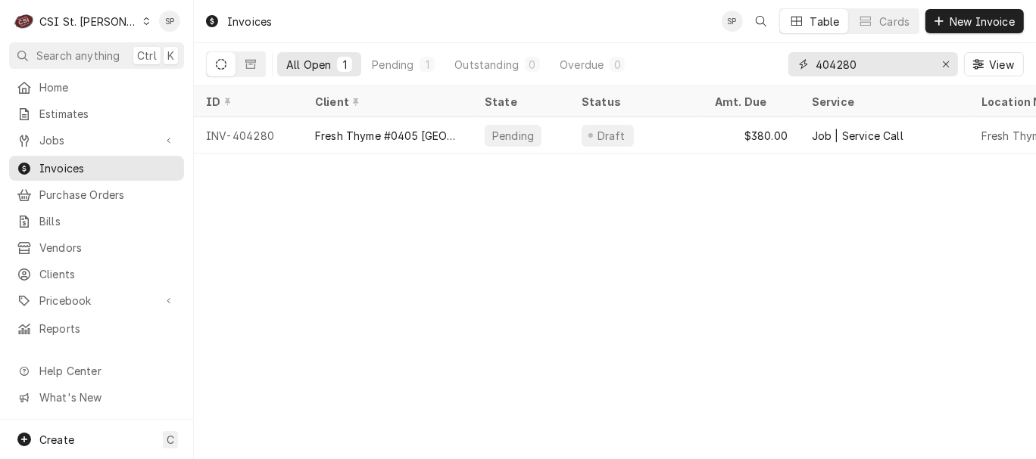
click at [856, 67] on input "404280" at bounding box center [872, 64] width 114 height 24
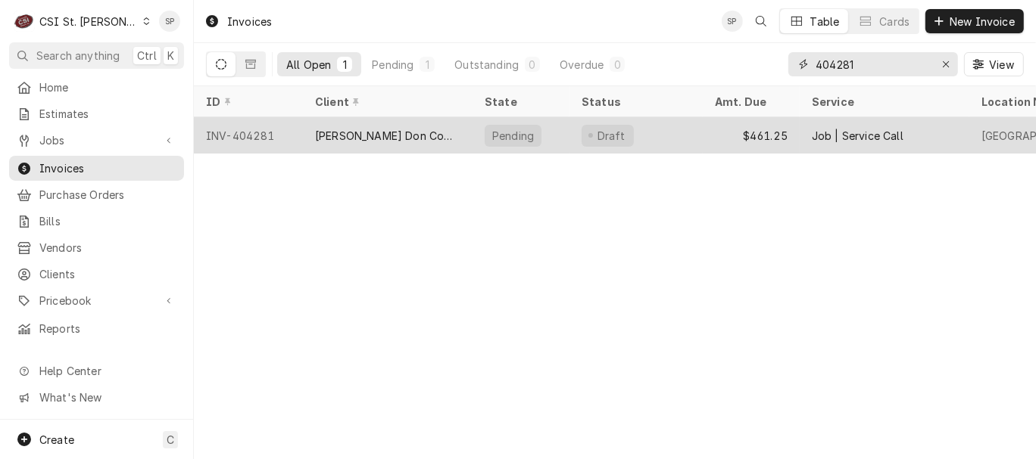
type input "404281"
click at [272, 129] on div "INV-404281" at bounding box center [248, 135] width 109 height 36
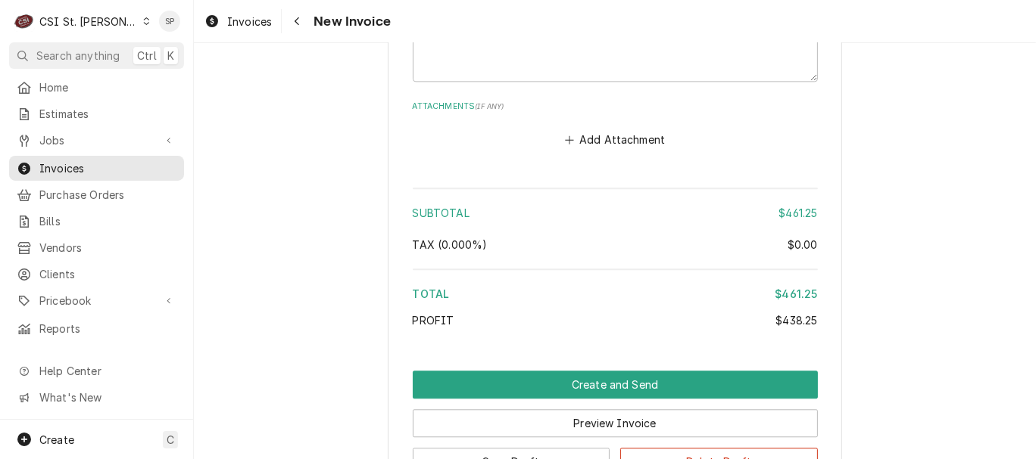
scroll to position [2852, 0]
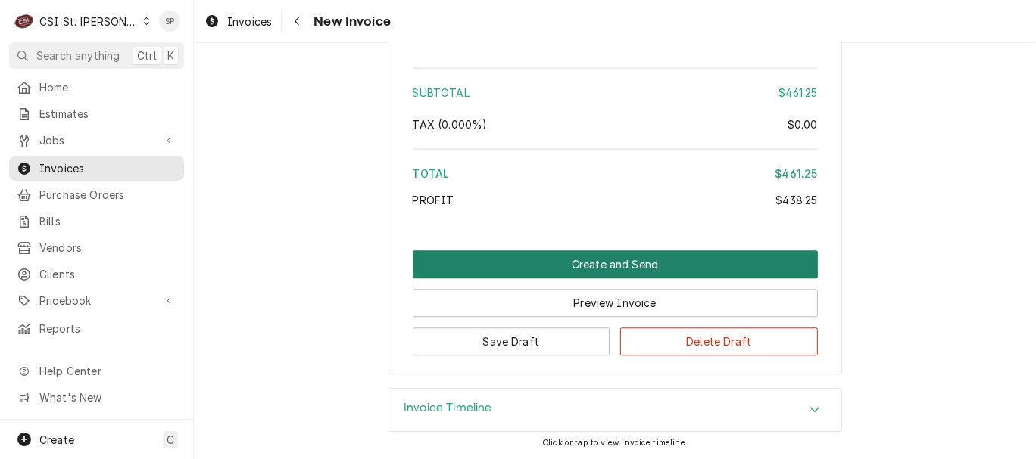
click at [640, 255] on button "Create and Send" at bounding box center [615, 265] width 405 height 28
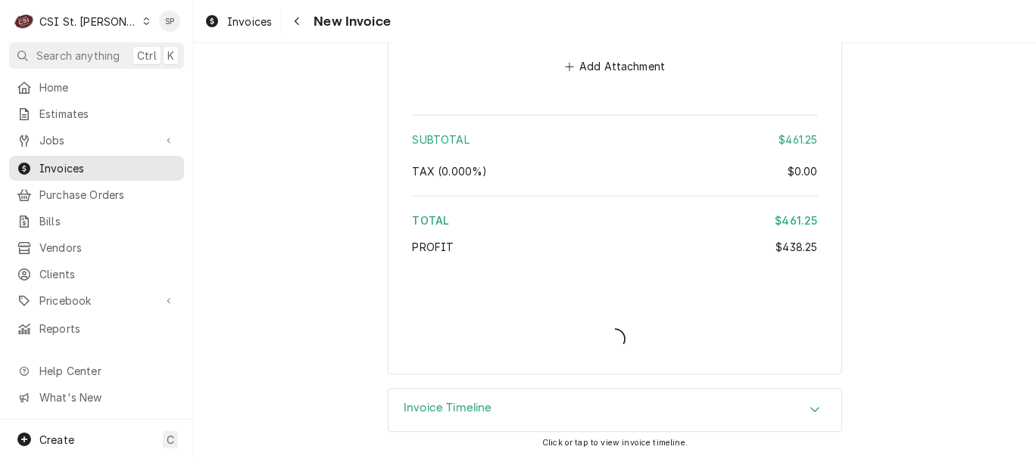
type textarea "x"
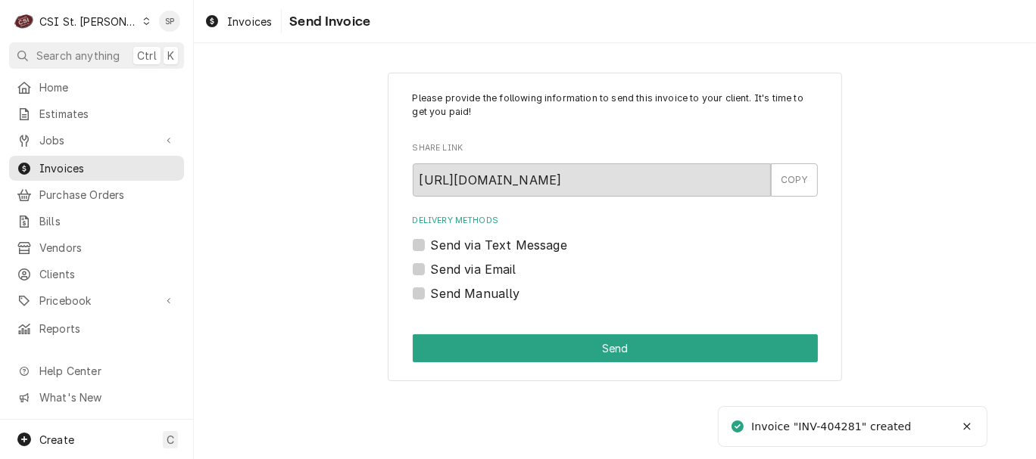
click at [431, 268] on label "Send via Email" at bounding box center [474, 269] width 86 height 18
click at [431, 268] on input "Send via Email" at bounding box center [633, 276] width 405 height 33
checkbox input "true"
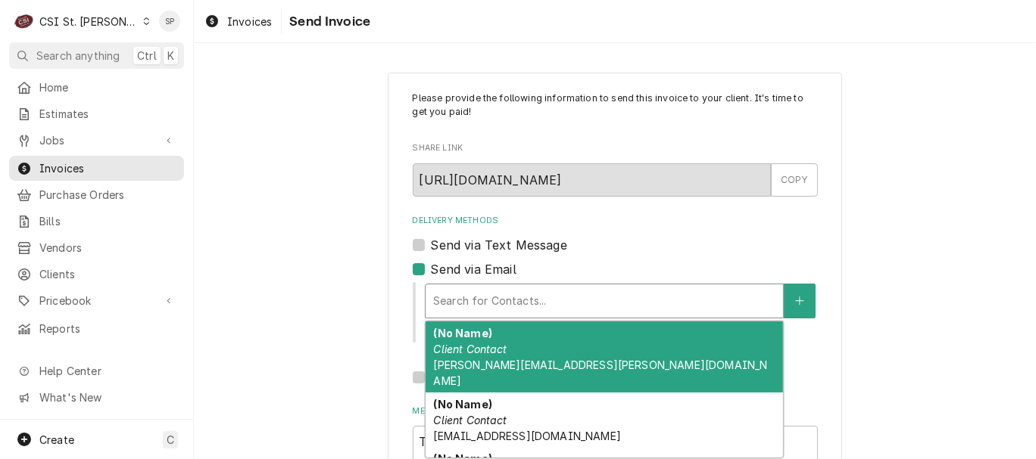
click at [464, 310] on div "Delivery Methods" at bounding box center [604, 301] width 342 height 27
click at [468, 349] on em "Client Contact" at bounding box center [469, 349] width 73 height 13
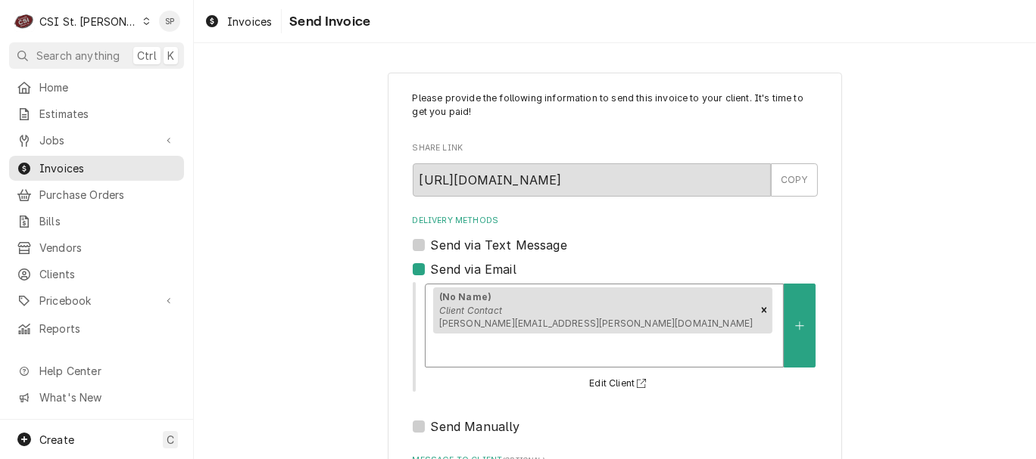
scroll to position [201, 0]
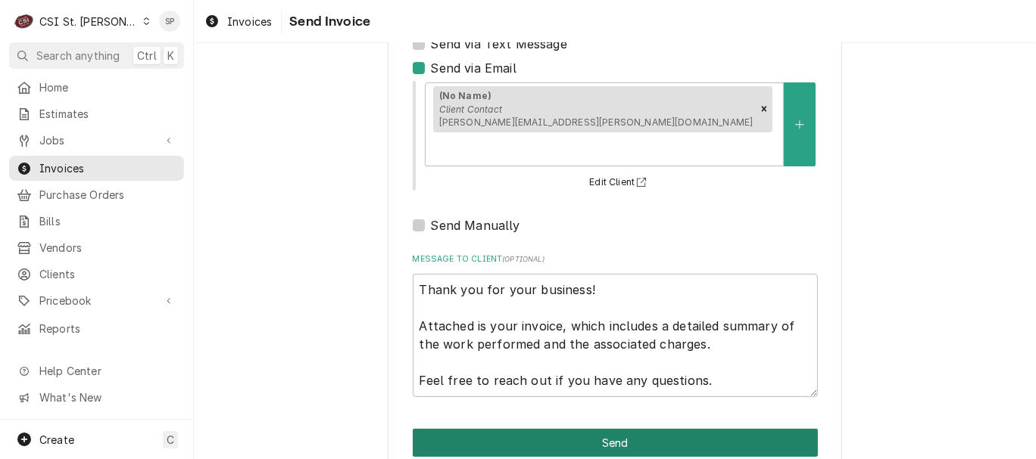
click at [562, 429] on button "Send" at bounding box center [615, 443] width 405 height 28
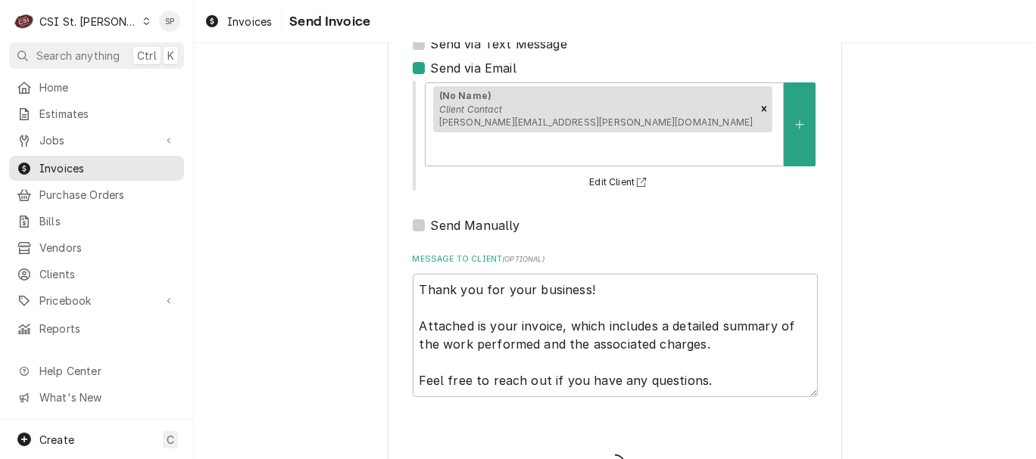
type textarea "x"
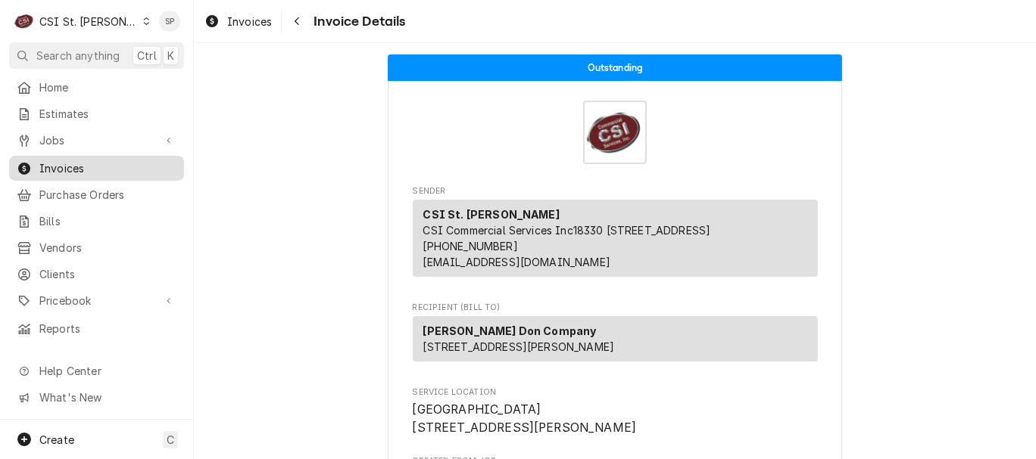
click at [78, 165] on span "Invoices" at bounding box center [107, 168] width 137 height 16
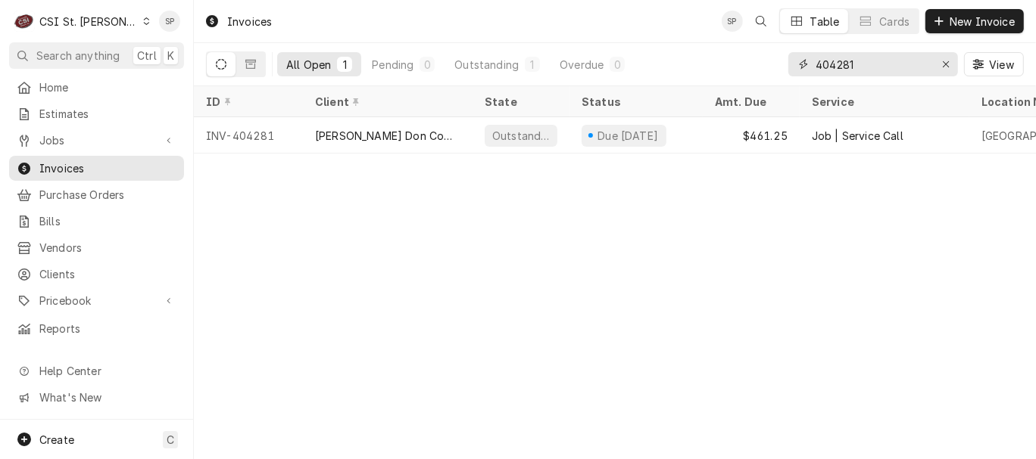
click at [873, 62] on input "404281" at bounding box center [872, 64] width 114 height 24
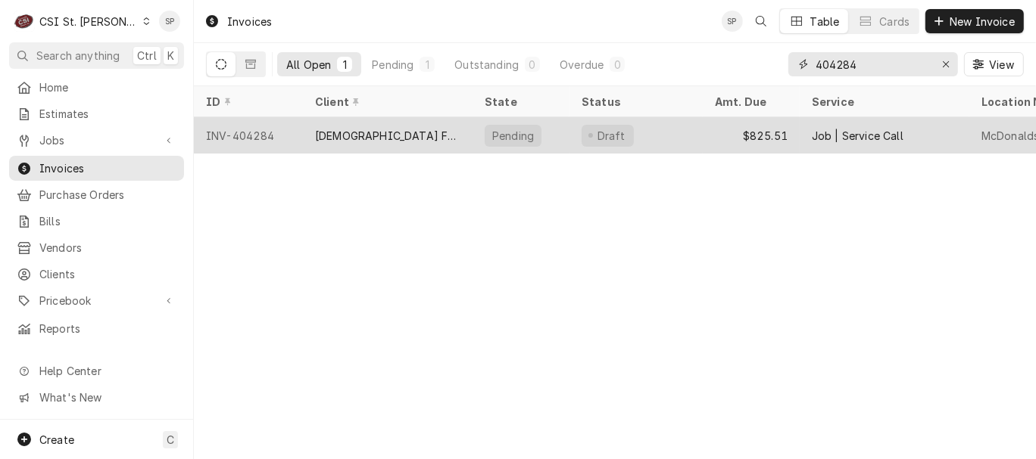
type input "404284"
click at [257, 133] on div "INV-404284" at bounding box center [248, 135] width 109 height 36
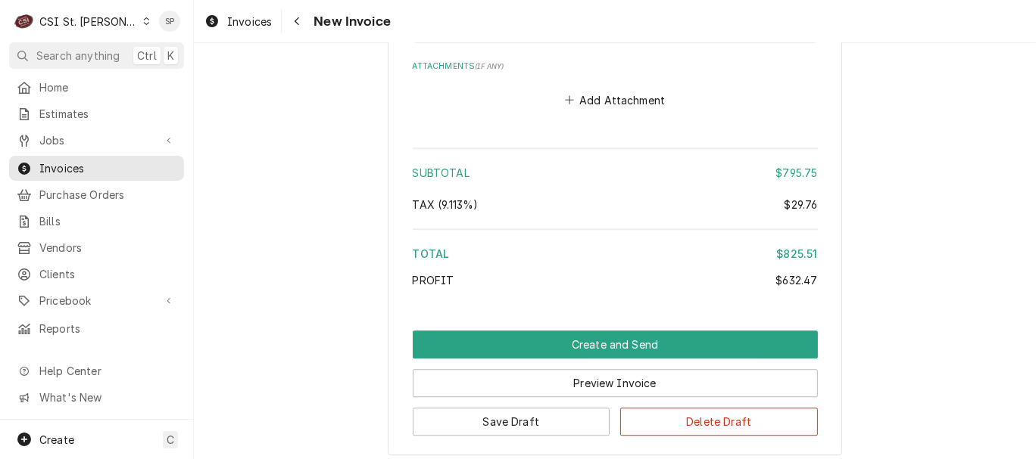
scroll to position [3107, 0]
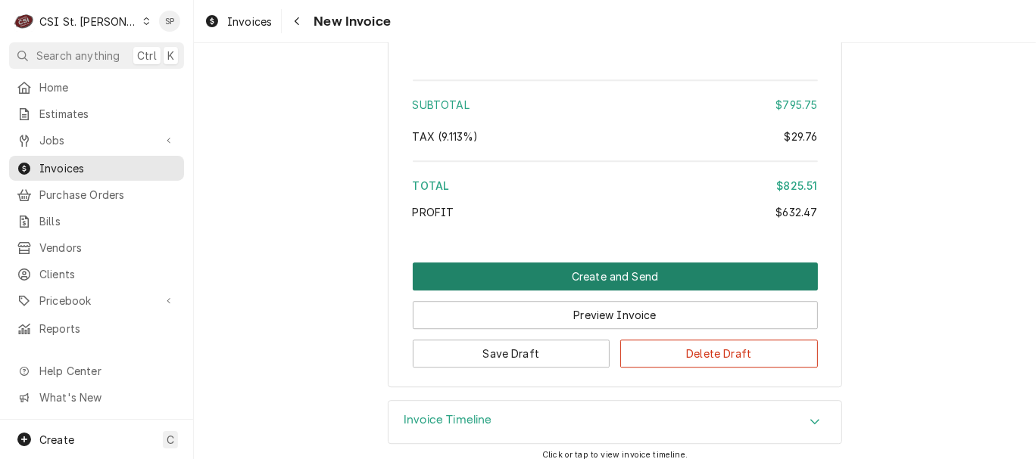
click at [628, 263] on button "Create and Send" at bounding box center [615, 277] width 405 height 28
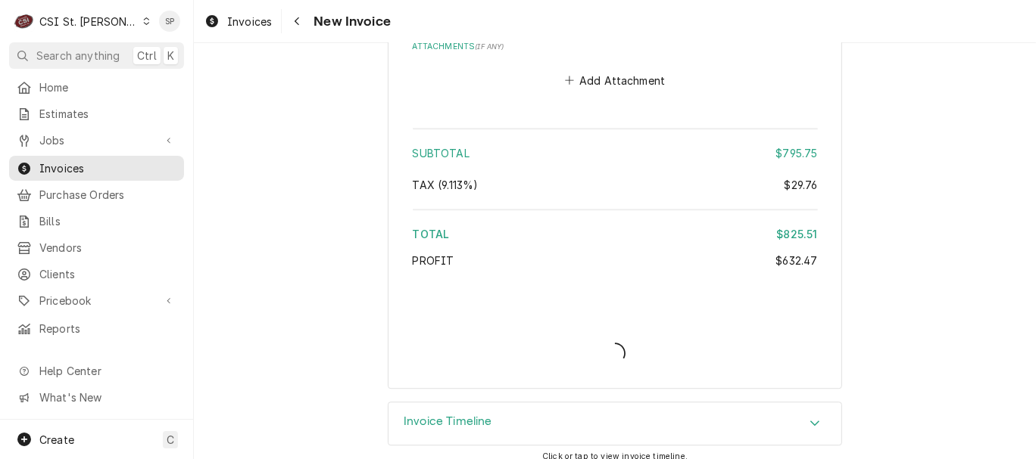
type textarea "x"
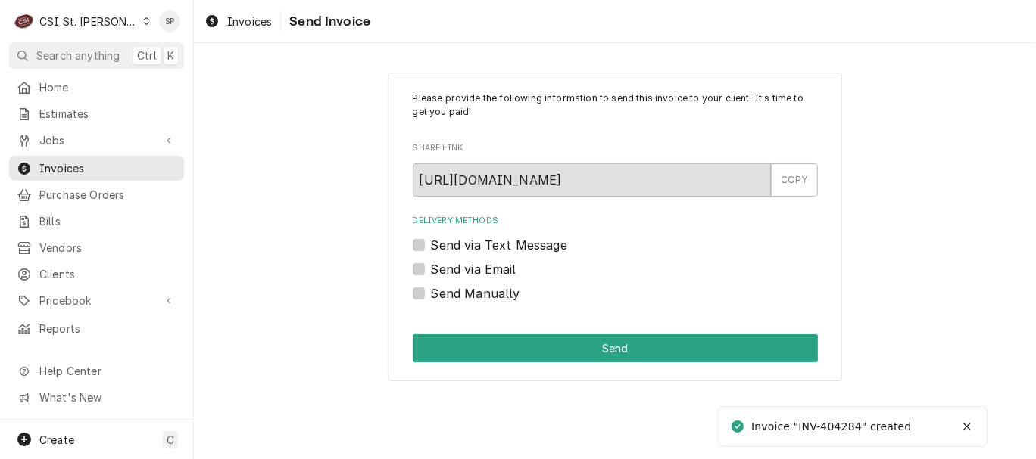
click at [431, 266] on label "Send via Email" at bounding box center [474, 269] width 86 height 18
click at [431, 266] on input "Send via Email" at bounding box center [633, 276] width 405 height 33
checkbox input "true"
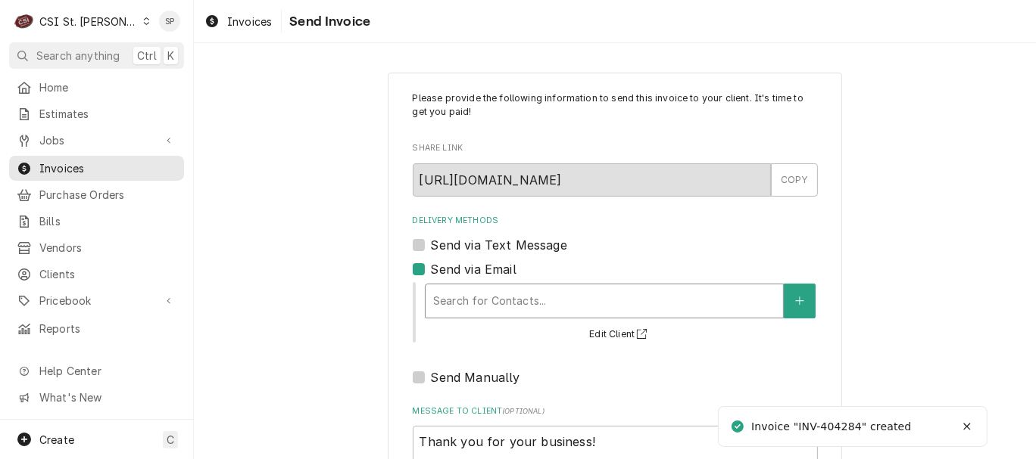
click at [435, 293] on div "Delivery Methods" at bounding box center [604, 301] width 342 height 27
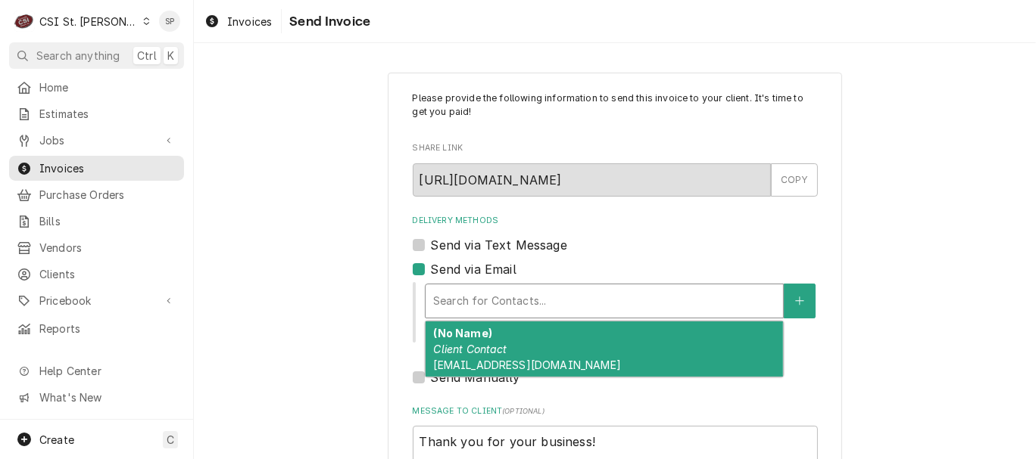
click at [448, 354] on em "Client Contact" at bounding box center [469, 349] width 73 height 13
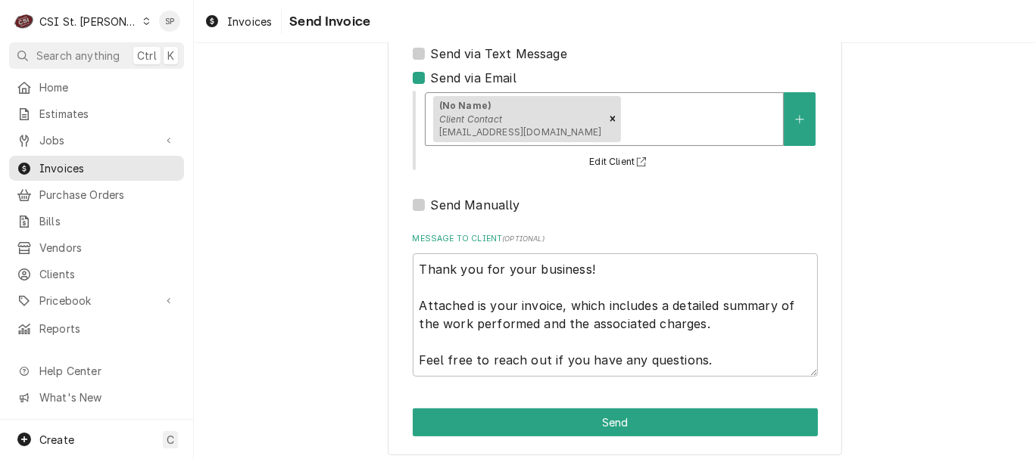
scroll to position [201, 0]
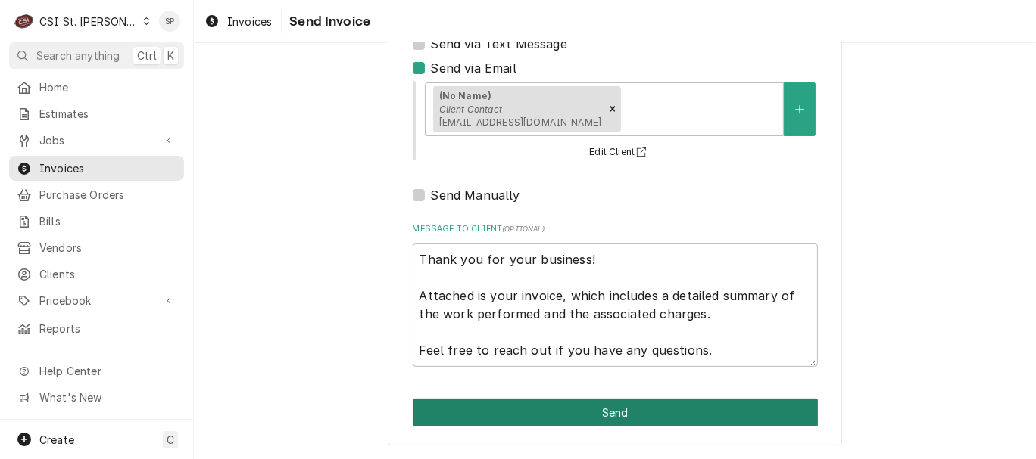
click at [506, 407] on button "Send" at bounding box center [615, 413] width 405 height 28
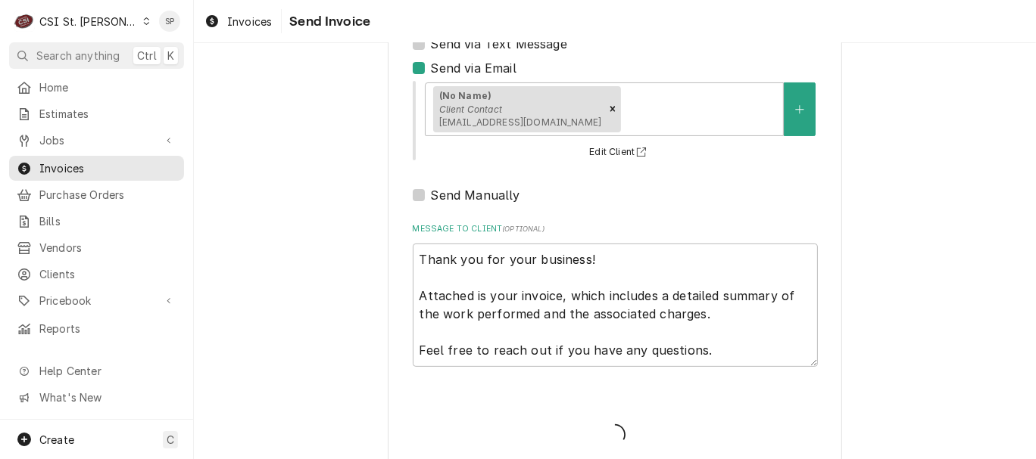
type textarea "x"
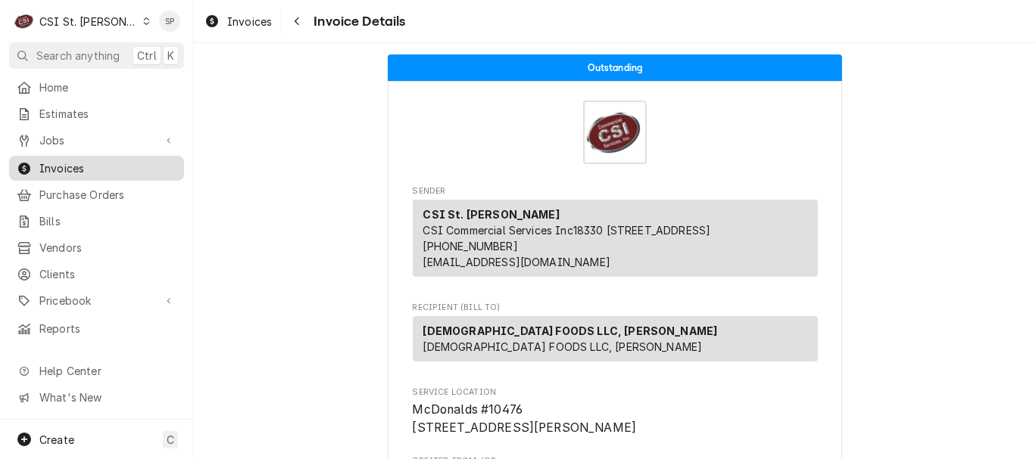
click at [145, 169] on span "Invoices" at bounding box center [107, 168] width 137 height 16
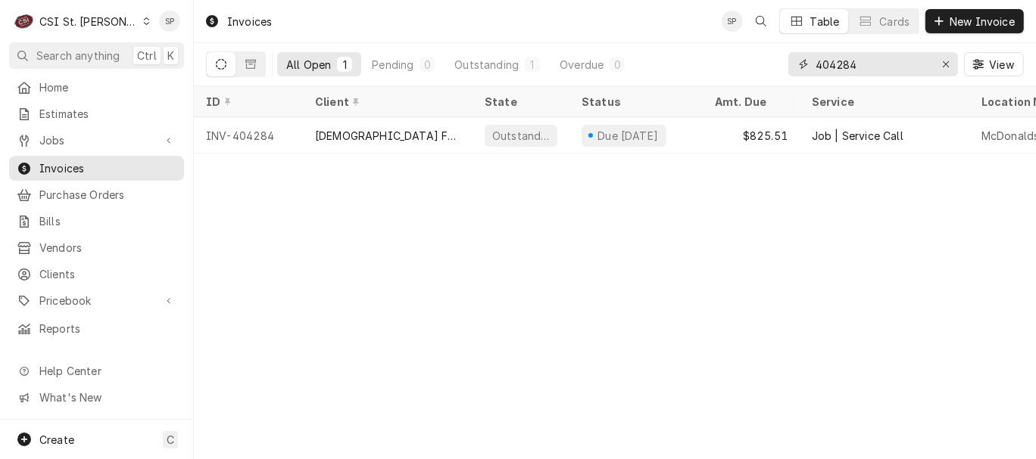
click at [858, 66] on input "404284" at bounding box center [872, 64] width 114 height 24
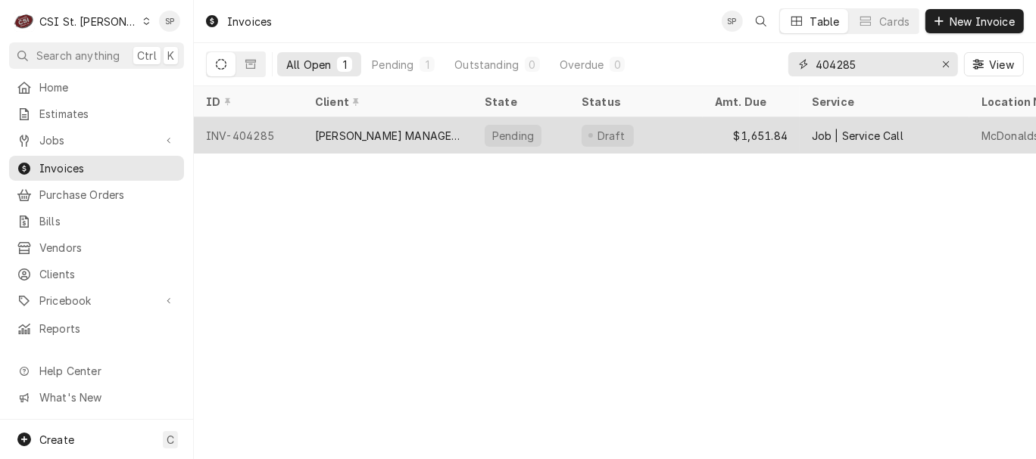
type input "404285"
click at [246, 122] on div "INV-404285" at bounding box center [248, 135] width 109 height 36
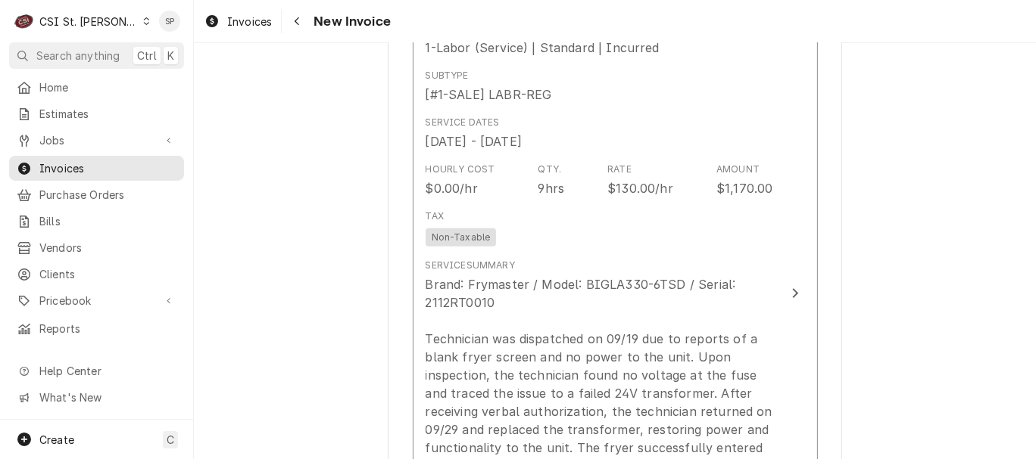
scroll to position [1473, 0]
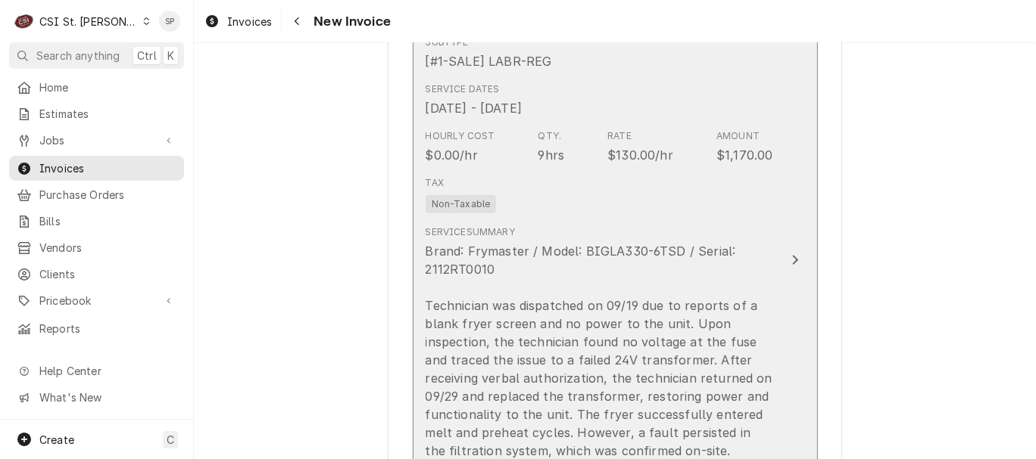
click at [571, 164] on div "Hourly Cost $0.00/hr Qty. 9hrs Rate $130.00/hr Amount $1,170.00" at bounding box center [598, 146] width 347 height 47
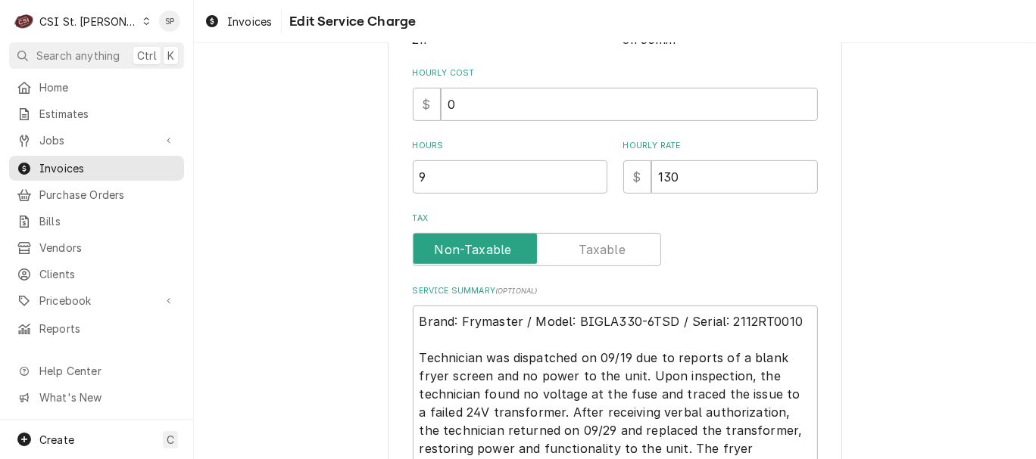
scroll to position [437, 0]
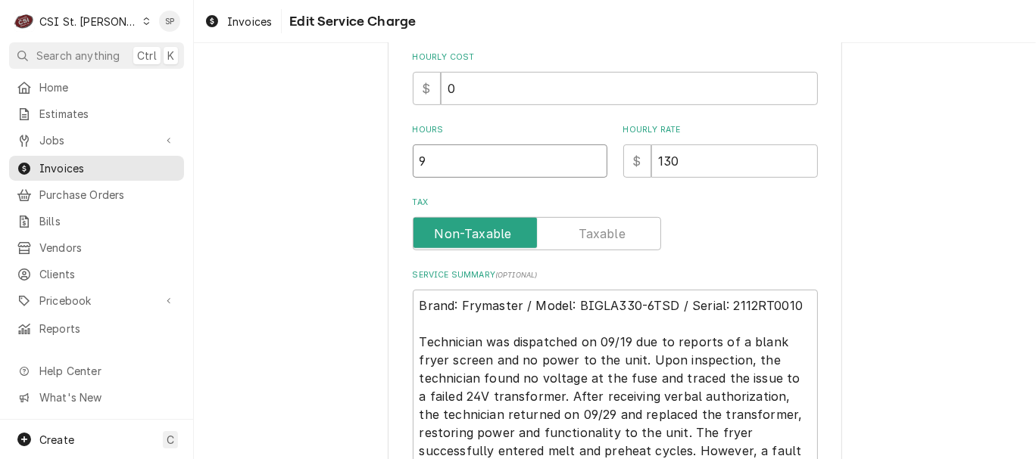
click at [435, 165] on input "9" at bounding box center [510, 161] width 195 height 33
type textarea "x"
type input "9.5"
click at [671, 163] on input "130" at bounding box center [734, 161] width 167 height 33
type textarea "x"
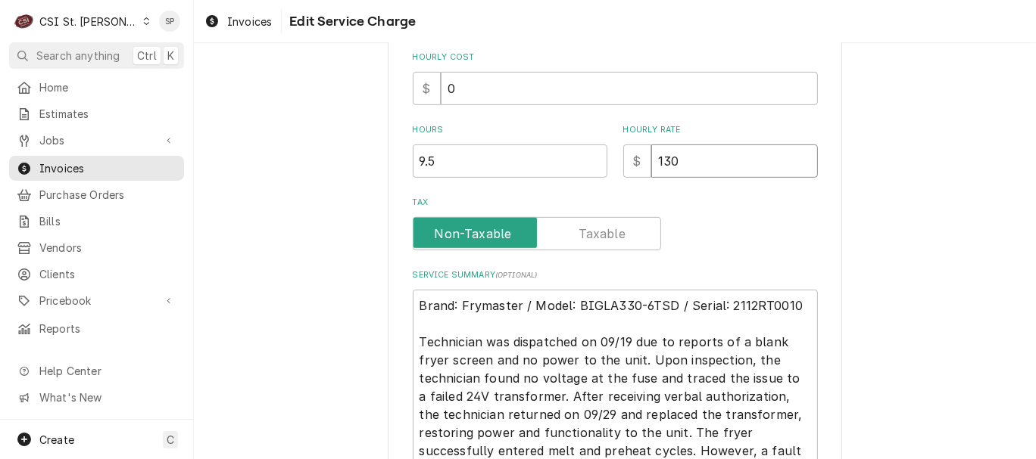
type input "13"
type textarea "x"
type input "135"
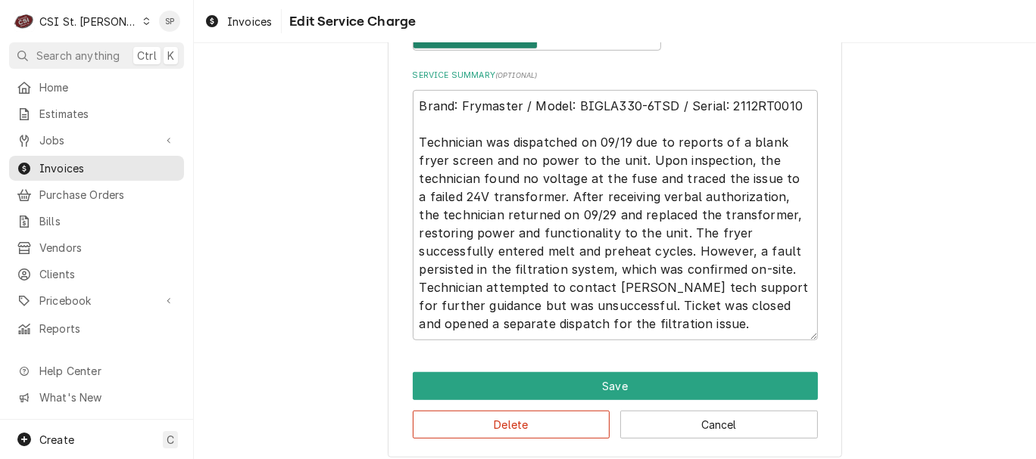
scroll to position [649, 0]
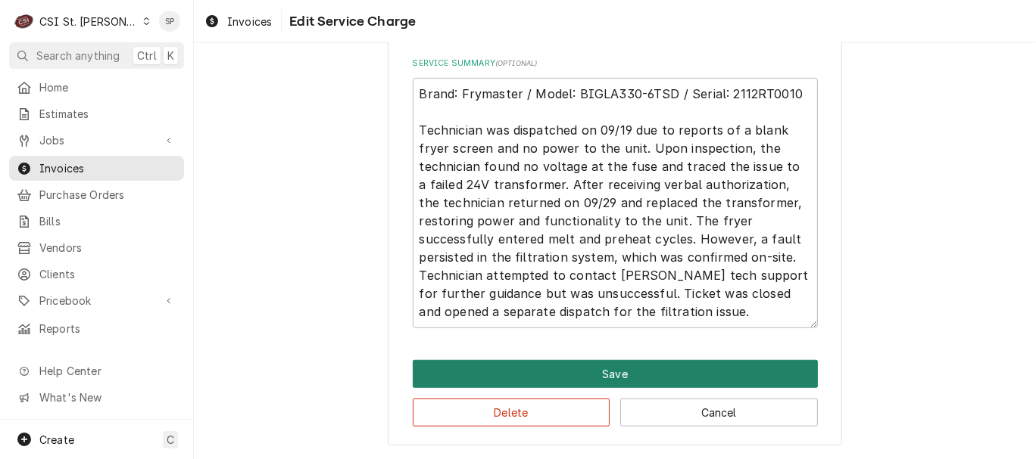
click at [633, 367] on button "Save" at bounding box center [615, 374] width 405 height 28
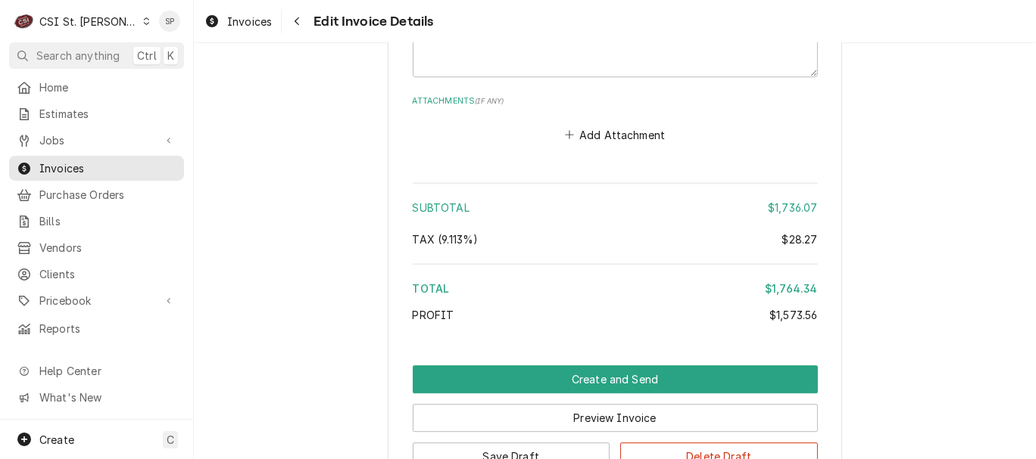
scroll to position [3273, 0]
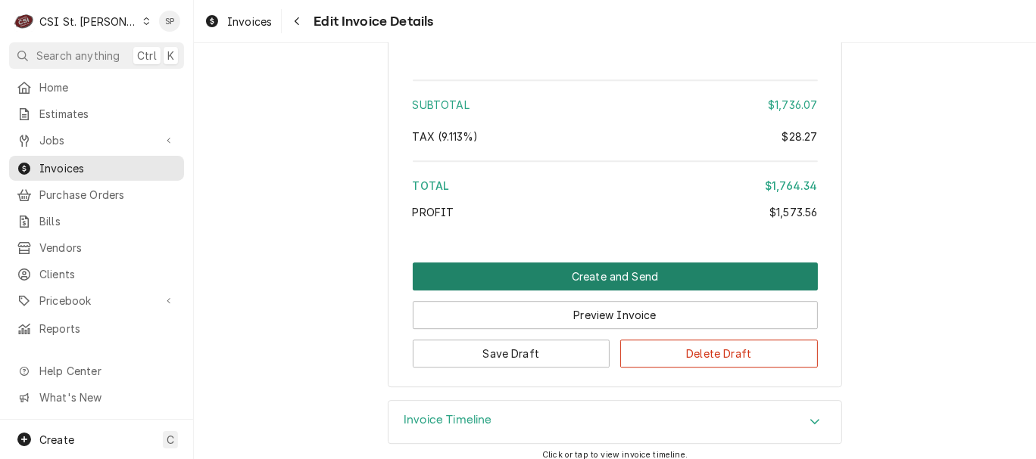
click at [539, 263] on button "Create and Send" at bounding box center [615, 277] width 405 height 28
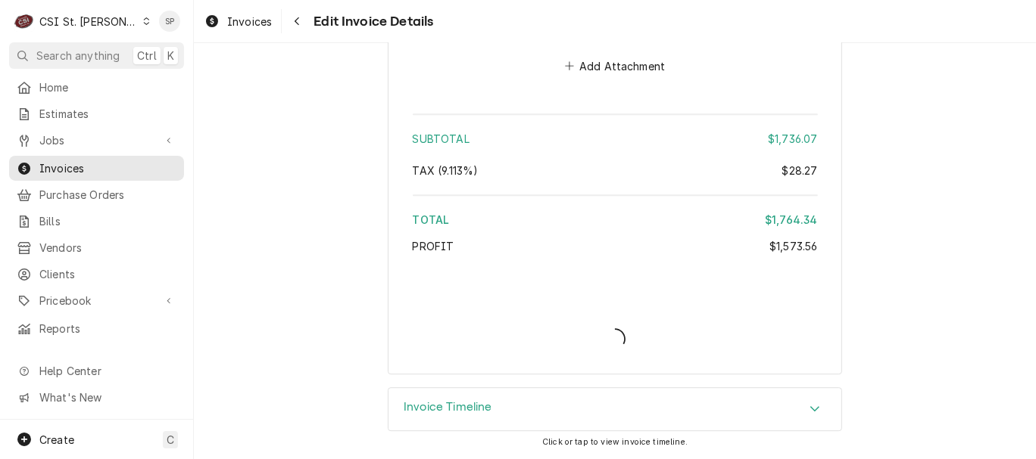
scroll to position [3225, 0]
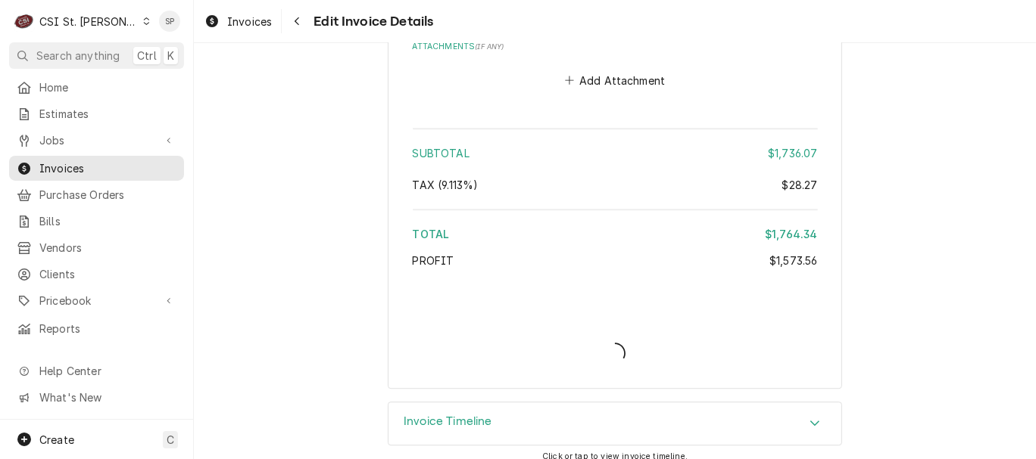
type textarea "x"
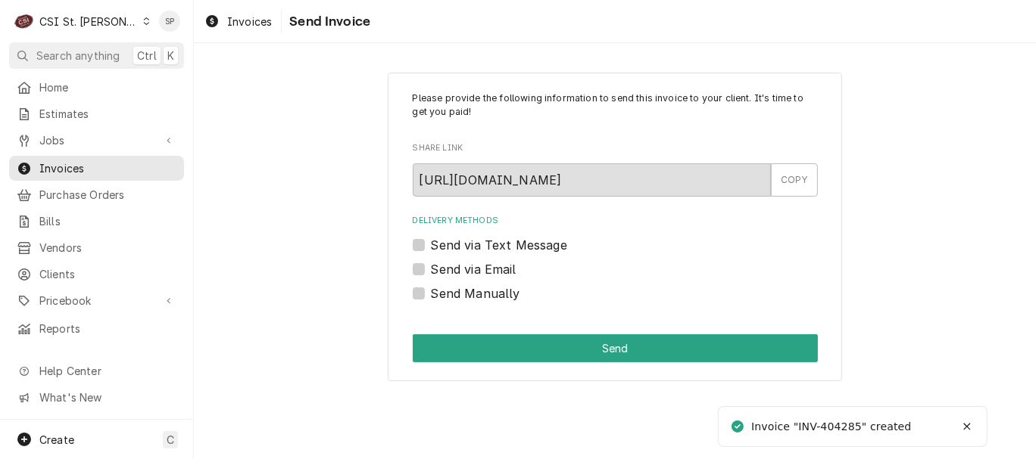
click at [431, 271] on label "Send via Email" at bounding box center [474, 269] width 86 height 18
click at [431, 271] on input "Send via Email" at bounding box center [633, 276] width 405 height 33
checkbox input "true"
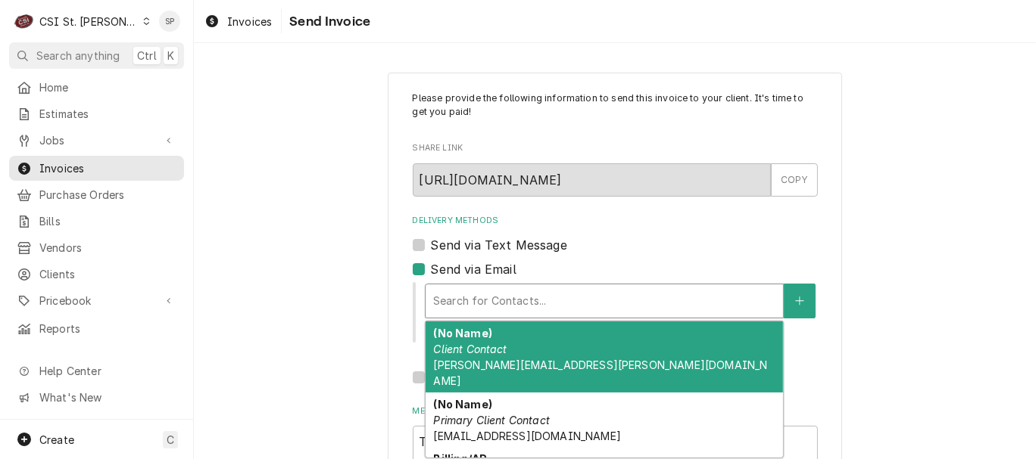
click at [441, 291] on div "Delivery Methods" at bounding box center [604, 301] width 342 height 27
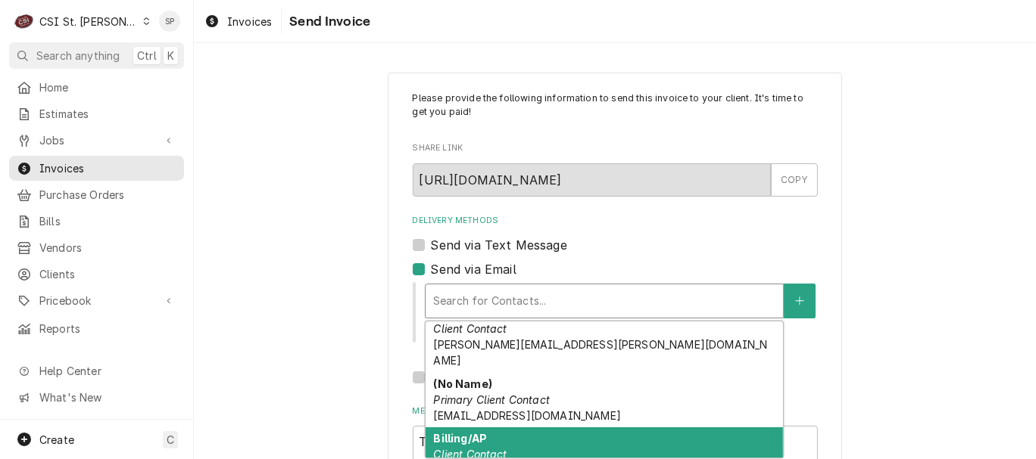
scroll to position [29, 0]
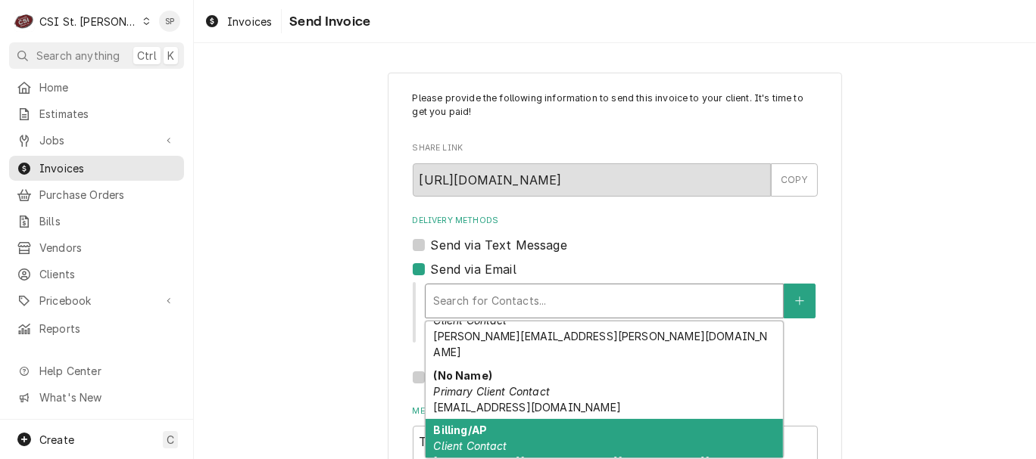
click at [483, 440] on em "Client Contact" at bounding box center [469, 446] width 73 height 13
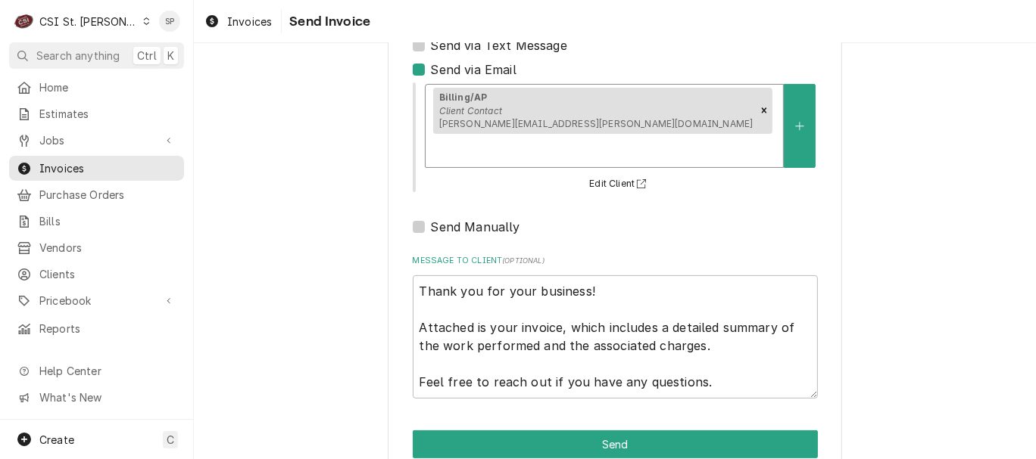
scroll to position [201, 0]
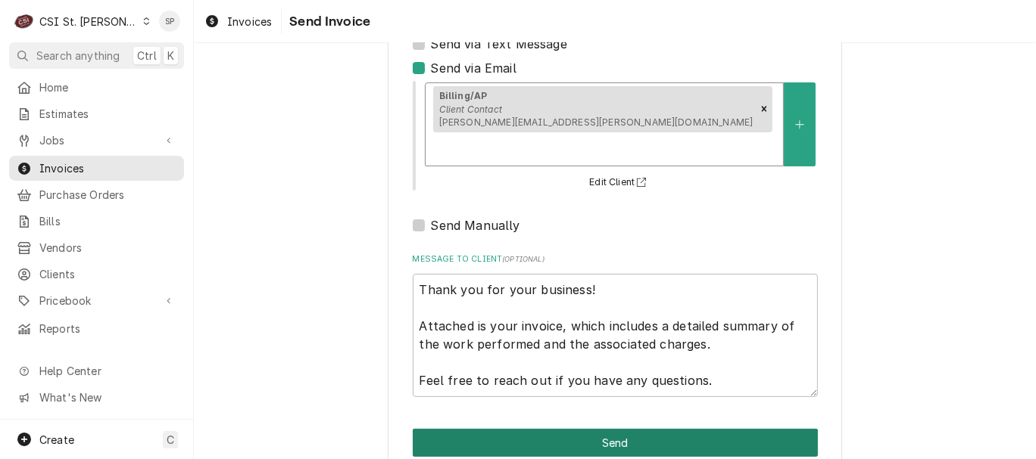
click at [511, 429] on button "Send" at bounding box center [615, 443] width 405 height 28
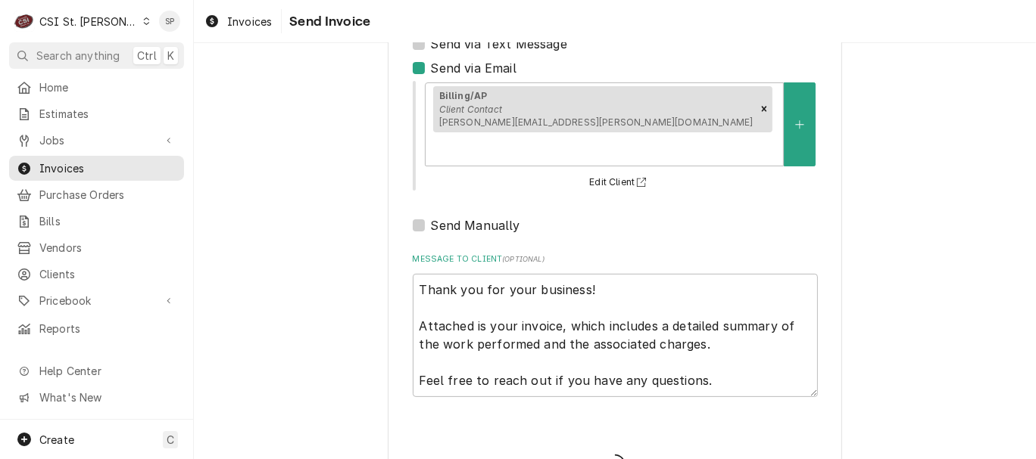
type textarea "x"
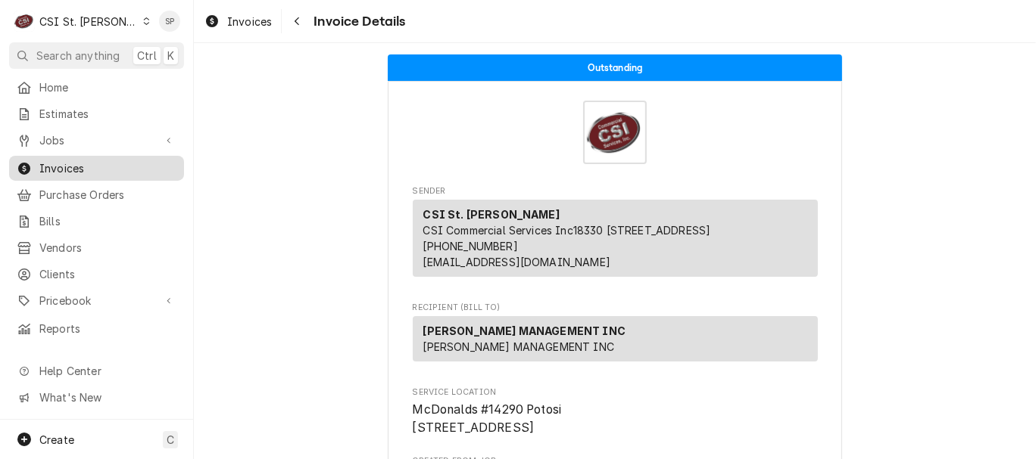
click at [84, 163] on span "Invoices" at bounding box center [107, 168] width 137 height 16
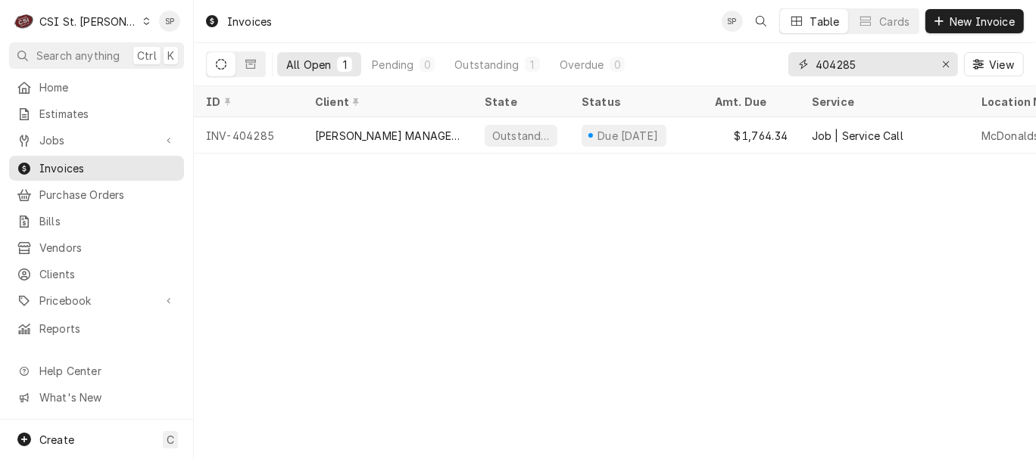
click at [865, 66] on input "404285" at bounding box center [872, 64] width 114 height 24
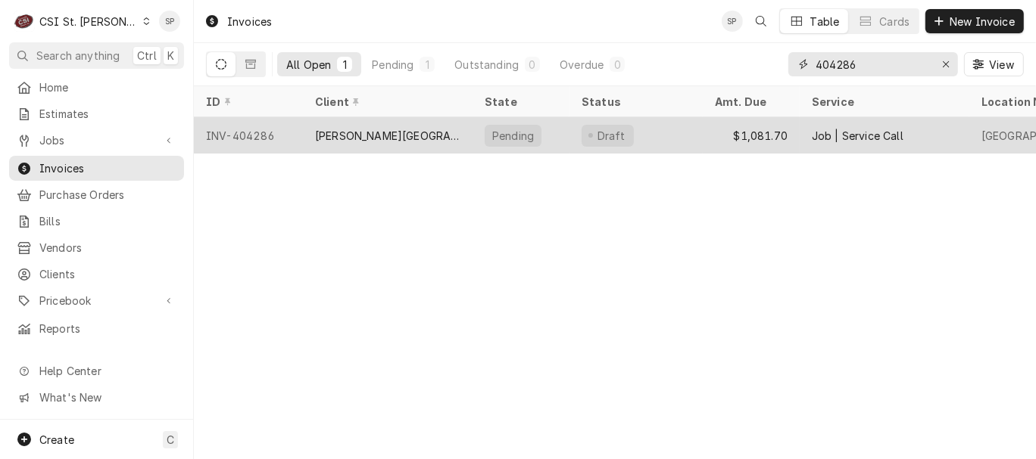
type input "404286"
click at [268, 132] on div "INV-404286" at bounding box center [248, 135] width 109 height 36
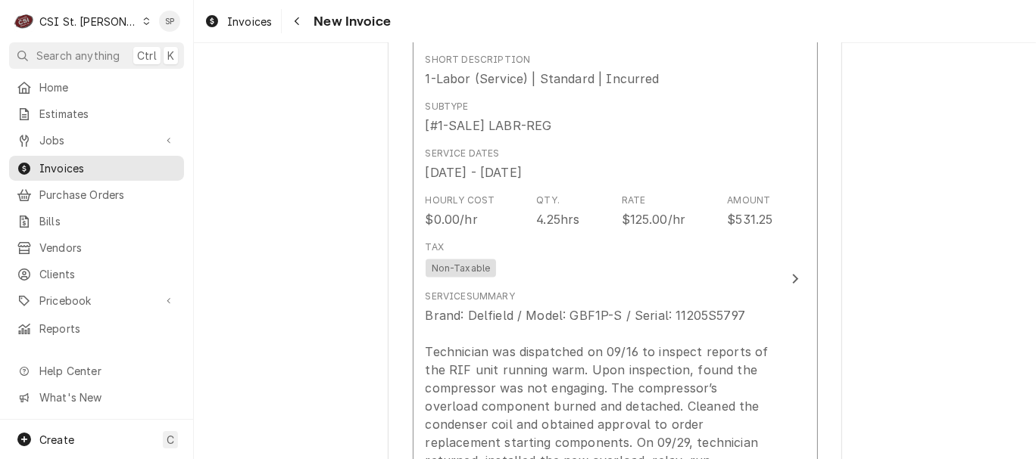
scroll to position [1559, 0]
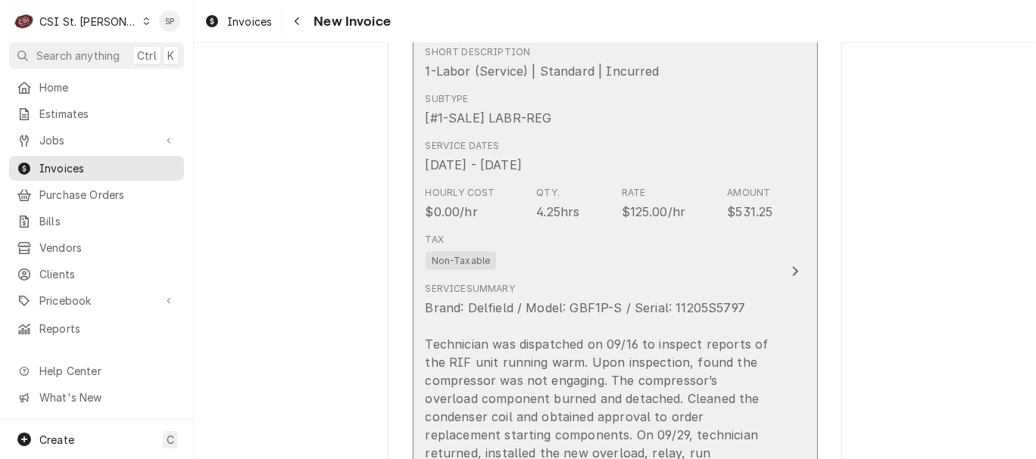
click at [652, 202] on div "Rate $125.00/hr" at bounding box center [653, 203] width 64 height 35
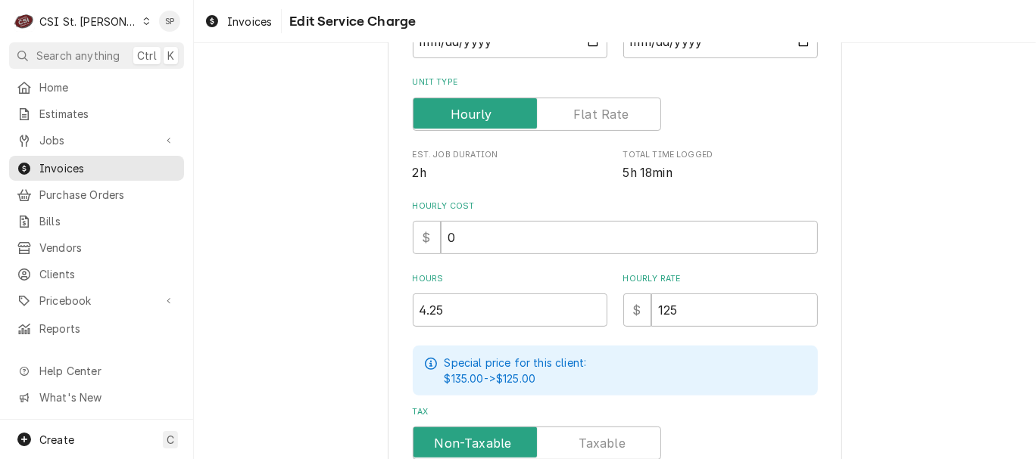
scroll to position [303, 0]
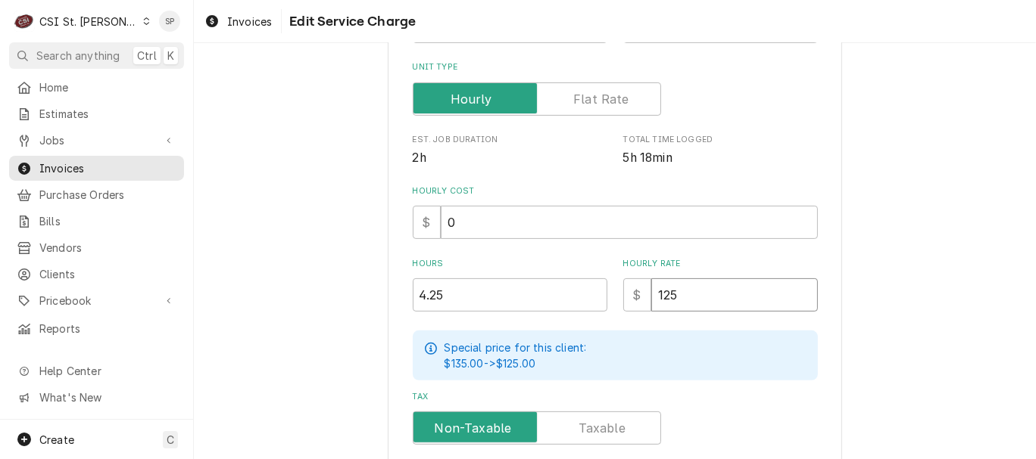
click at [668, 291] on input "125" at bounding box center [734, 295] width 167 height 33
type textarea "x"
type input "12"
type textarea "x"
type input "1"
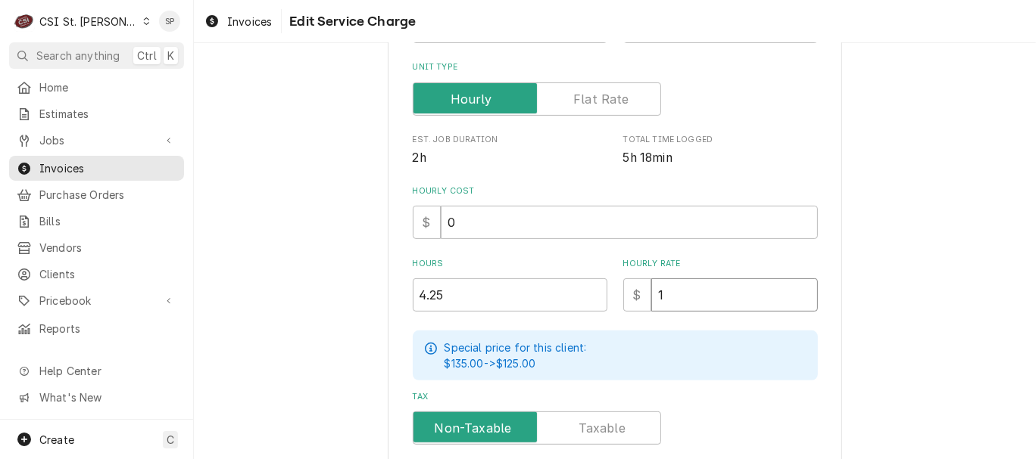
type textarea "x"
type input "13"
type textarea "x"
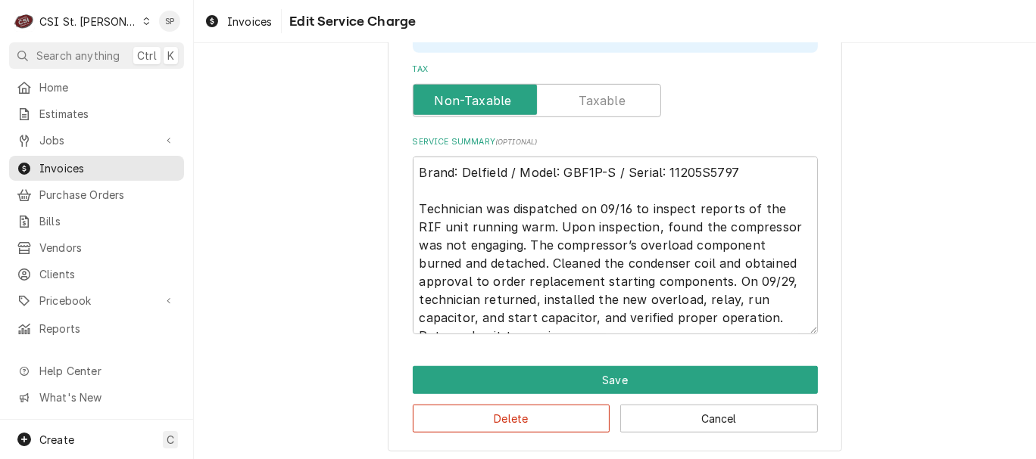
scroll to position [635, 0]
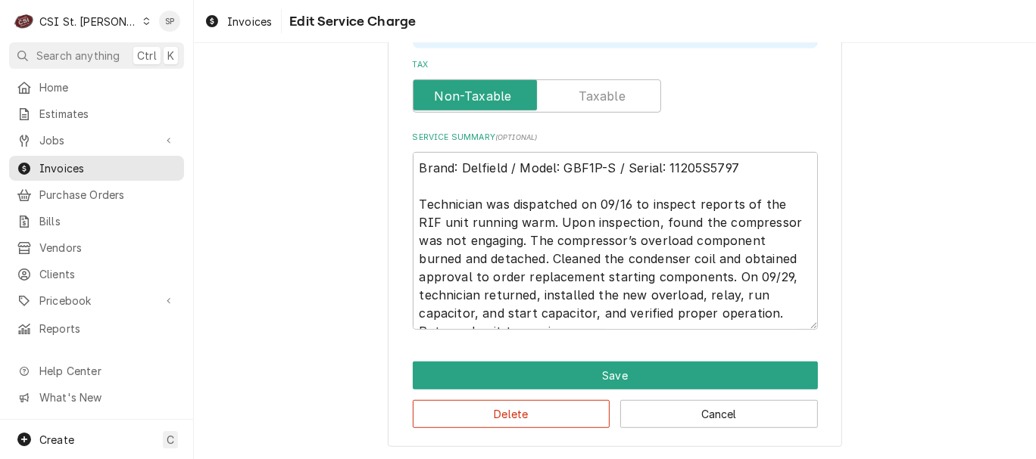
type input "130"
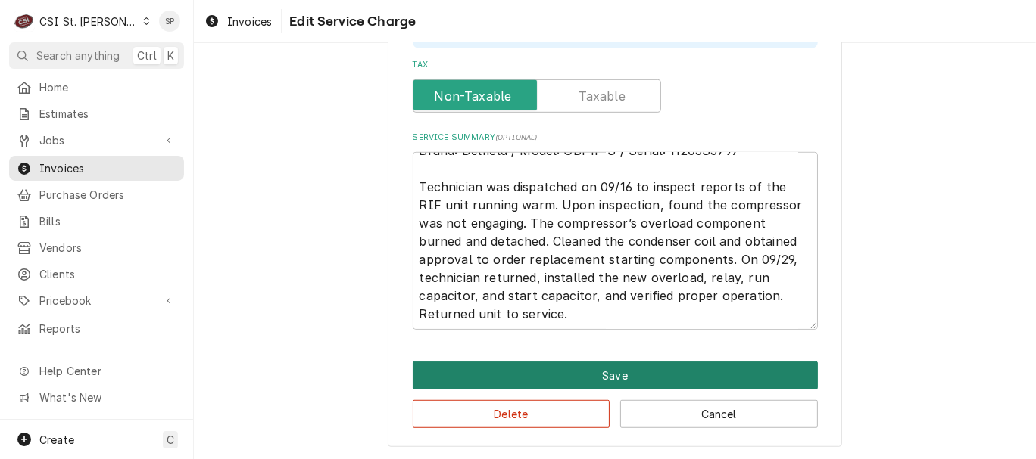
click at [522, 372] on button "Save" at bounding box center [615, 376] width 405 height 28
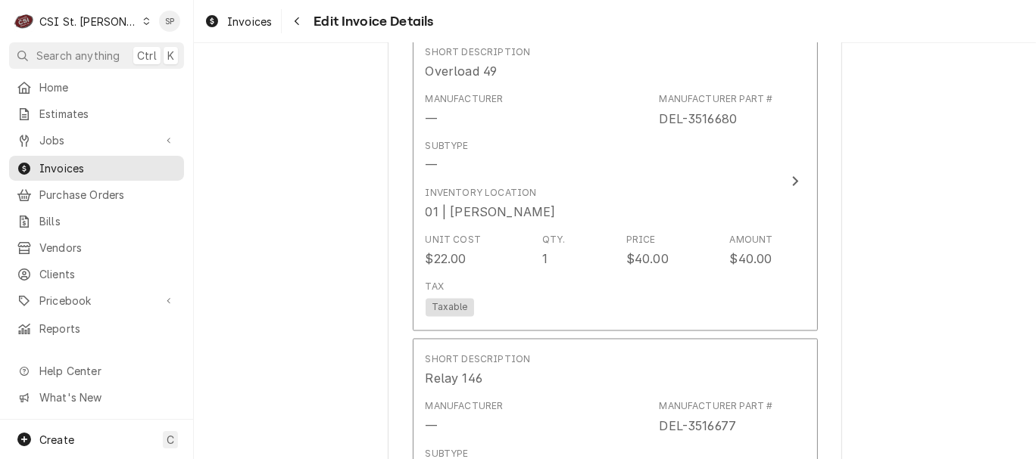
scroll to position [2101, 0]
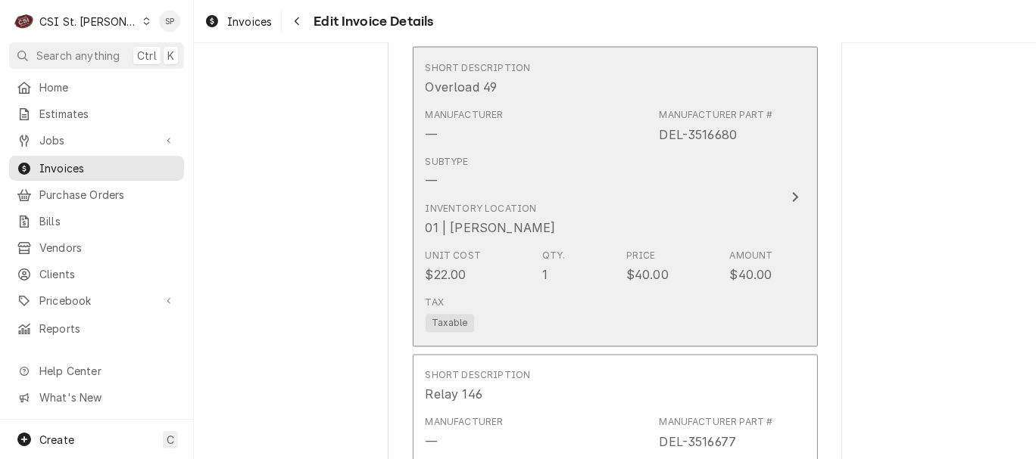
click at [481, 169] on div "Subtype —" at bounding box center [598, 173] width 347 height 47
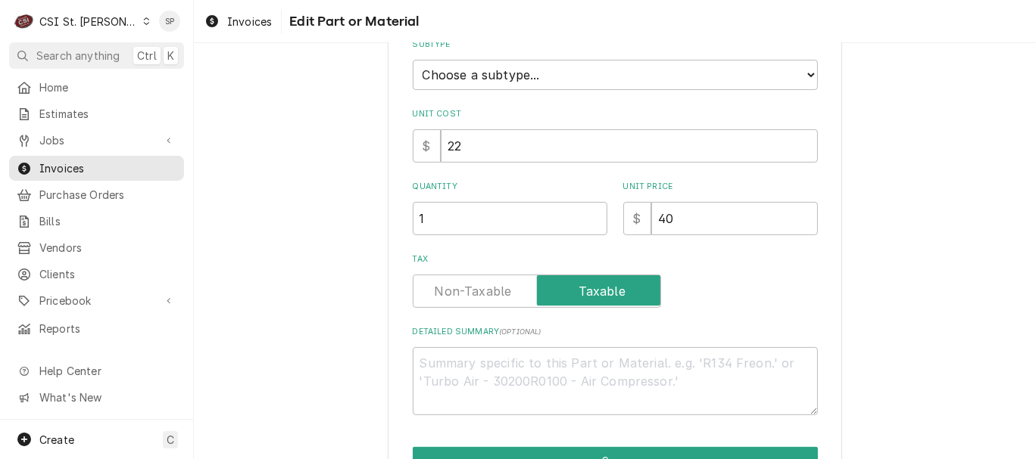
scroll to position [275, 0]
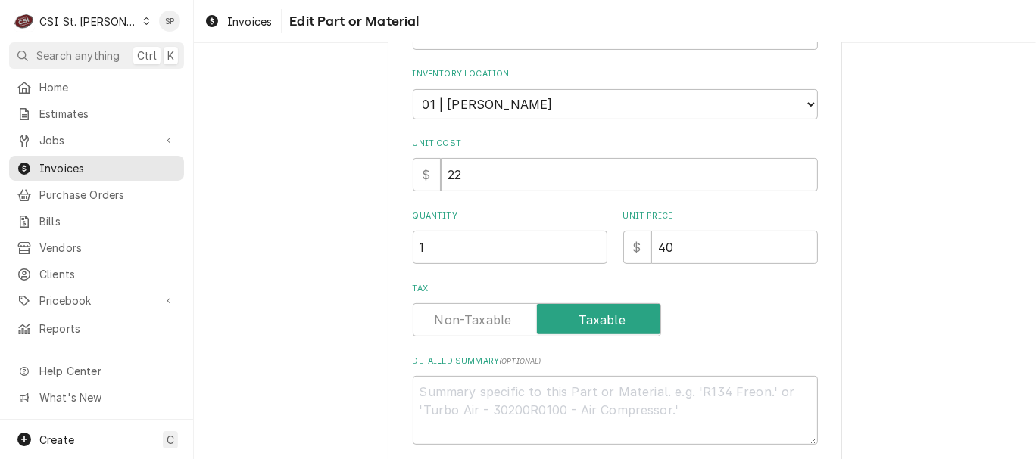
type textarea "x"
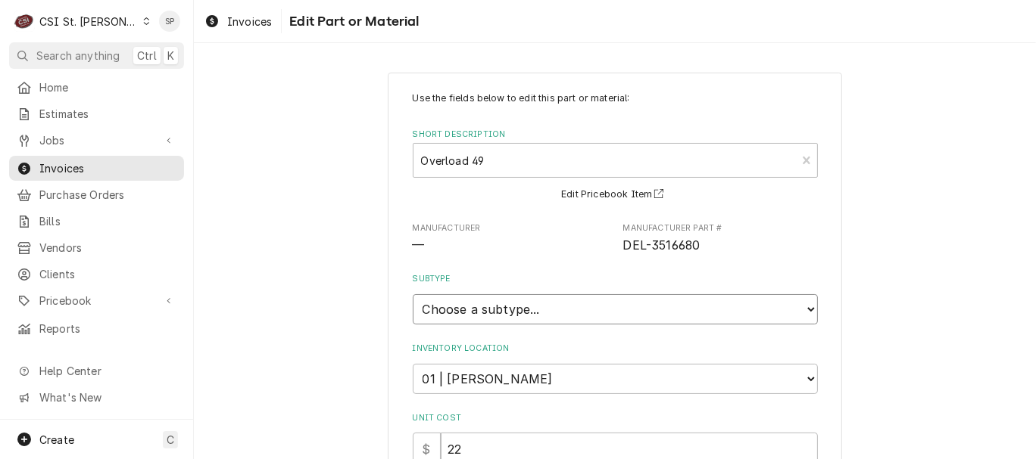
click at [635, 322] on select "Choose a subtype... [#2-DUAL] AFTERHRS-WH-CHG-2 [#2-DUAL] BEV-EQUIP [#2-DUAL] B…" at bounding box center [615, 309] width 405 height 30
select select "1"
click at [413, 294] on select "Choose a subtype... [#2-DUAL] AFTERHRS-WH-CHG-2 [#2-DUAL] BEV-EQUIP [#2-DUAL] B…" at bounding box center [615, 309] width 405 height 30
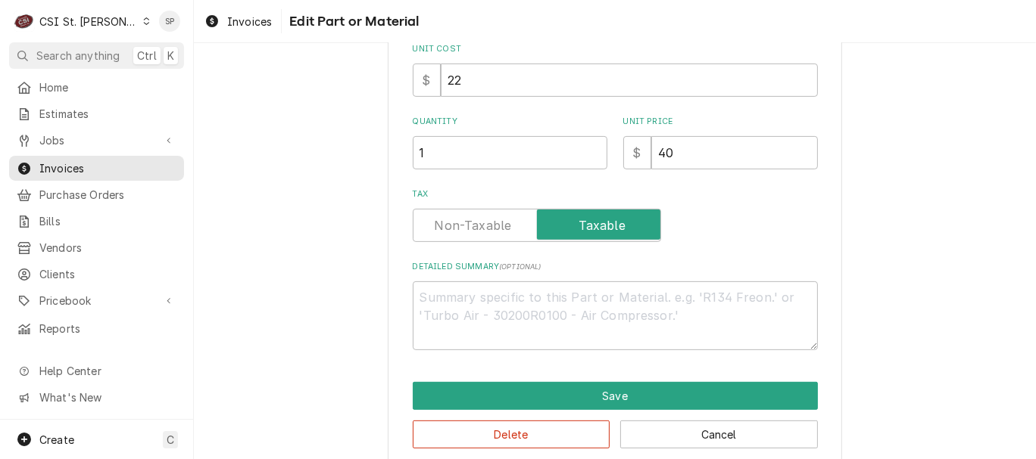
scroll to position [391, 0]
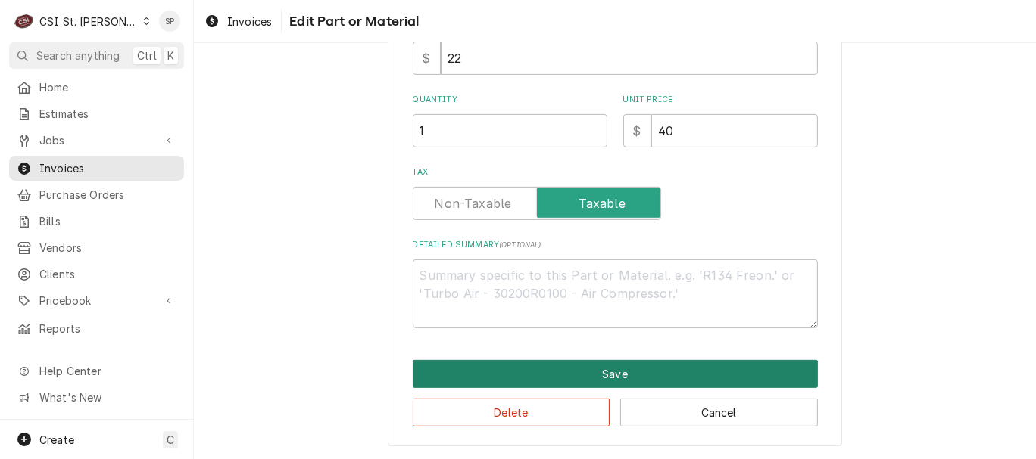
click at [587, 370] on button "Save" at bounding box center [615, 374] width 405 height 28
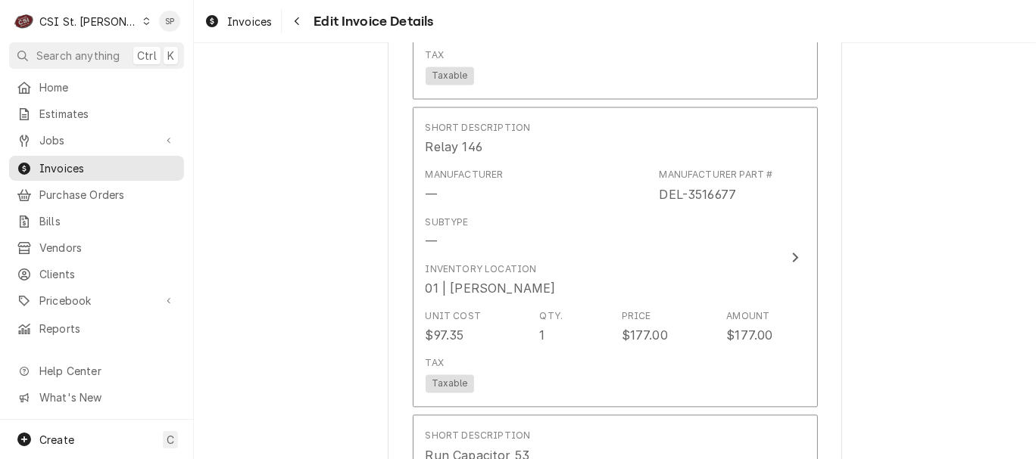
scroll to position [2366, 0]
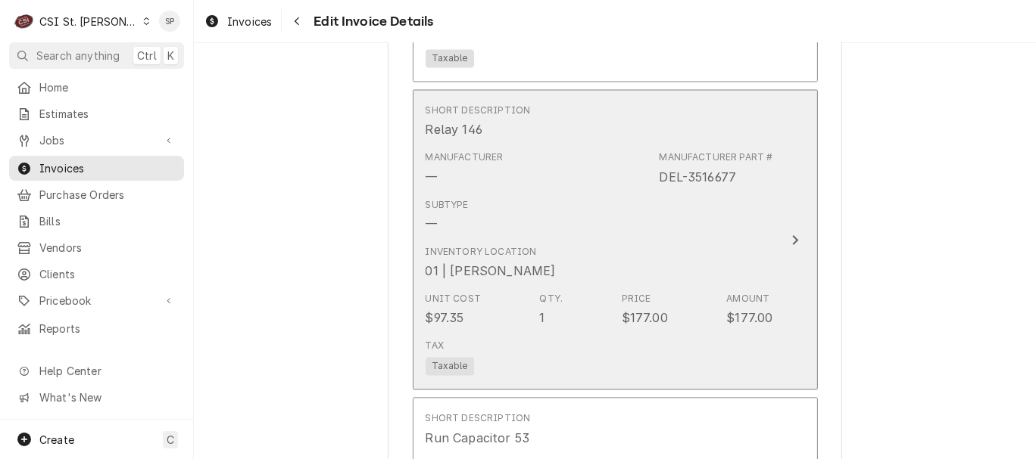
click at [461, 195] on div "Subtype —" at bounding box center [598, 215] width 347 height 47
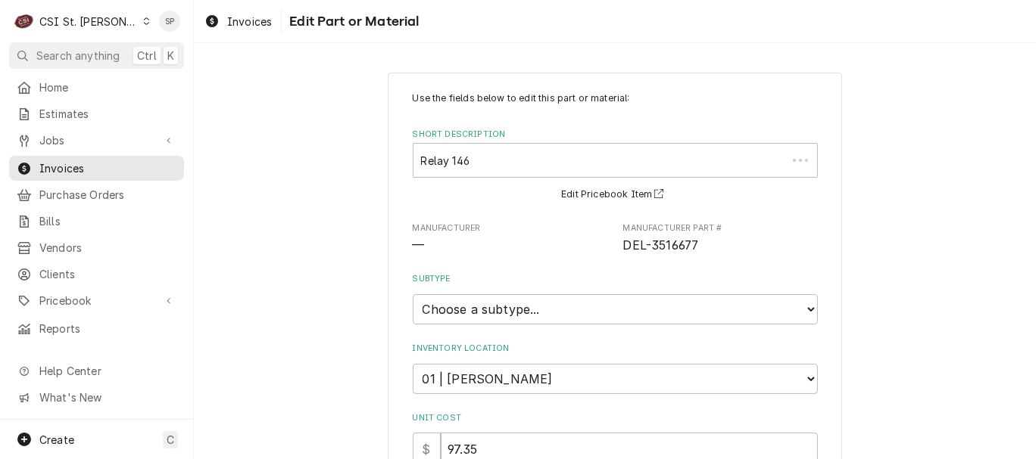
type textarea "x"
click at [515, 314] on select "Choose a subtype... [#2-DUAL] AFTERHRS-WH-CHG-2 [#2-DUAL] BEV-EQUIP [#2-DUAL] B…" at bounding box center [615, 309] width 405 height 30
select select "1"
click at [413, 294] on select "Choose a subtype... [#2-DUAL] AFTERHRS-WH-CHG-2 [#2-DUAL] BEV-EQUIP [#2-DUAL] B…" at bounding box center [615, 309] width 405 height 30
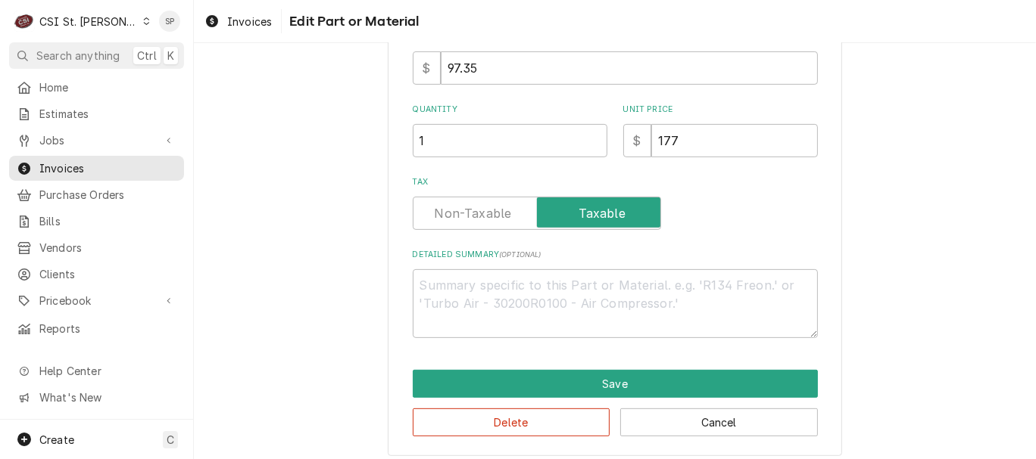
scroll to position [391, 0]
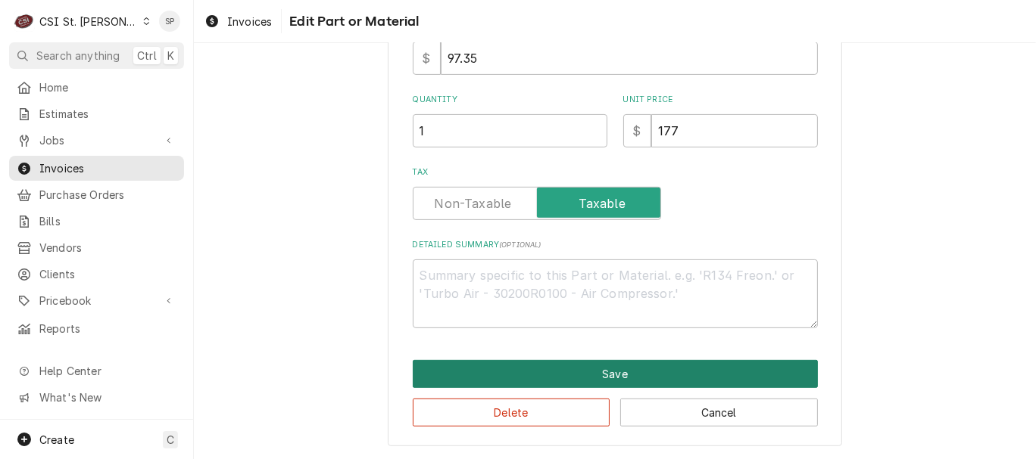
click at [560, 377] on button "Save" at bounding box center [615, 374] width 405 height 28
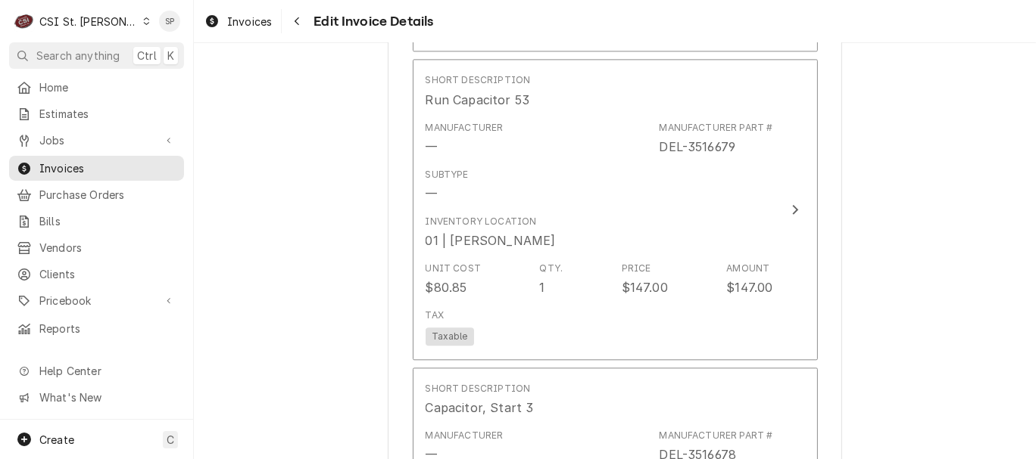
scroll to position [2712, 0]
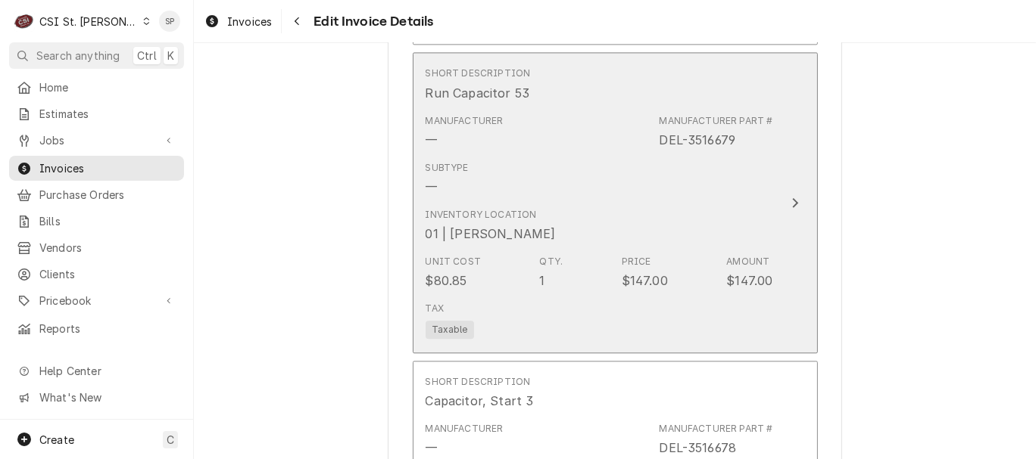
click at [442, 161] on div "Subtype" at bounding box center [446, 168] width 43 height 14
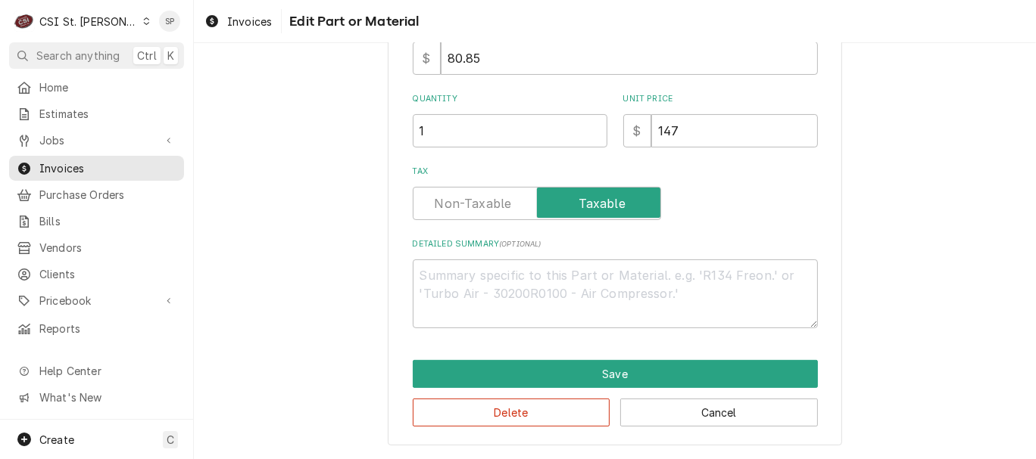
scroll to position [275, 0]
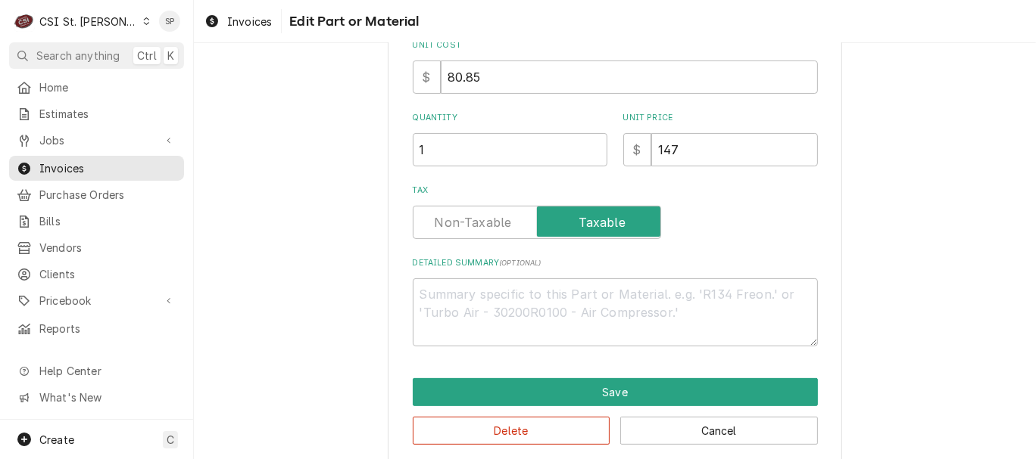
type textarea "x"
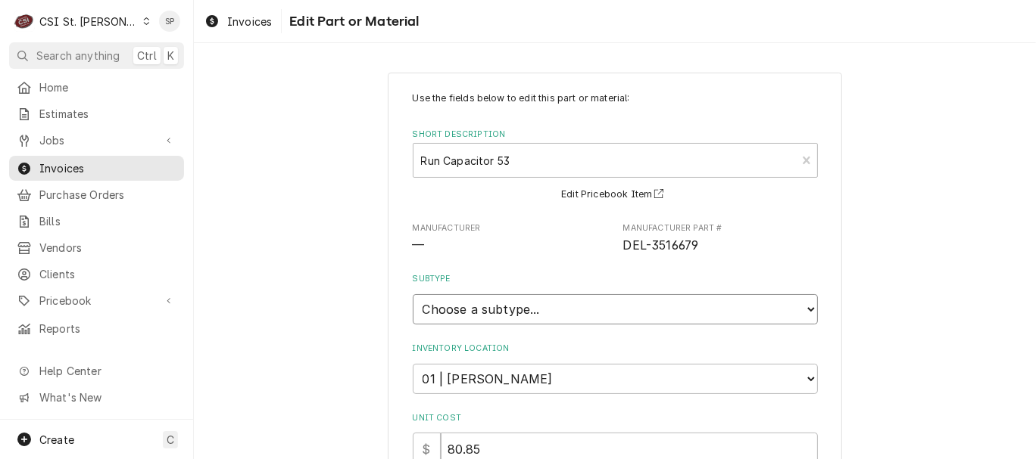
click at [633, 309] on select "Choose a subtype... [#2-DUAL] AFTERHRS-WH-CHG-2 [#2-DUAL] BEV-EQUIP [#2-DUAL] B…" at bounding box center [615, 309] width 405 height 30
select select "1"
click at [413, 294] on select "Choose a subtype... [#2-DUAL] AFTERHRS-WH-CHG-2 [#2-DUAL] BEV-EQUIP [#2-DUAL] B…" at bounding box center [615, 309] width 405 height 30
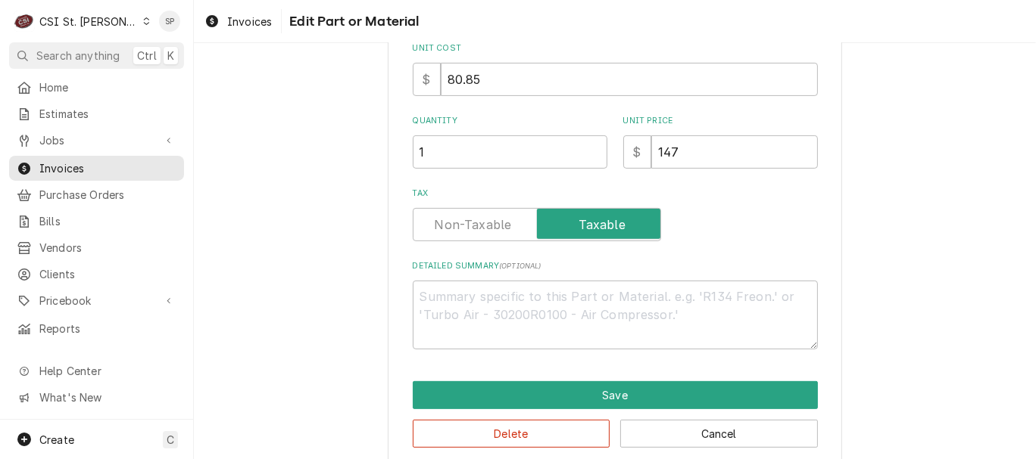
scroll to position [391, 0]
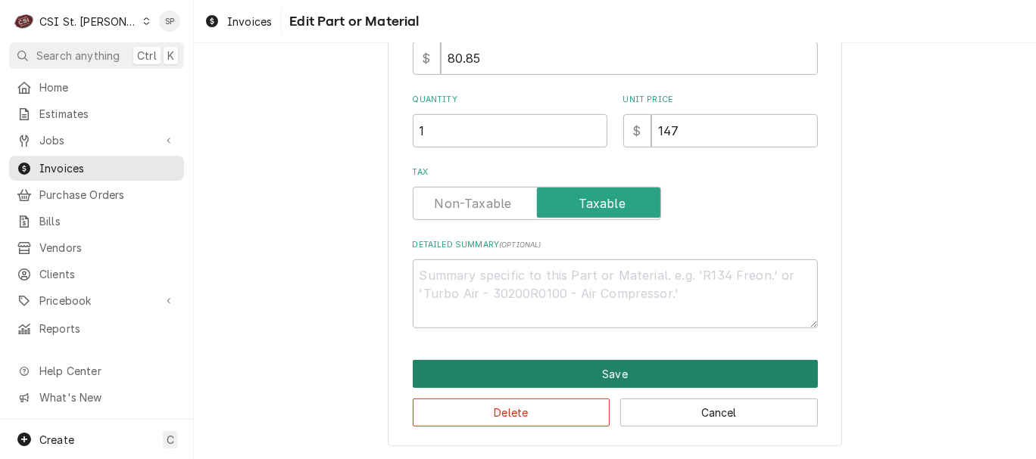
click at [582, 374] on button "Save" at bounding box center [615, 374] width 405 height 28
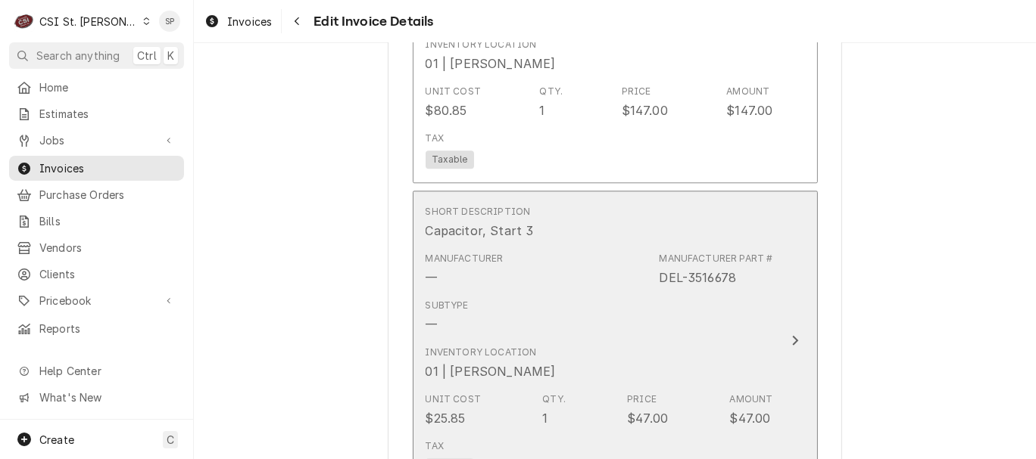
click at [509, 299] on div "Subtype —" at bounding box center [598, 316] width 347 height 47
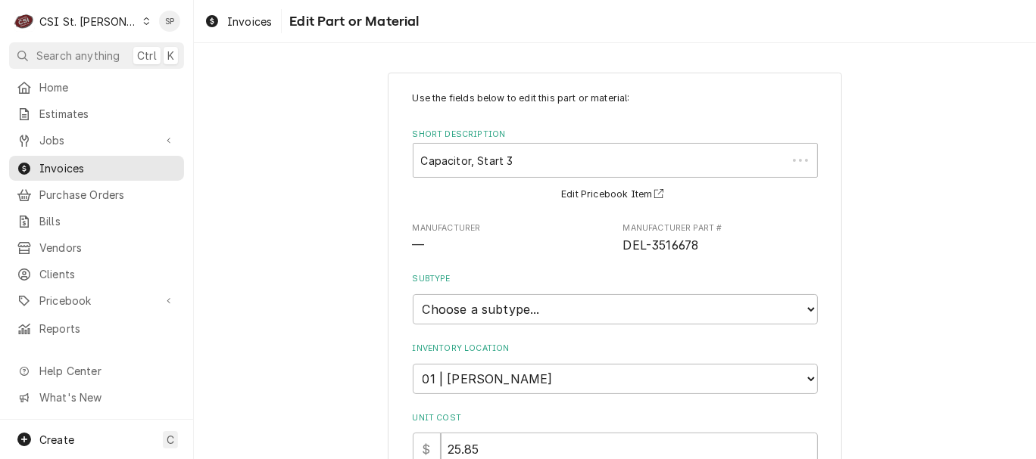
type textarea "x"
click at [498, 299] on select "Choose a subtype... [#2-DUAL] AFTERHRS-WH-CHG-2 [#2-DUAL] BEV-EQUIP [#2-DUAL] B…" at bounding box center [615, 309] width 405 height 30
select select "1"
click at [413, 294] on select "Choose a subtype... [#2-DUAL] AFTERHRS-WH-CHG-2 [#2-DUAL] BEV-EQUIP [#2-DUAL] B…" at bounding box center [615, 309] width 405 height 30
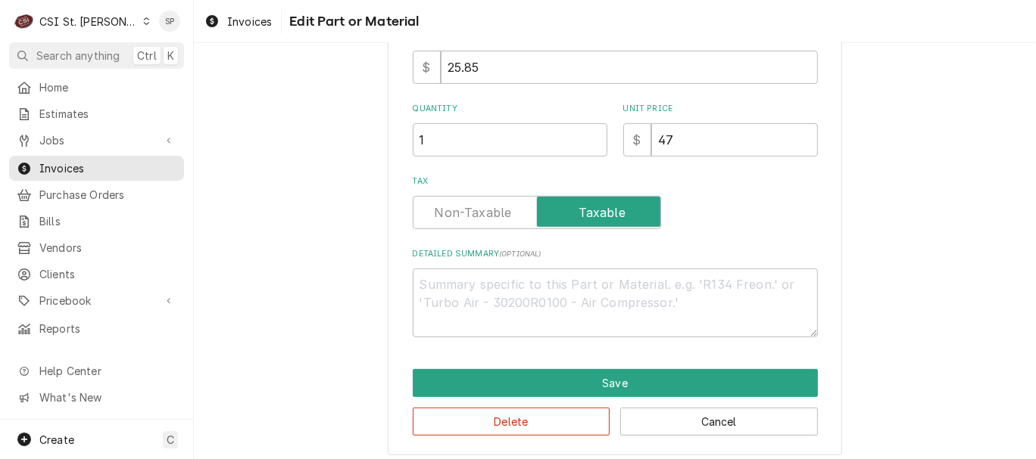
scroll to position [391, 0]
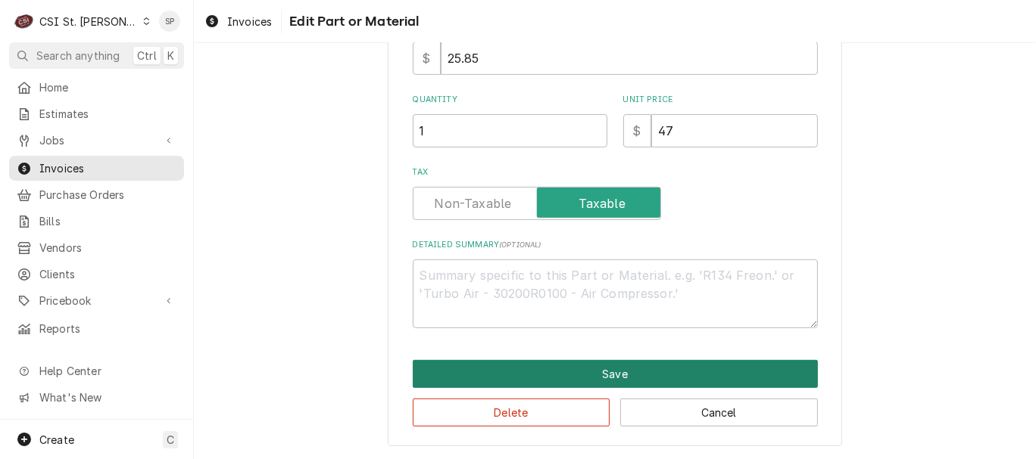
click at [581, 366] on button "Save" at bounding box center [615, 374] width 405 height 28
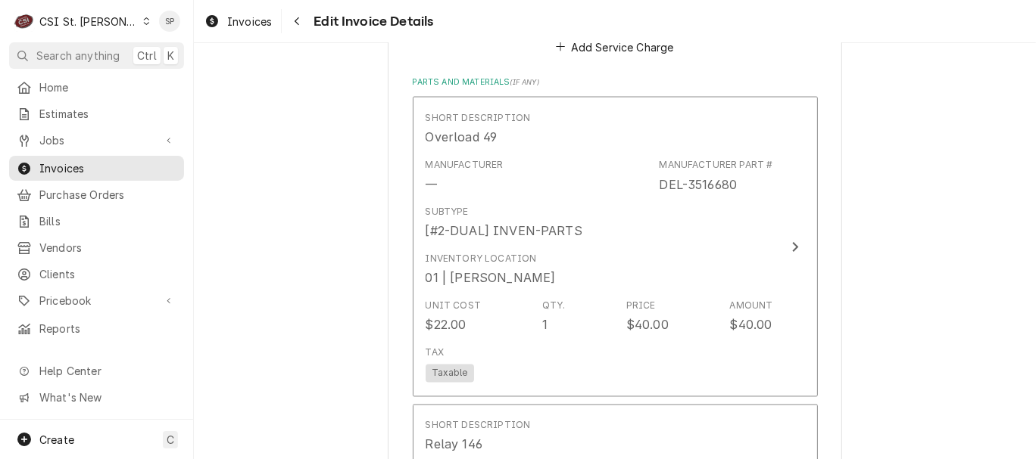
scroll to position [2067, 0]
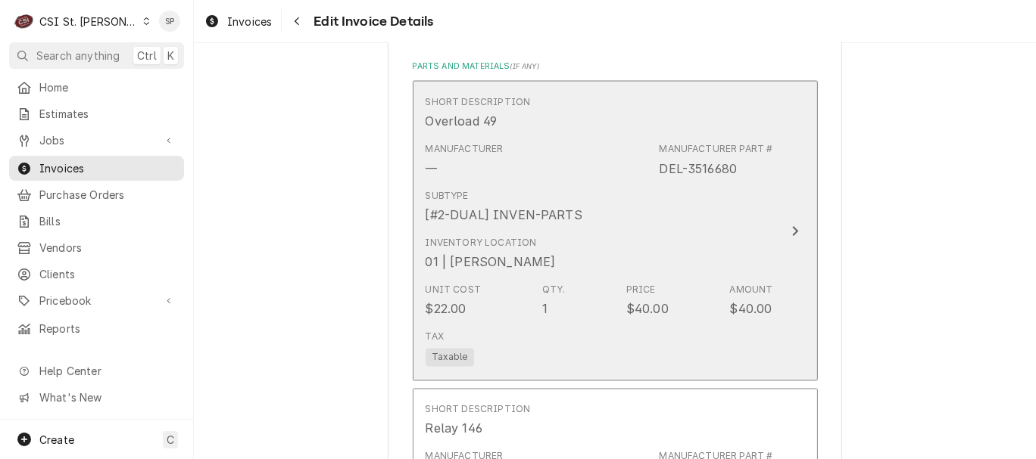
drag, startPoint x: 654, startPoint y: 151, endPoint x: 734, endPoint y: 145, distance: 80.5
click at [734, 145] on div "Manufacturer — Manufacturer Part # DEL-3516680" at bounding box center [598, 159] width 347 height 47
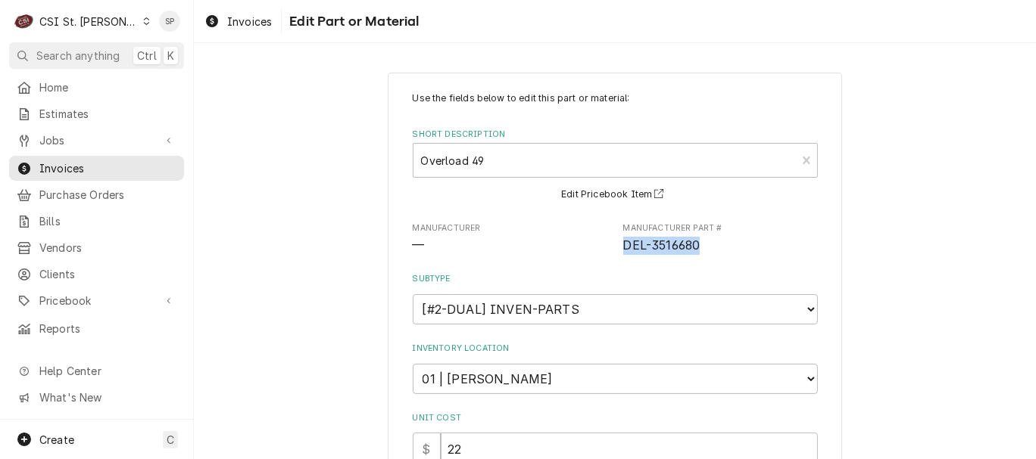
drag, startPoint x: 610, startPoint y: 241, endPoint x: 702, endPoint y: 245, distance: 92.5
click at [702, 245] on div "Manufacturer — Manufacturer Part # DEL-3516680" at bounding box center [615, 239] width 405 height 33
copy span "DEL-3516680"
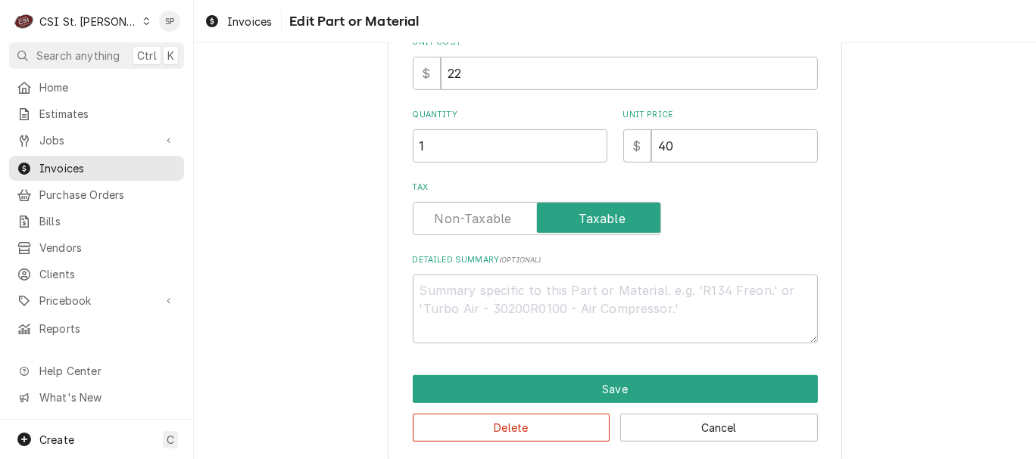
scroll to position [391, 0]
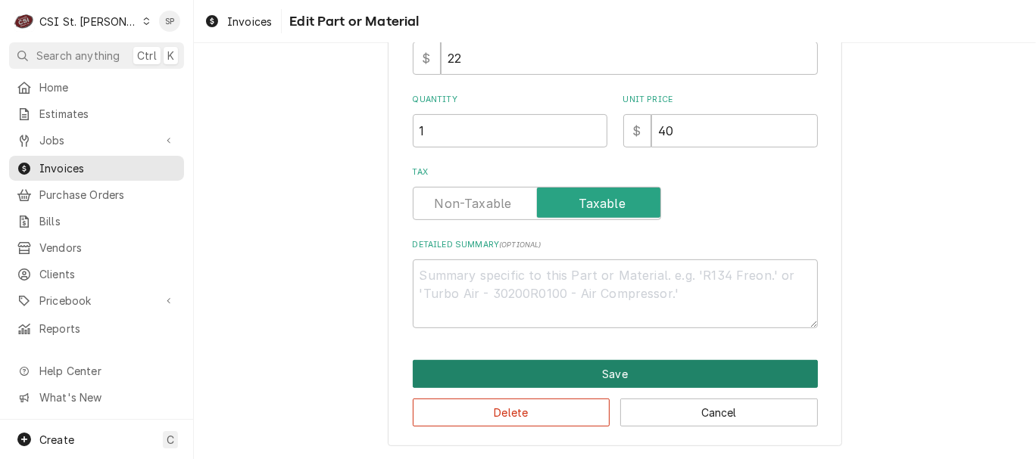
click at [565, 372] on button "Save" at bounding box center [615, 374] width 405 height 28
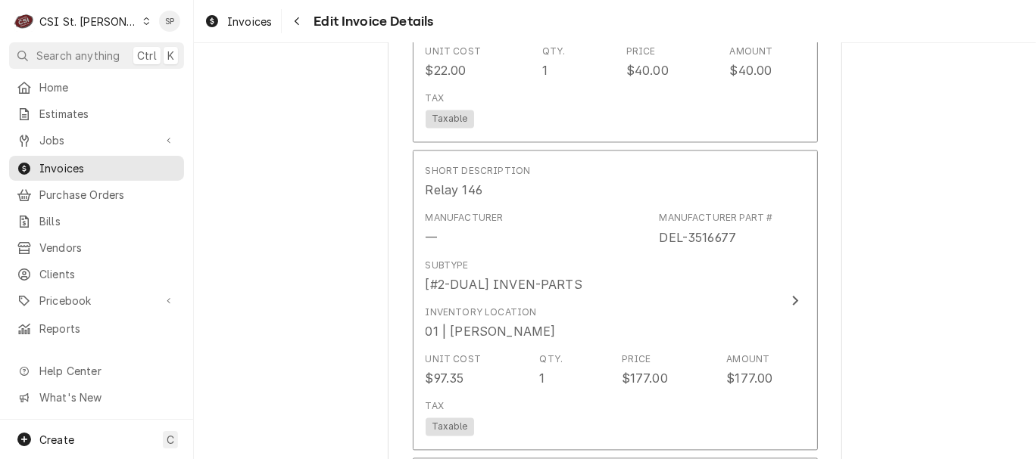
scroll to position [2332, 0]
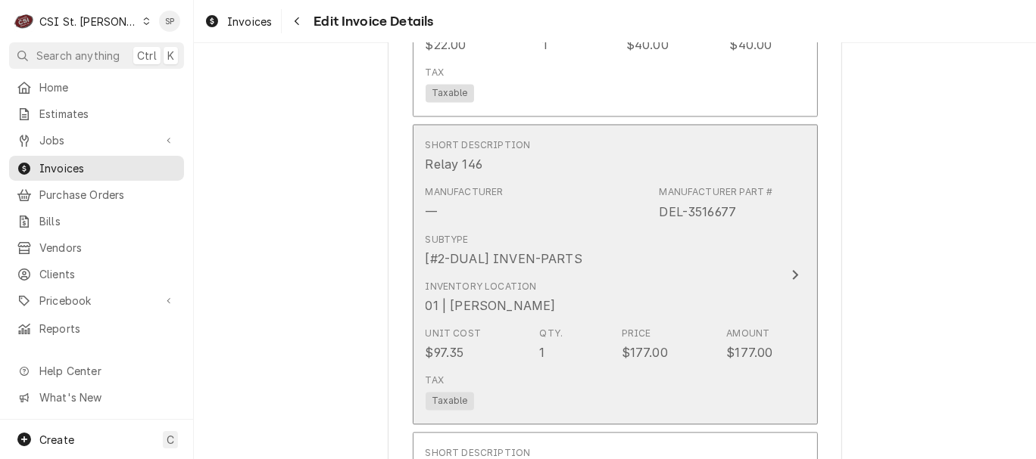
click at [653, 232] on div "Subtype [#2-DUAL] INVEN-PARTS" at bounding box center [598, 250] width 347 height 47
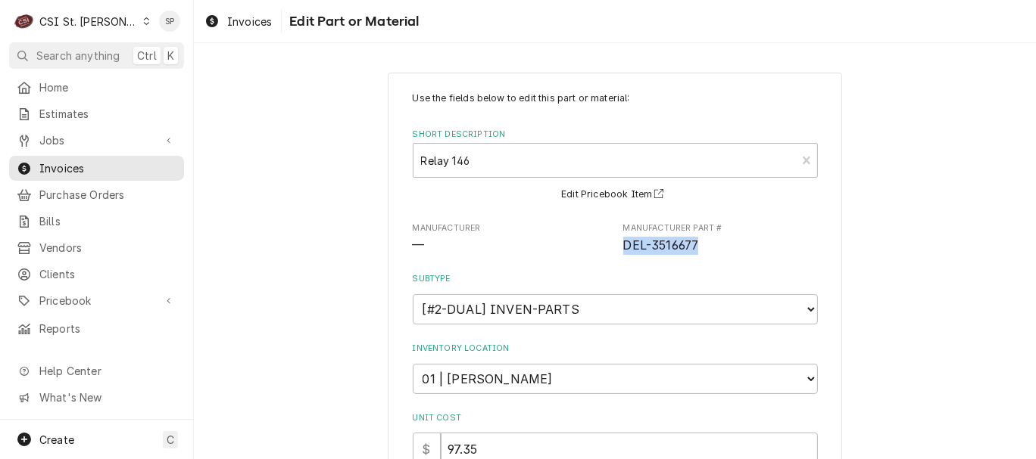
drag, startPoint x: 614, startPoint y: 248, endPoint x: 732, endPoint y: 244, distance: 118.2
click at [732, 244] on div "Manufacturer — Manufacturer Part # DEL-3516677" at bounding box center [615, 239] width 405 height 33
copy span "DEL-3516677"
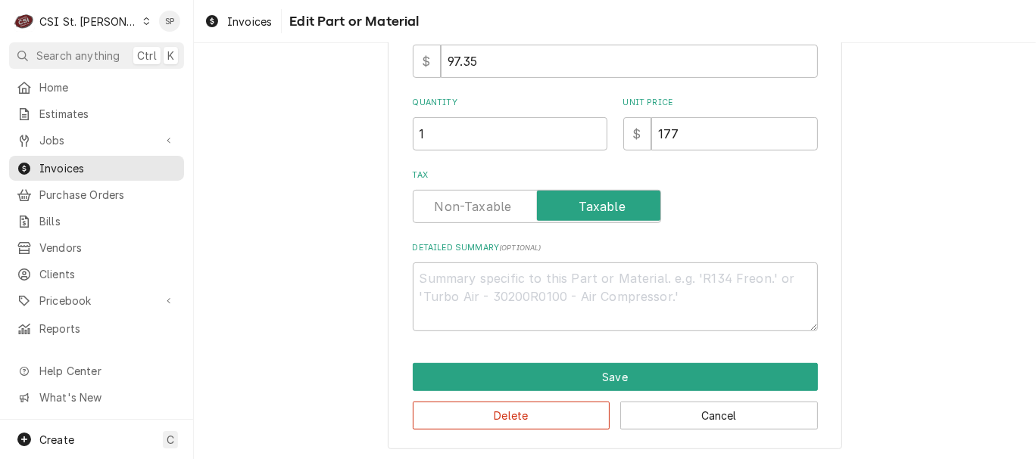
scroll to position [391, 0]
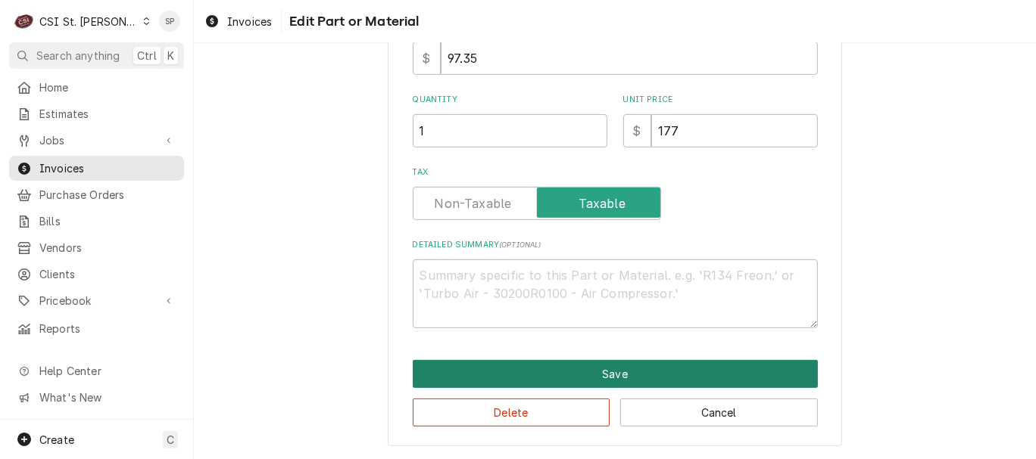
click at [621, 375] on button "Save" at bounding box center [615, 374] width 405 height 28
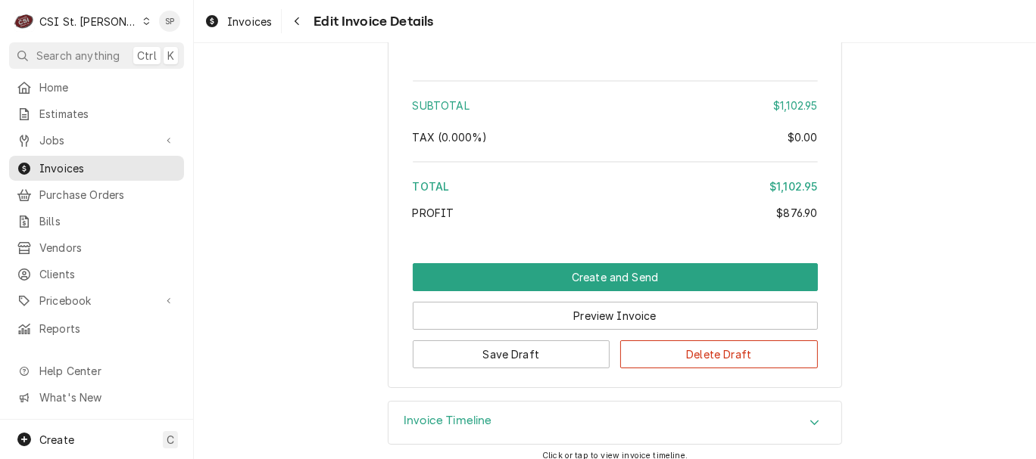
scroll to position [4250, 0]
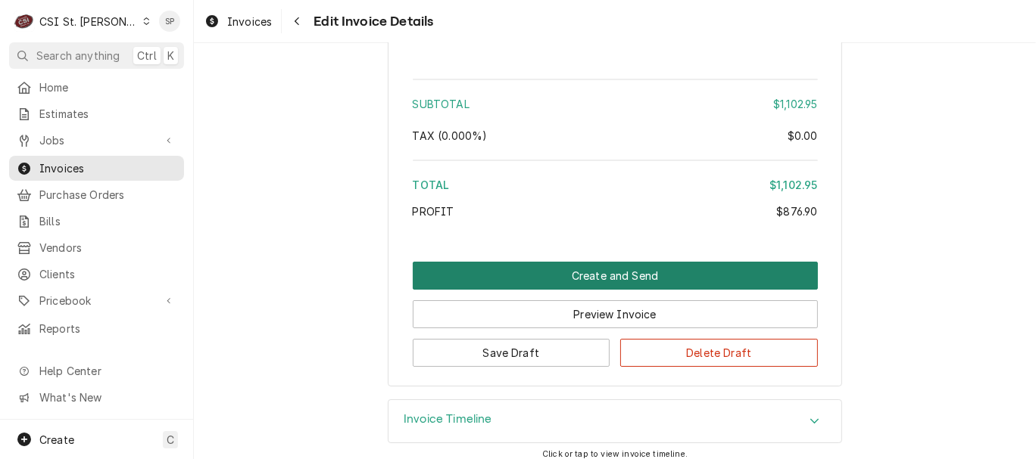
click at [531, 266] on button "Create and Send" at bounding box center [615, 276] width 405 height 28
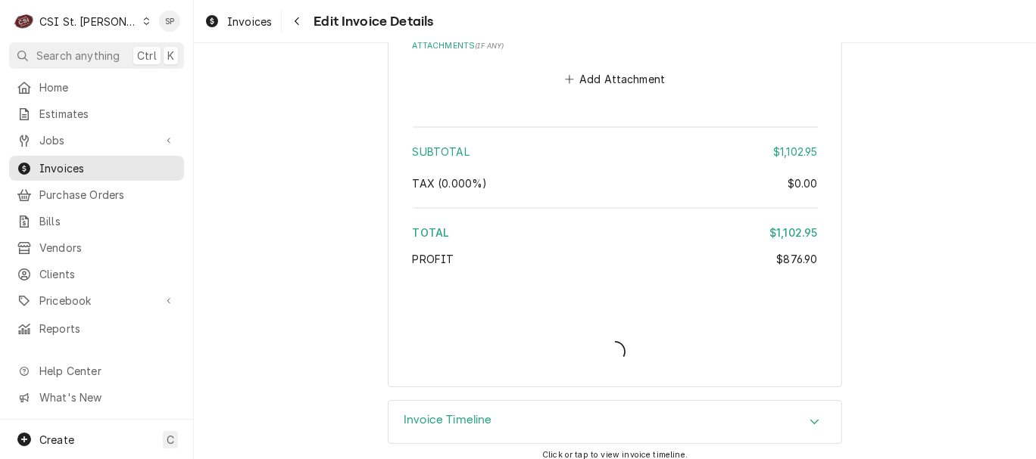
type textarea "x"
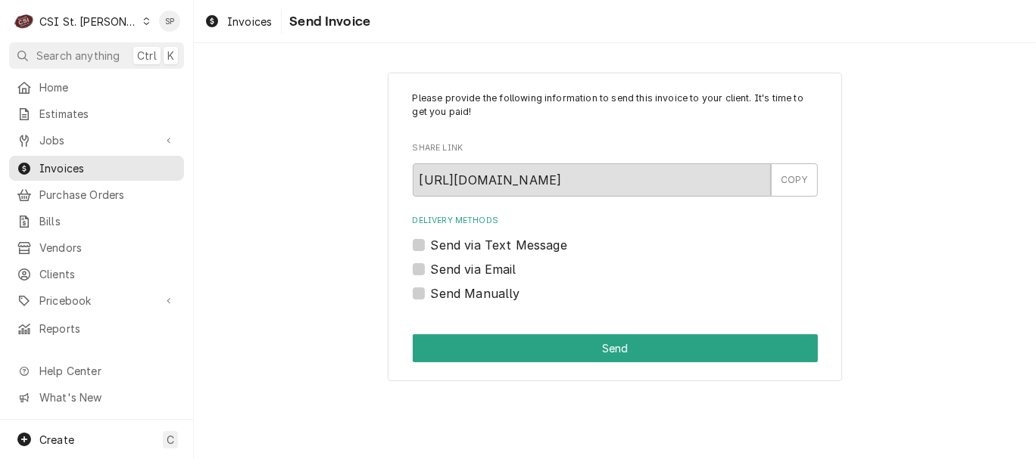
click at [431, 268] on label "Send via Email" at bounding box center [474, 269] width 86 height 18
click at [431, 268] on input "Send via Email" at bounding box center [633, 276] width 405 height 33
checkbox input "true"
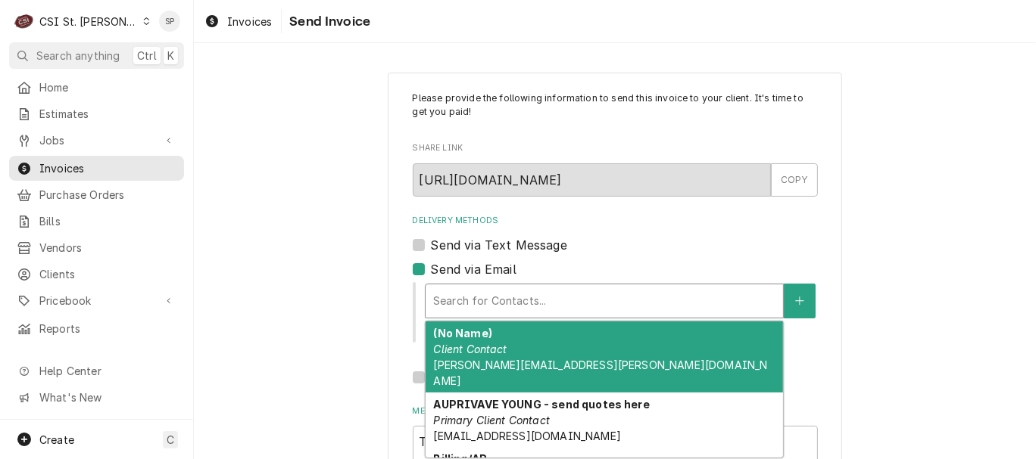
click at [494, 295] on div "Delivery Methods" at bounding box center [604, 301] width 342 height 27
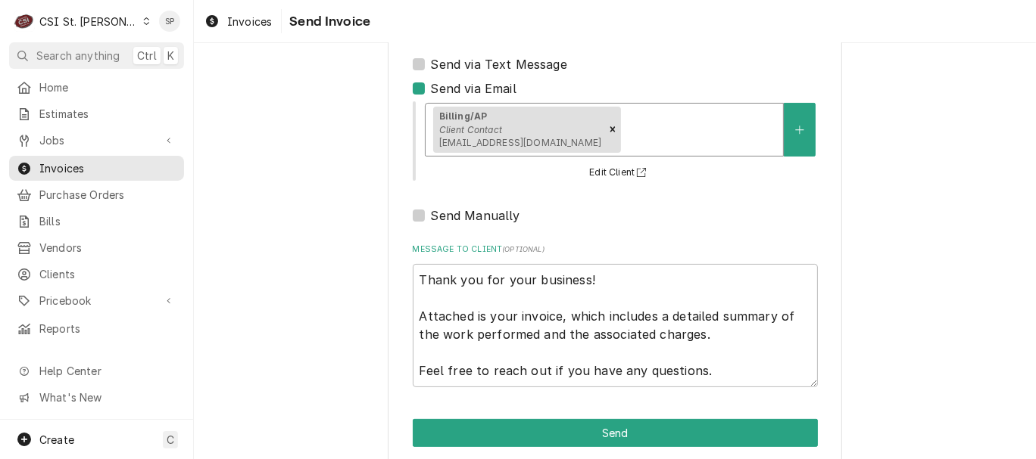
scroll to position [201, 0]
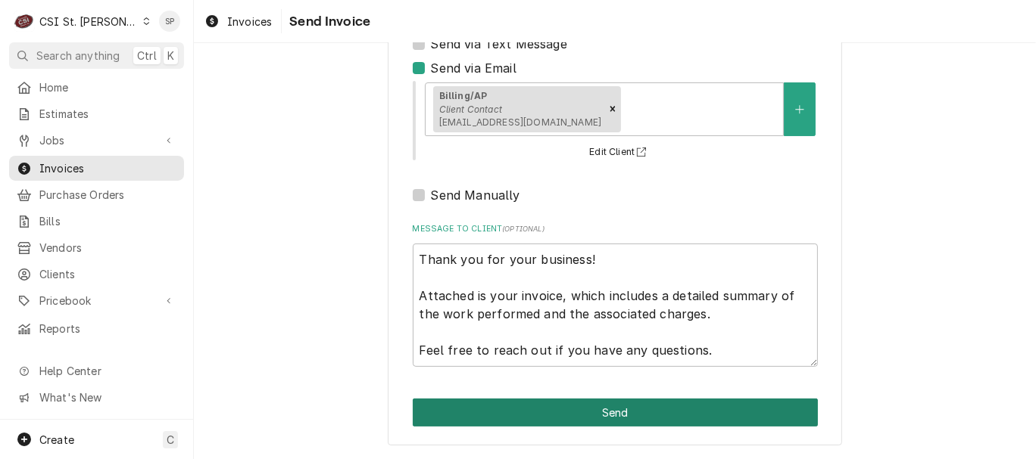
click at [577, 415] on button "Send" at bounding box center [615, 413] width 405 height 28
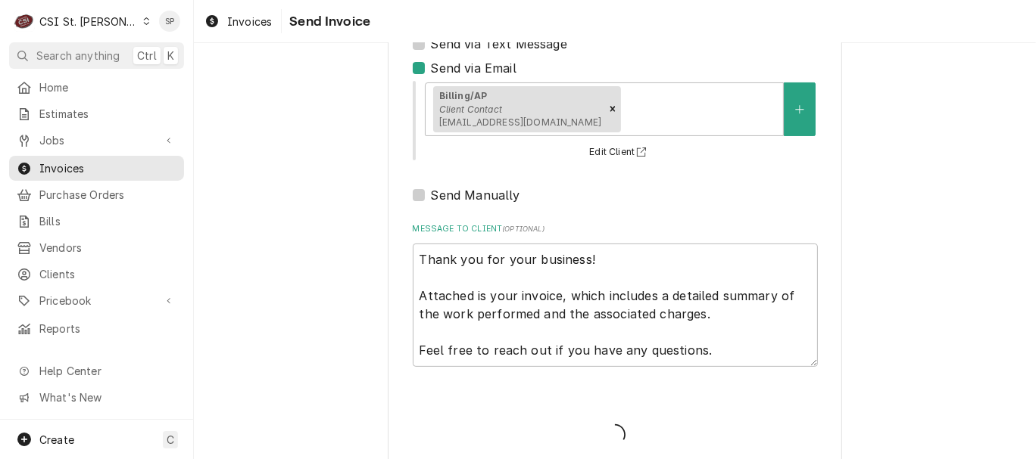
type textarea "x"
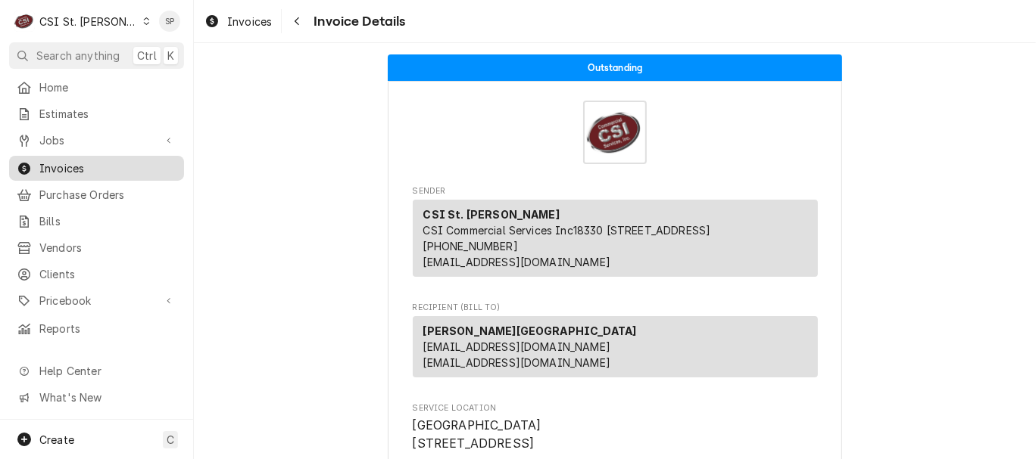
click at [129, 172] on div "Invoices" at bounding box center [96, 168] width 169 height 19
